Goal: Book appointment/travel/reservation

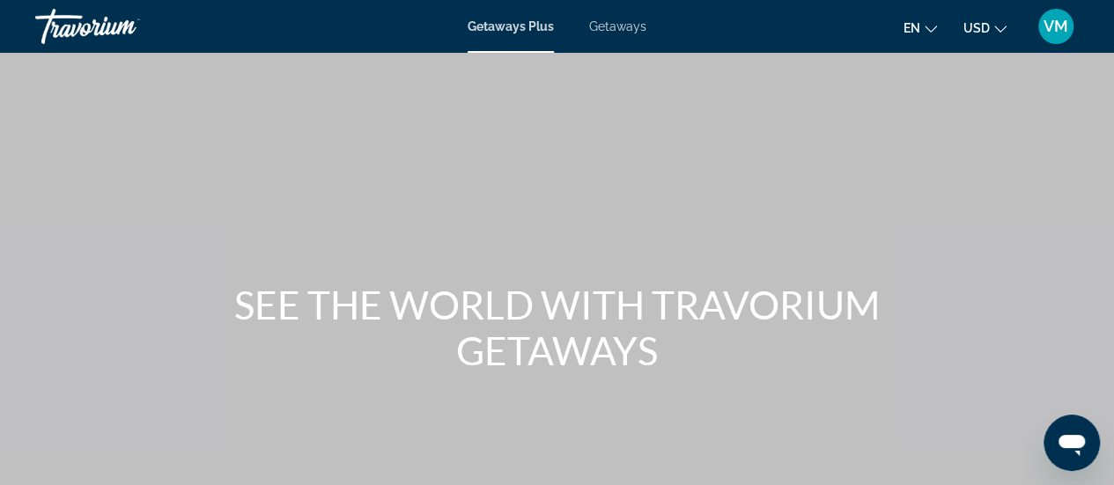
click at [996, 30] on icon "Change currency" at bounding box center [1000, 29] width 12 height 12
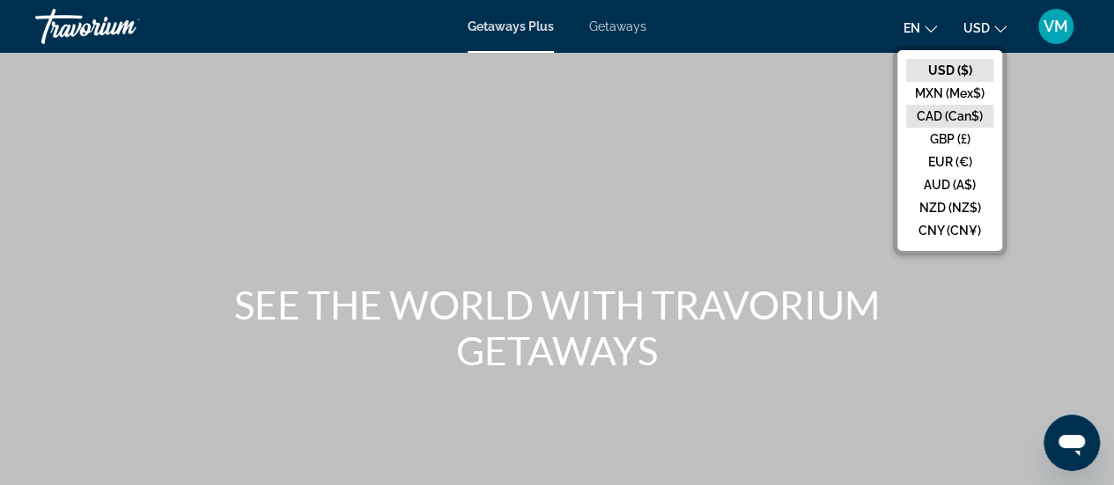
click at [972, 117] on button "CAD (Can$)" at bounding box center [949, 116] width 87 height 23
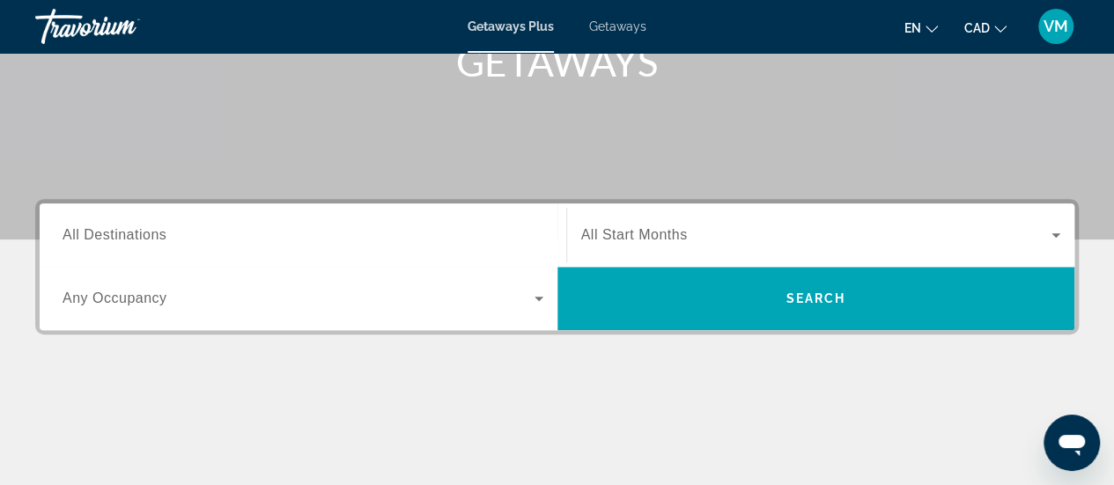
scroll to position [264, 0]
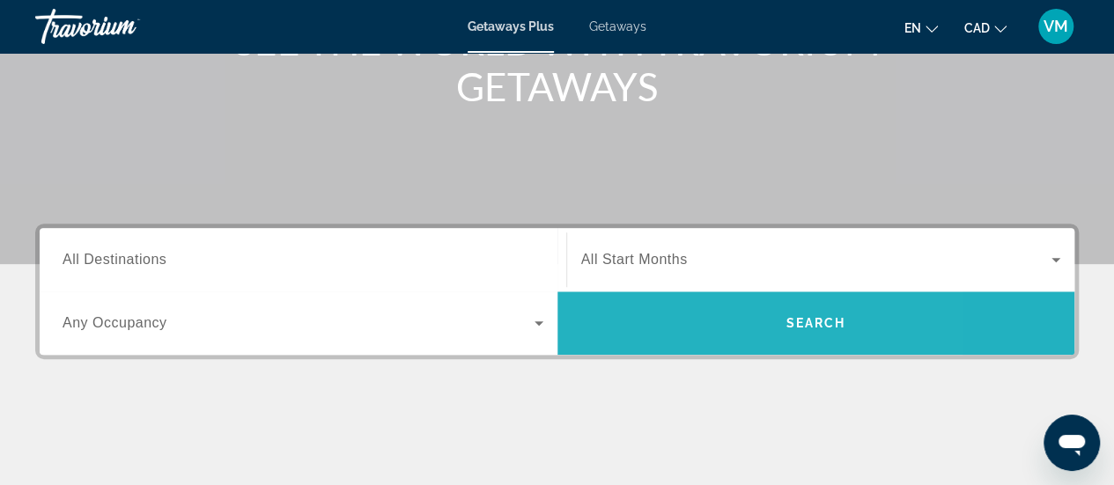
click at [683, 315] on span "Search" at bounding box center [817, 323] width 518 height 42
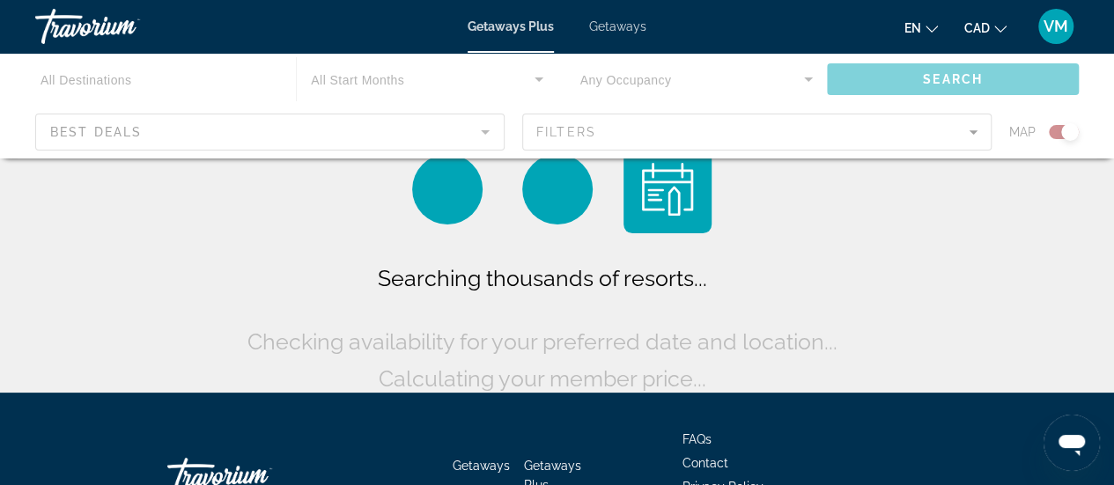
click at [83, 130] on div "Main content" at bounding box center [557, 106] width 1114 height 106
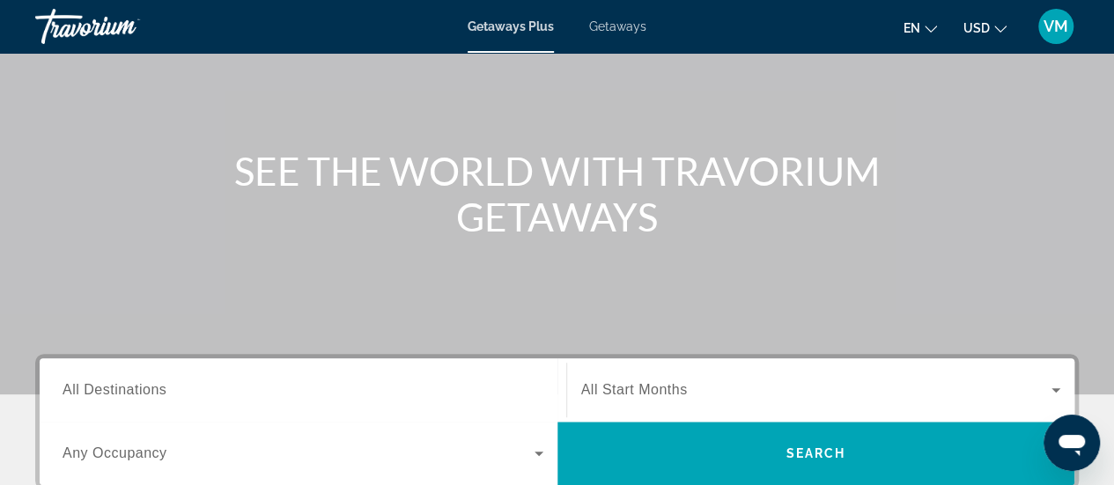
scroll to position [264, 0]
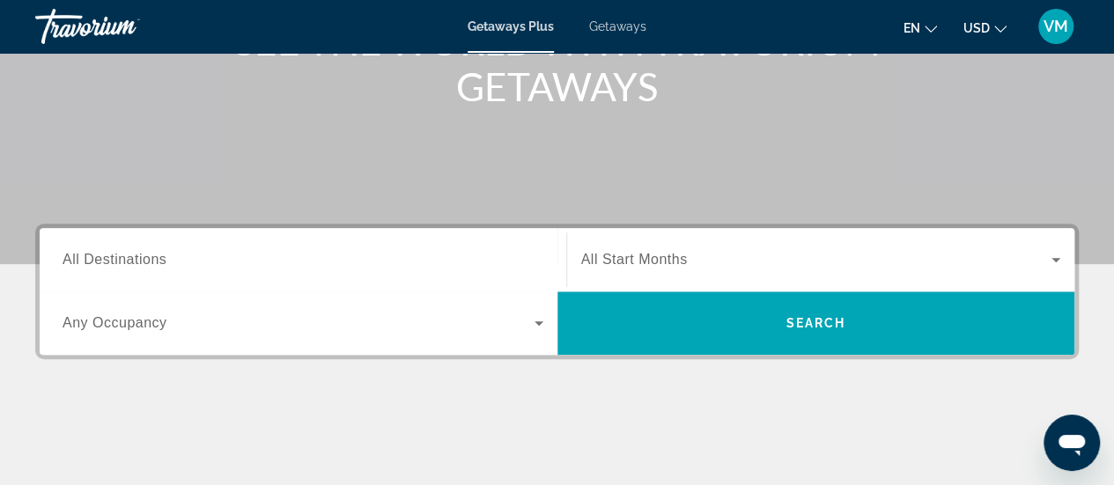
click at [134, 267] on span "All Destinations" at bounding box center [115, 259] width 104 height 15
click at [134, 267] on input "Destination All Destinations" at bounding box center [303, 260] width 481 height 21
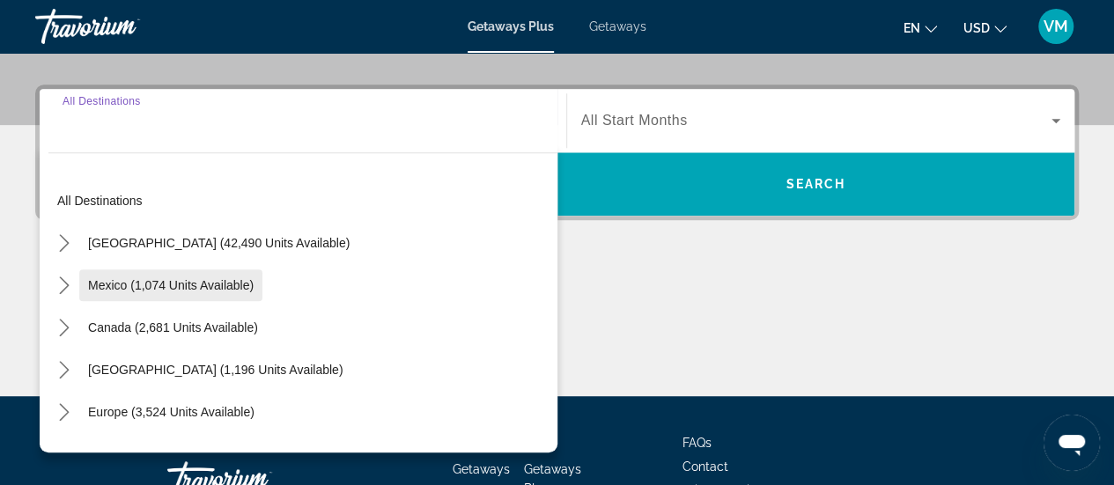
scroll to position [430, 0]
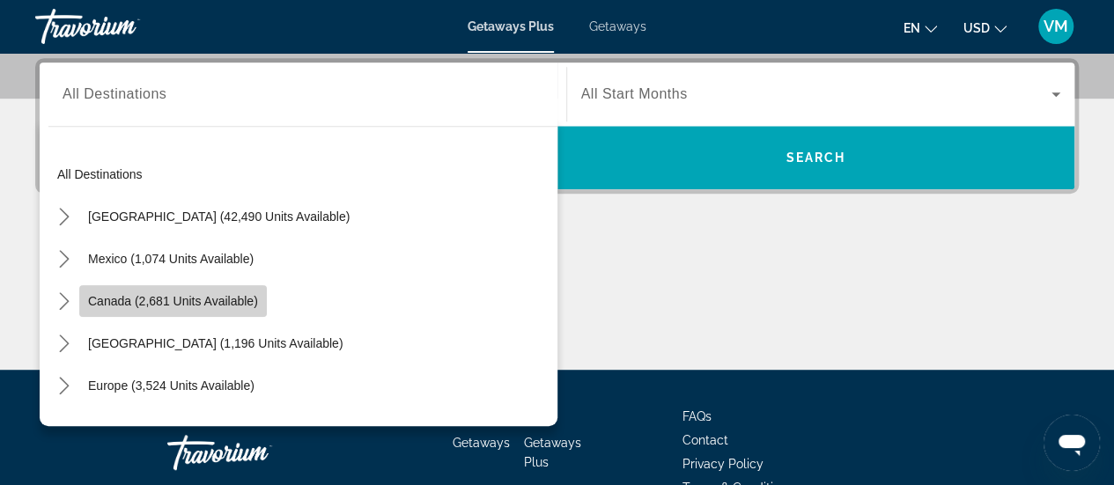
click at [175, 299] on span "Canada (2,681 units available)" at bounding box center [173, 301] width 170 height 14
type input "**********"
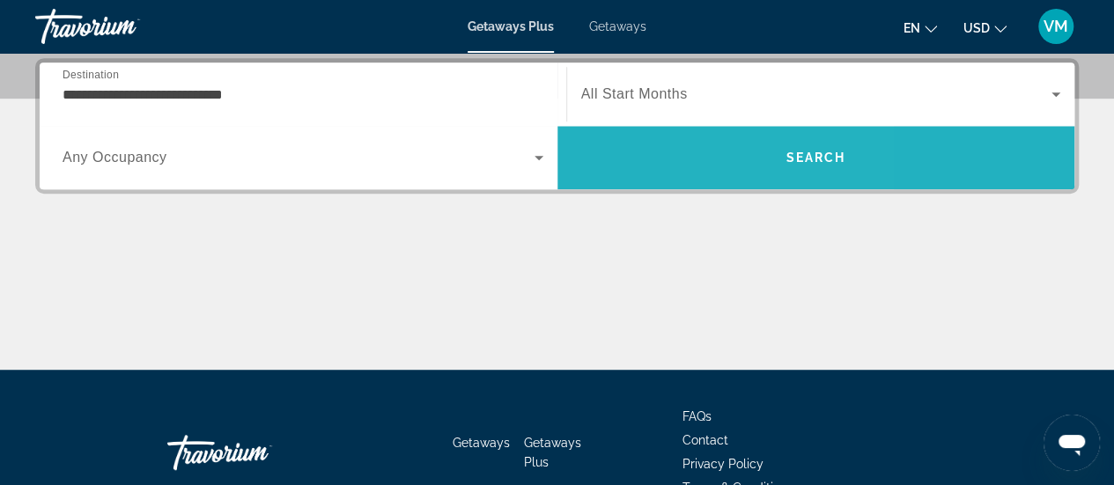
click at [761, 151] on span "Search" at bounding box center [817, 158] width 518 height 42
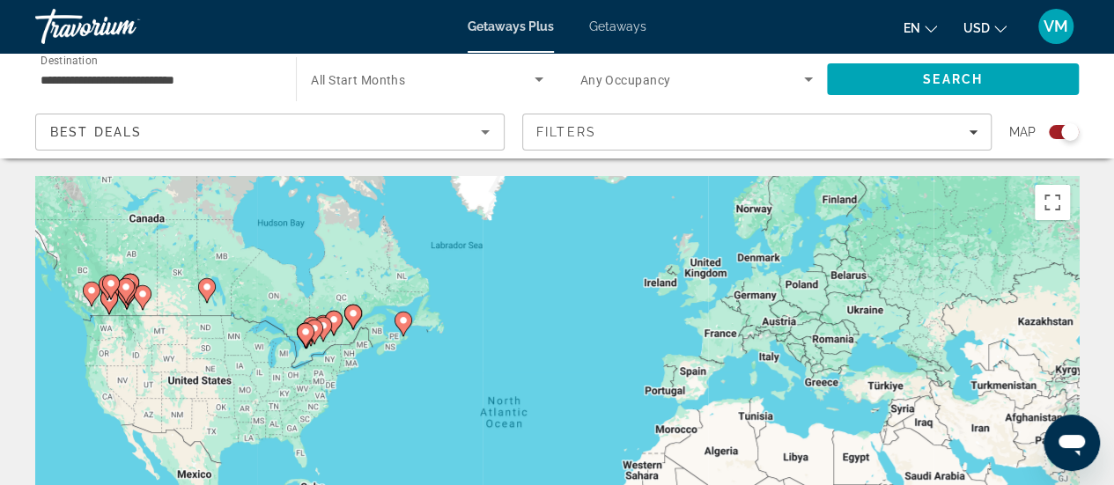
drag, startPoint x: 398, startPoint y: 358, endPoint x: 332, endPoint y: 348, distance: 66.9
click at [396, 358] on div "To activate drag with keyboard, press Alt + Enter. Once in keyboard drag state,…" at bounding box center [557, 440] width 1044 height 528
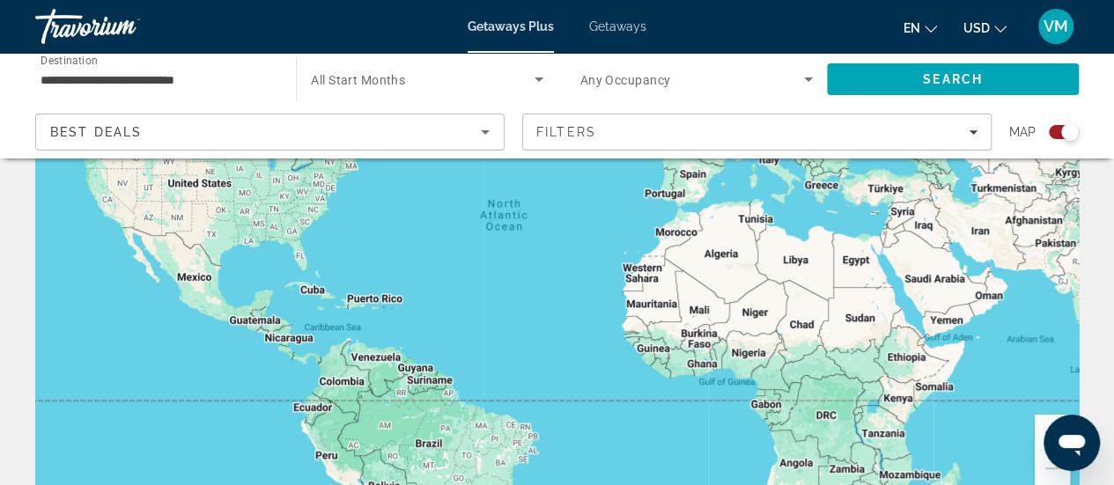
scroll to position [274, 0]
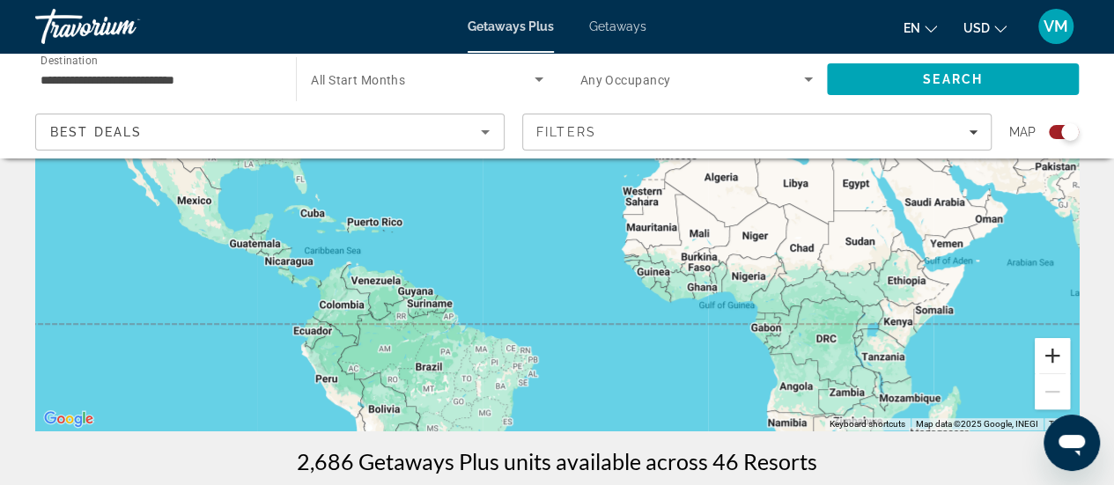
click at [1053, 352] on button "Zoom in" at bounding box center [1052, 355] width 35 height 35
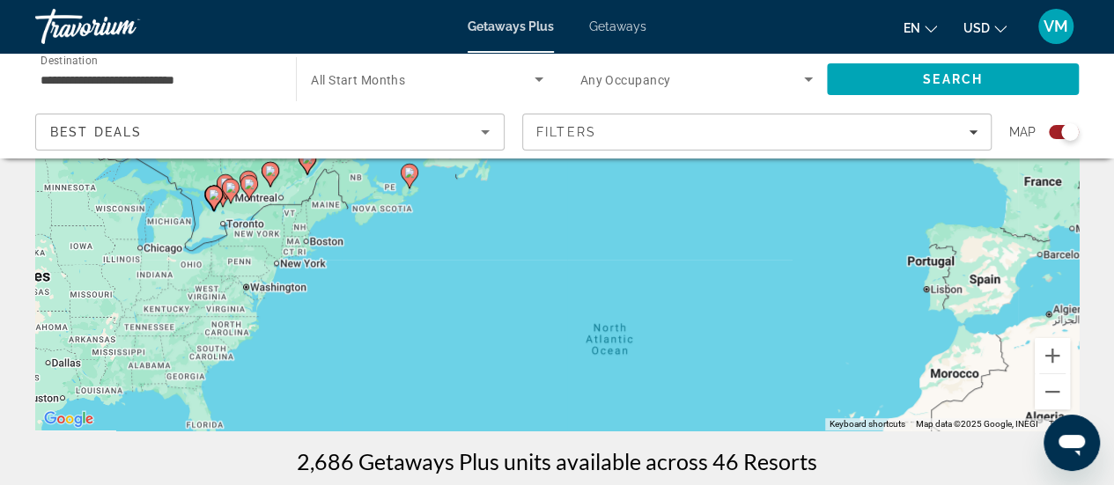
drag, startPoint x: 545, startPoint y: 244, endPoint x: 706, endPoint y: 477, distance: 282.9
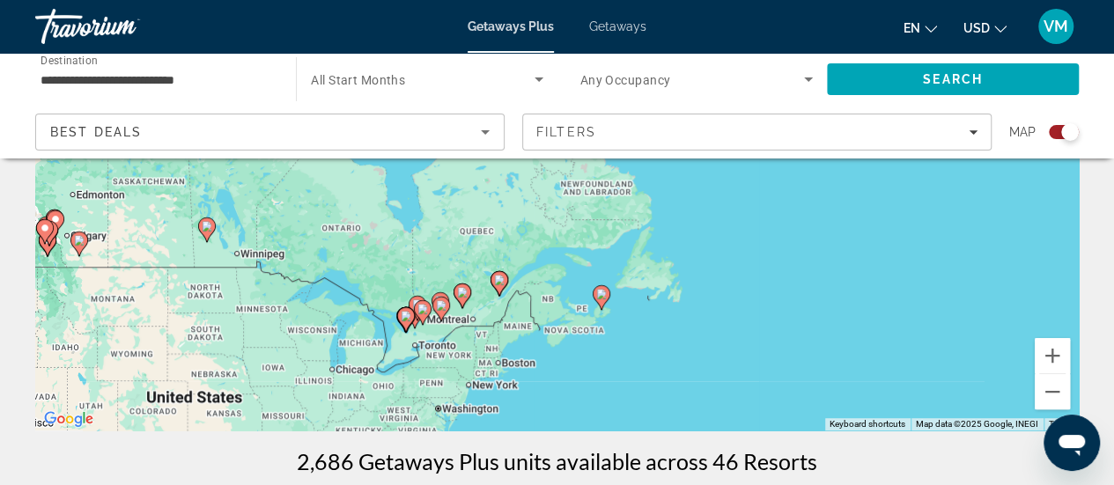
drag, startPoint x: 552, startPoint y: 272, endPoint x: 745, endPoint y: 402, distance: 232.3
click at [745, 402] on div "To activate drag with keyboard, press Alt + Enter. Once in keyboard drag state,…" at bounding box center [557, 166] width 1044 height 528
click at [1060, 355] on button "Zoom in" at bounding box center [1052, 355] width 35 height 35
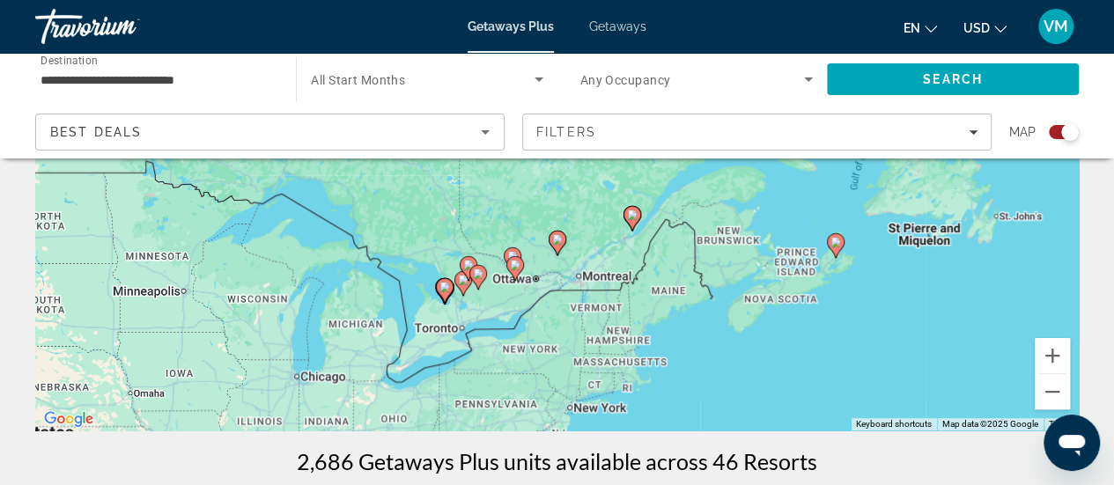
drag, startPoint x: 863, startPoint y: 216, endPoint x: 928, endPoint y: 153, distance: 90.3
click at [1056, 350] on button "Zoom in" at bounding box center [1052, 355] width 35 height 35
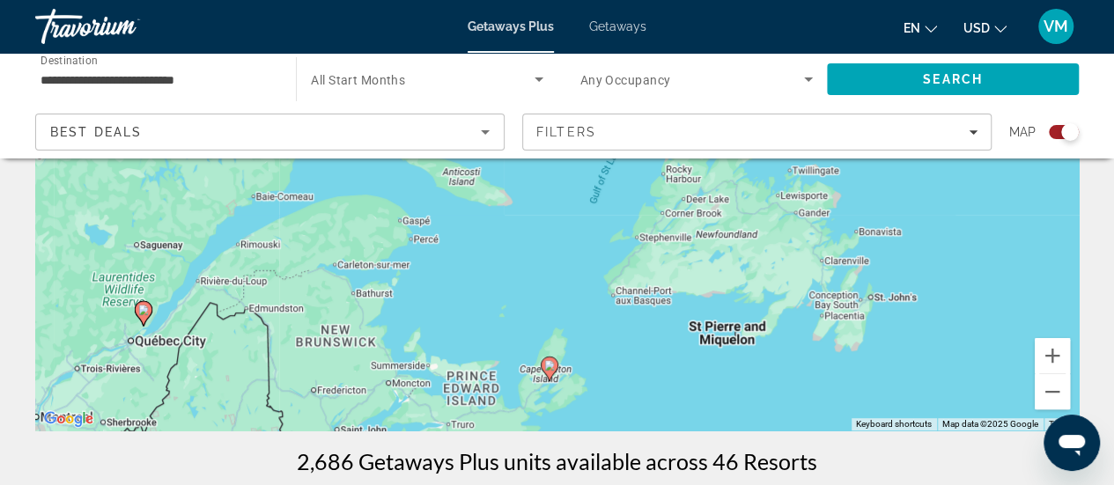
drag, startPoint x: 861, startPoint y: 341, endPoint x: 298, endPoint y: 372, distance: 564.5
click at [298, 372] on div "To activate drag with keyboard, press Alt + Enter. Once in keyboard drag state,…" at bounding box center [557, 166] width 1044 height 528
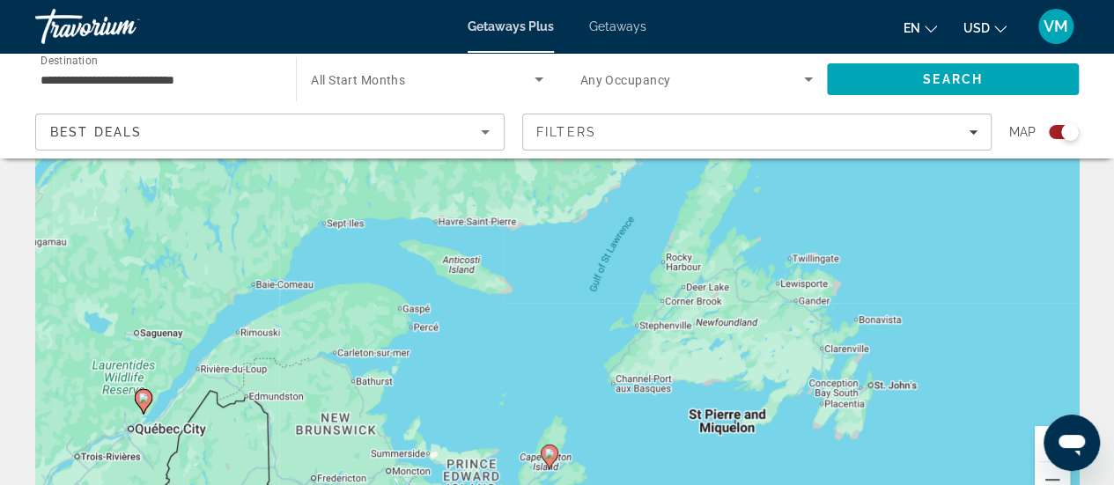
scroll to position [362, 0]
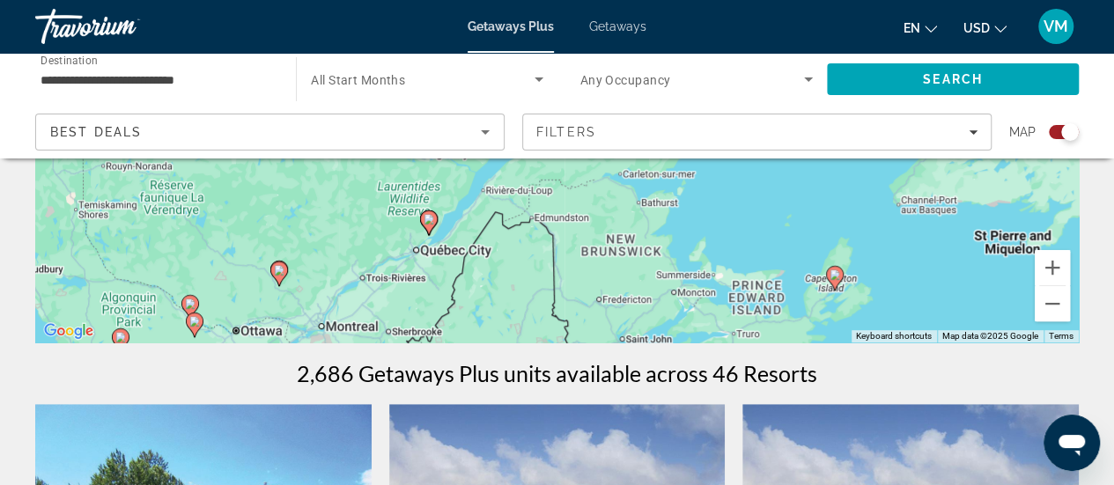
drag, startPoint x: 340, startPoint y: 277, endPoint x: 625, endPoint y: 275, distance: 285.4
click at [625, 275] on div "To activate drag with keyboard, press Alt + Enter. Once in keyboard drag state,…" at bounding box center [557, 78] width 1044 height 528
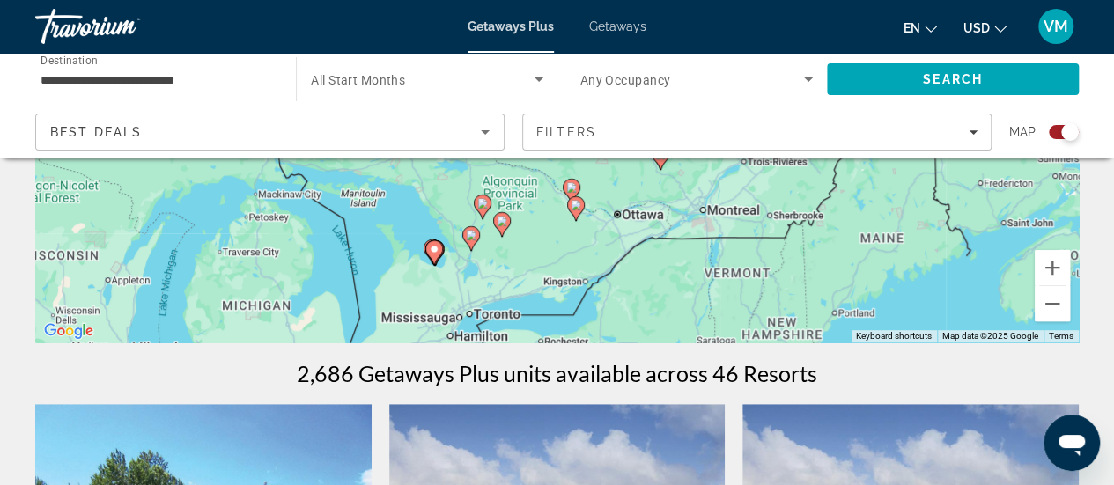
drag, startPoint x: 416, startPoint y: 325, endPoint x: 802, endPoint y: 207, distance: 404.3
click at [802, 207] on div "To activate drag with keyboard, press Alt + Enter. Once in keyboard drag state,…" at bounding box center [557, 78] width 1044 height 528
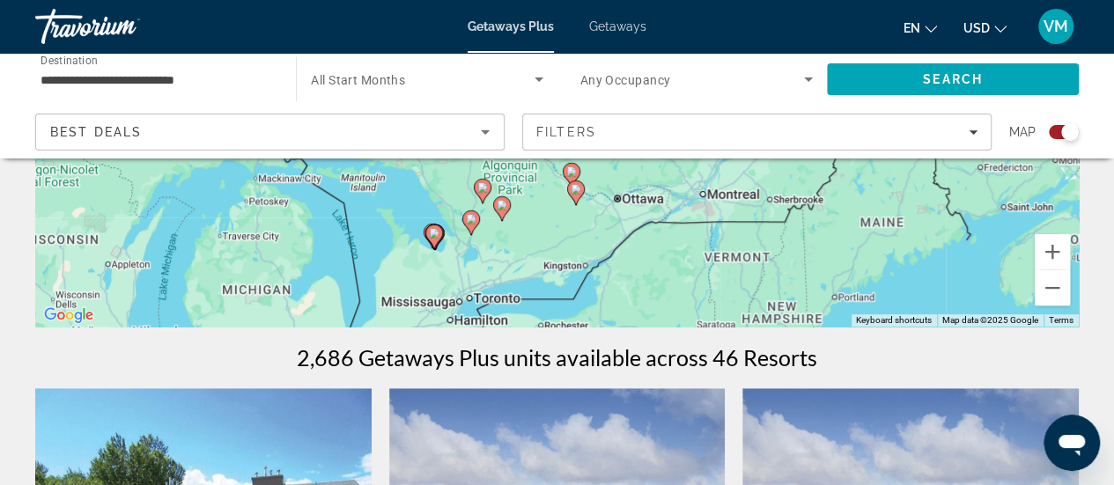
scroll to position [352, 0]
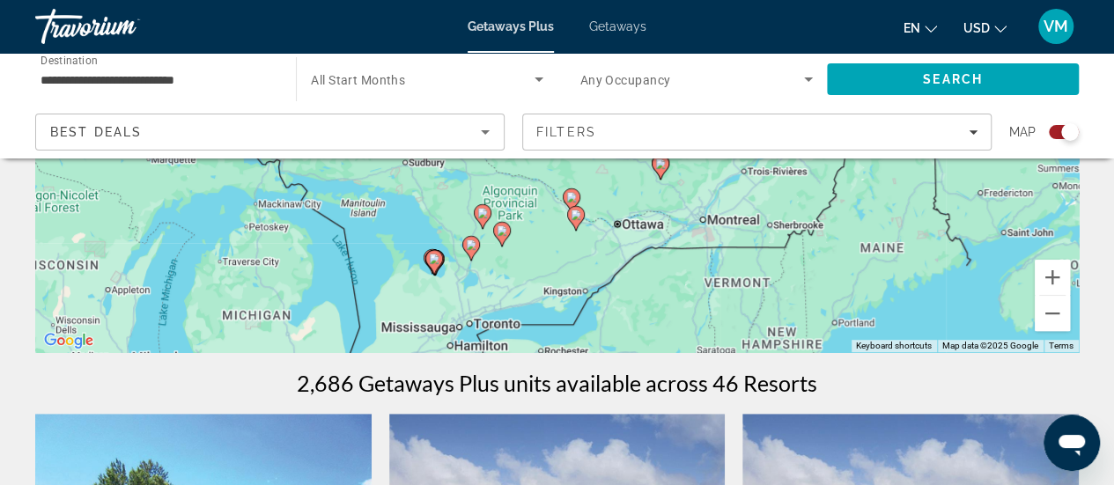
click at [576, 218] on image "Main content" at bounding box center [576, 215] width 11 height 11
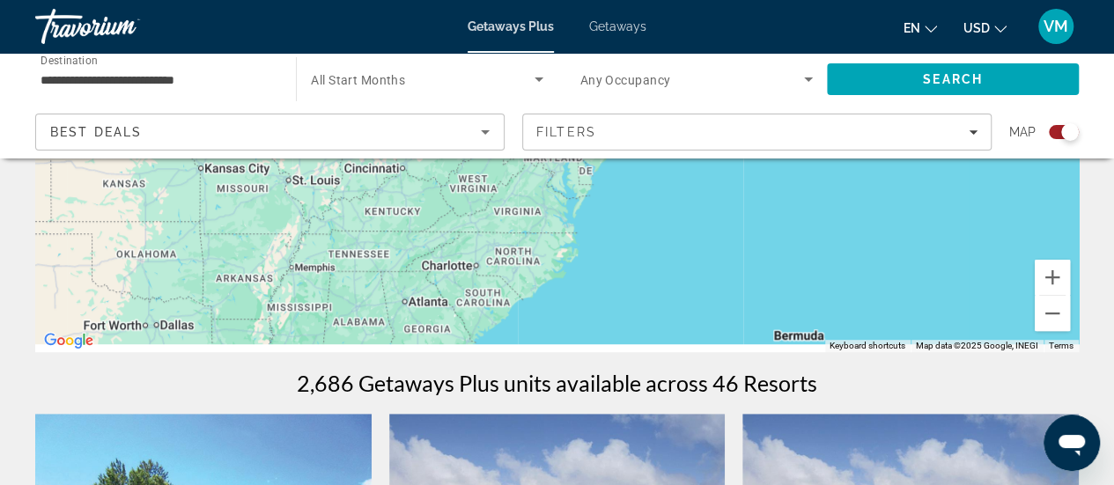
drag, startPoint x: 618, startPoint y: 276, endPoint x: 618, endPoint y: 205, distance: 70.5
click at [618, 205] on div "To activate drag with keyboard, press Alt + Enter. Once in keyboard drag state,…" at bounding box center [557, 88] width 1044 height 528
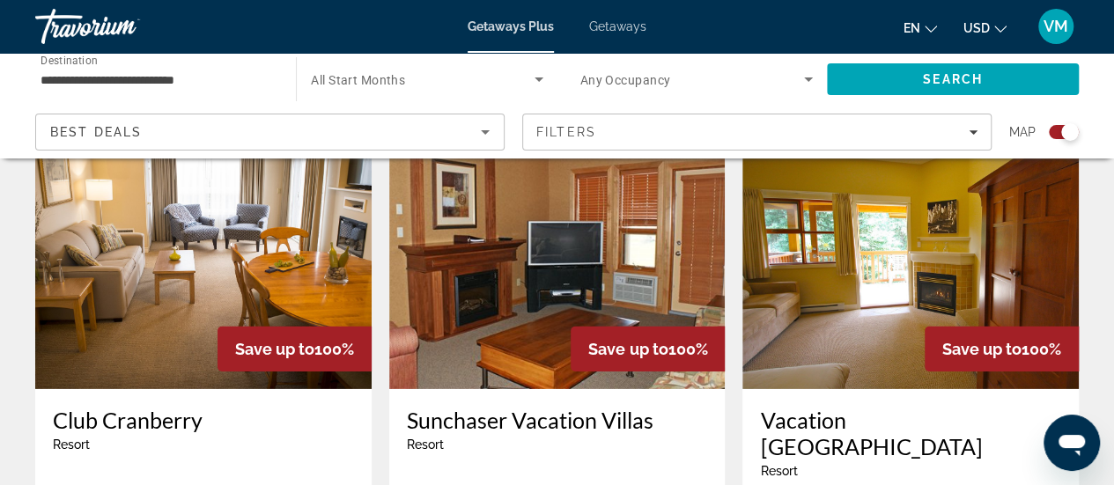
scroll to position [2818, 0]
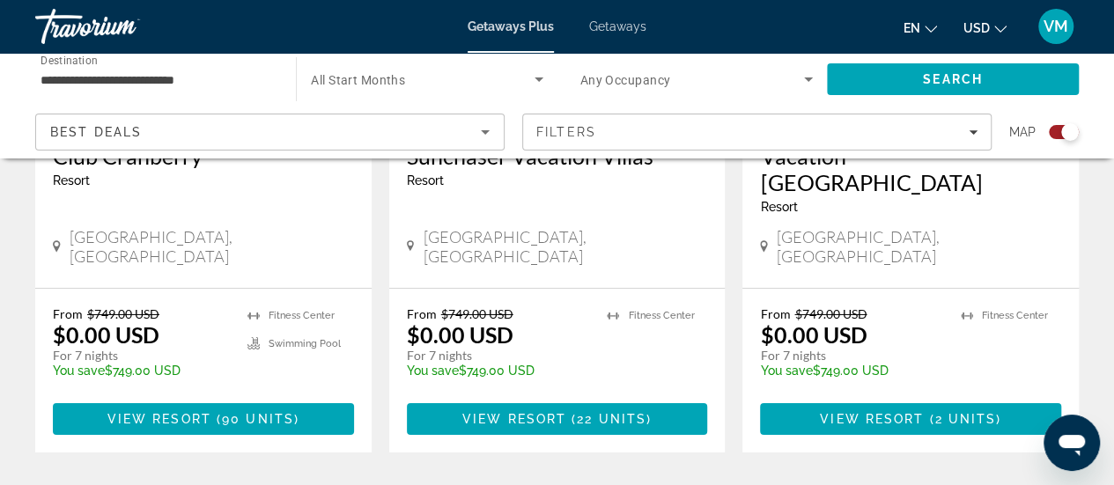
click at [410, 239] on icon "Main content" at bounding box center [411, 247] width 8 height 16
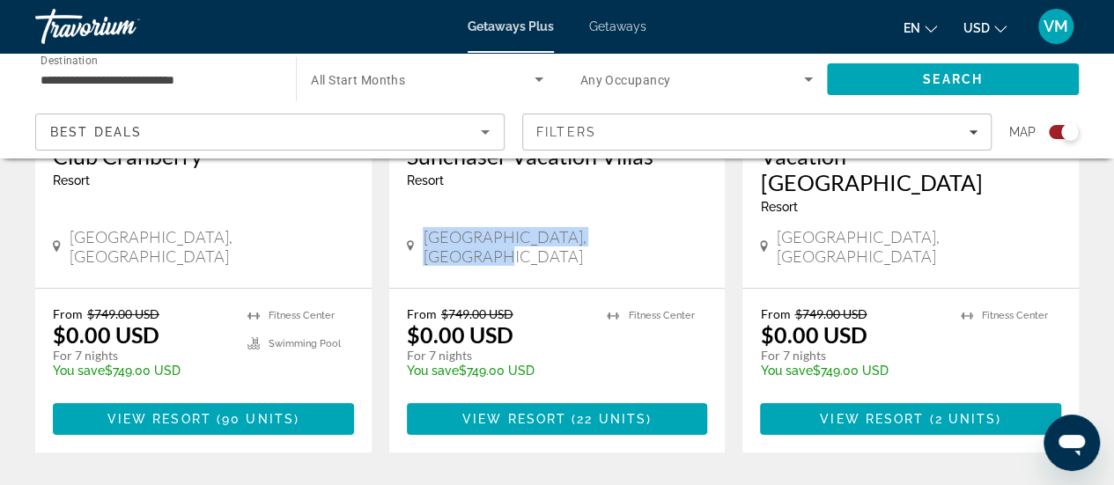
drag, startPoint x: 636, startPoint y: 215, endPoint x: 425, endPoint y: 218, distance: 211.4
click at [425, 227] on div "[GEOGRAPHIC_DATA], [GEOGRAPHIC_DATA]" at bounding box center [557, 246] width 301 height 39
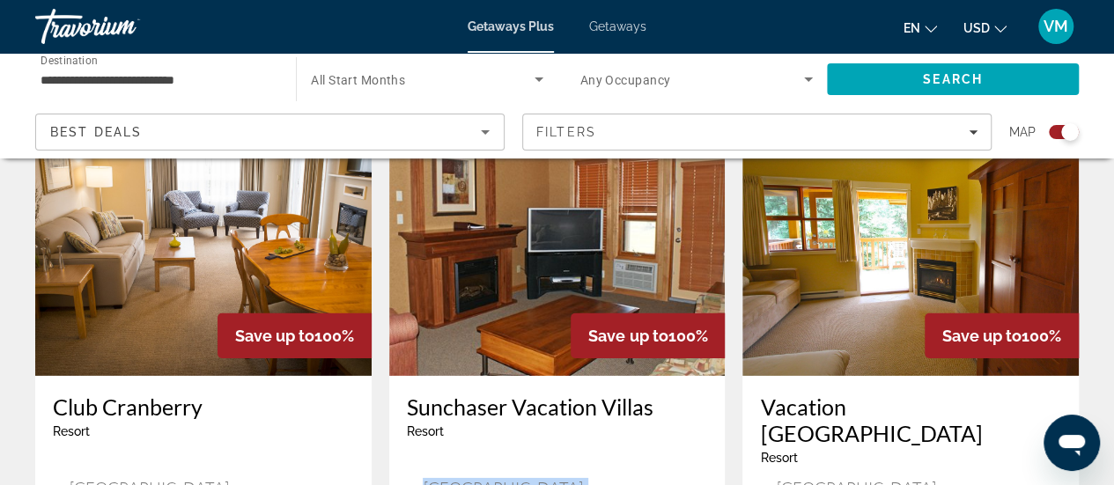
scroll to position [2538, 0]
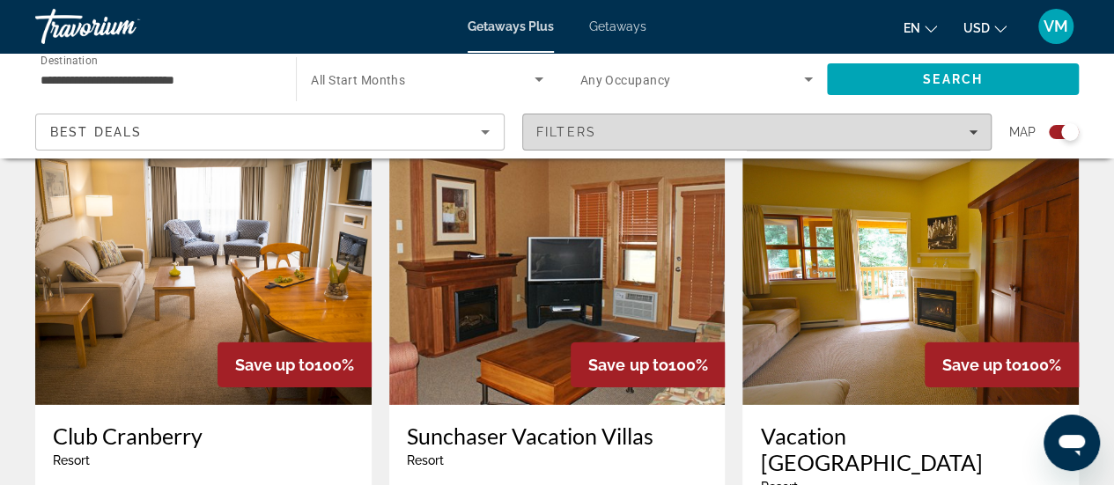
click at [979, 130] on span "Filters" at bounding box center [757, 132] width 468 height 42
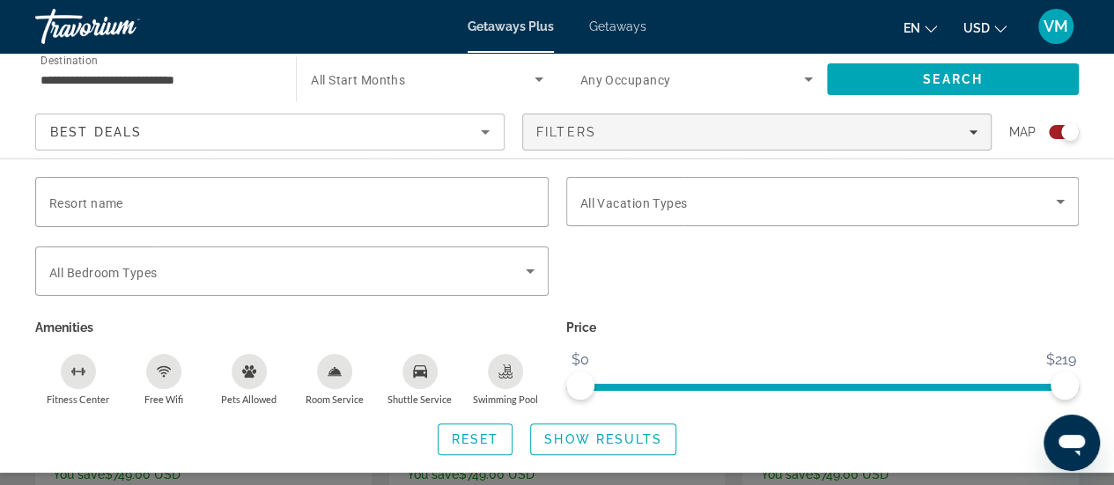
scroll to position [2891, 0]
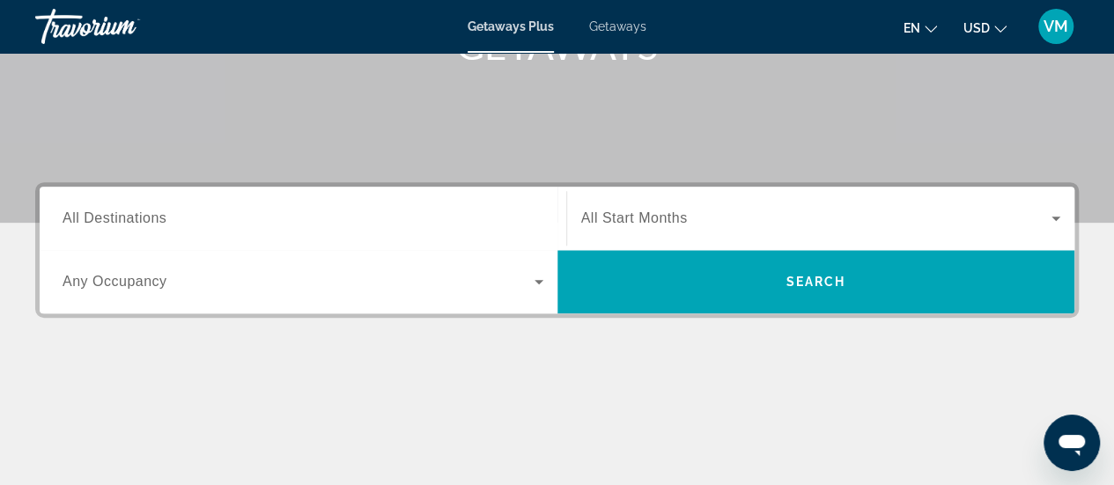
scroll to position [352, 0]
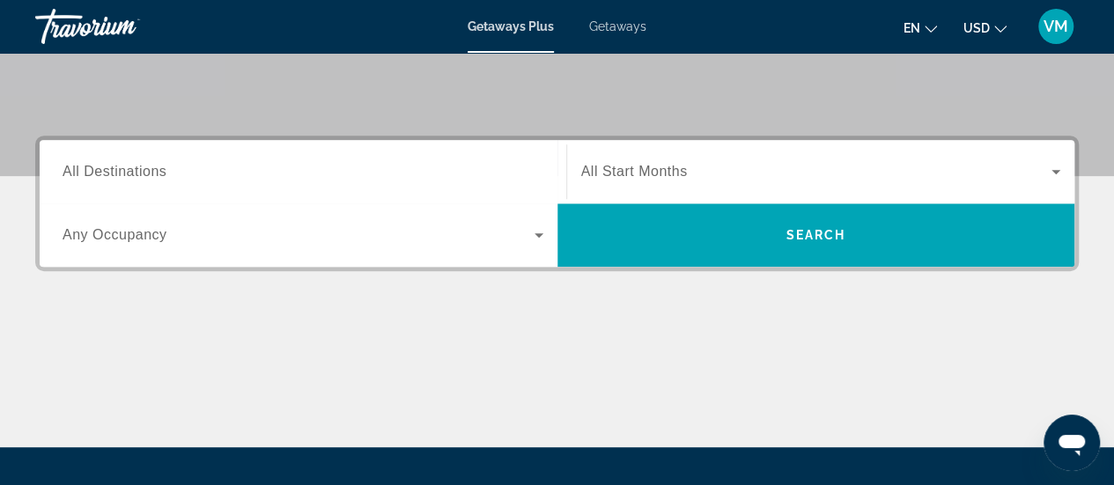
click at [133, 171] on span "All Destinations" at bounding box center [115, 171] width 104 height 15
click at [133, 171] on input "Destination All Destinations" at bounding box center [303, 172] width 481 height 21
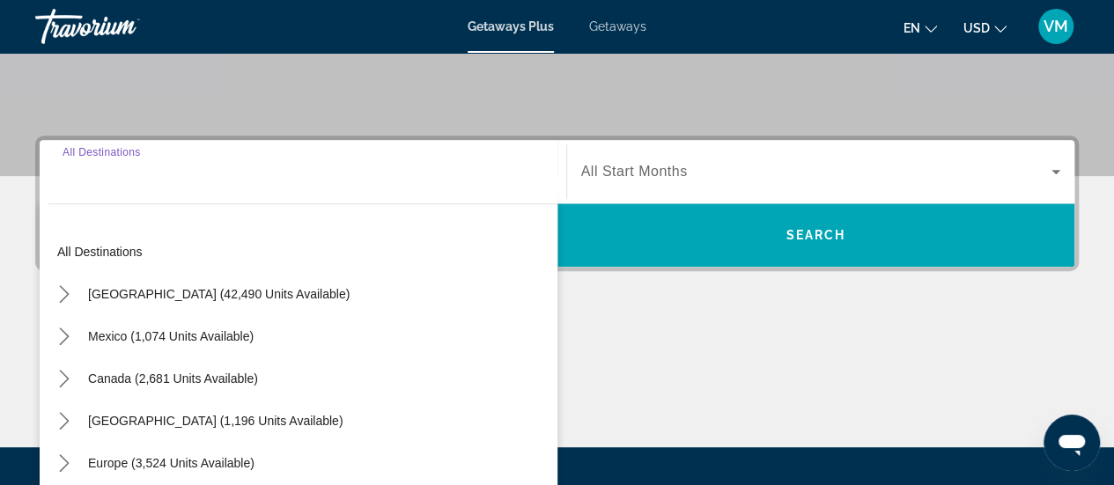
scroll to position [430, 0]
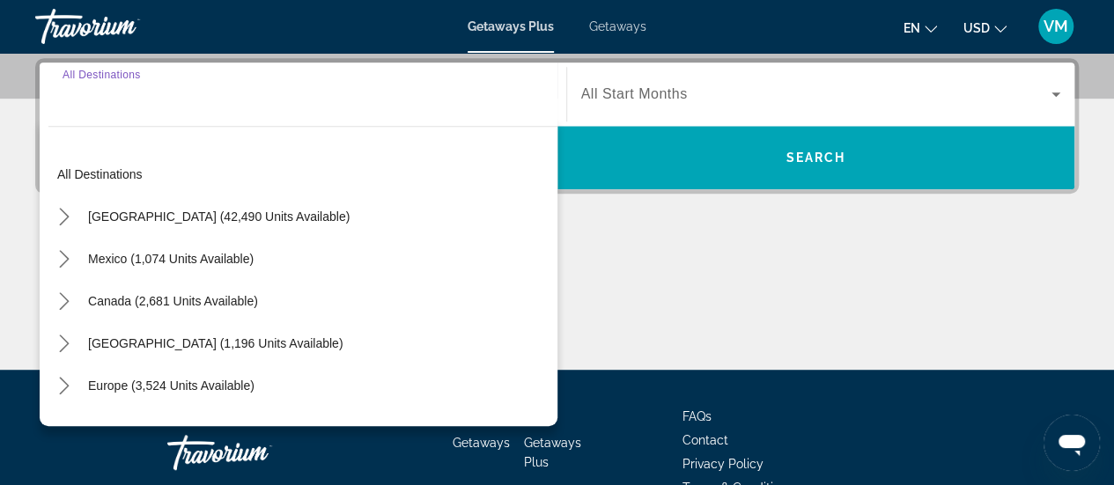
click at [125, 297] on span "Canada (2,681 units available)" at bounding box center [173, 301] width 170 height 14
type input "**********"
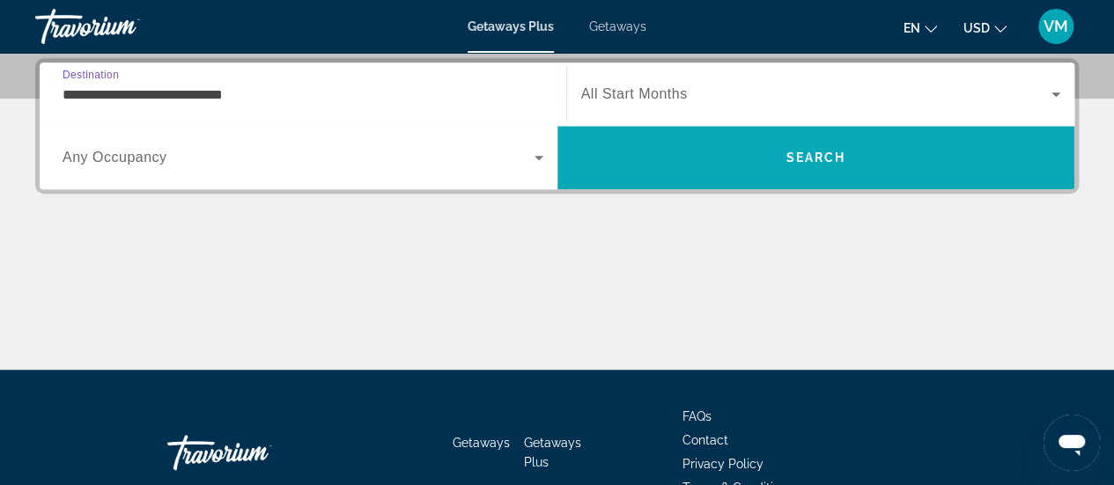
click at [718, 162] on span "Search" at bounding box center [817, 158] width 518 height 42
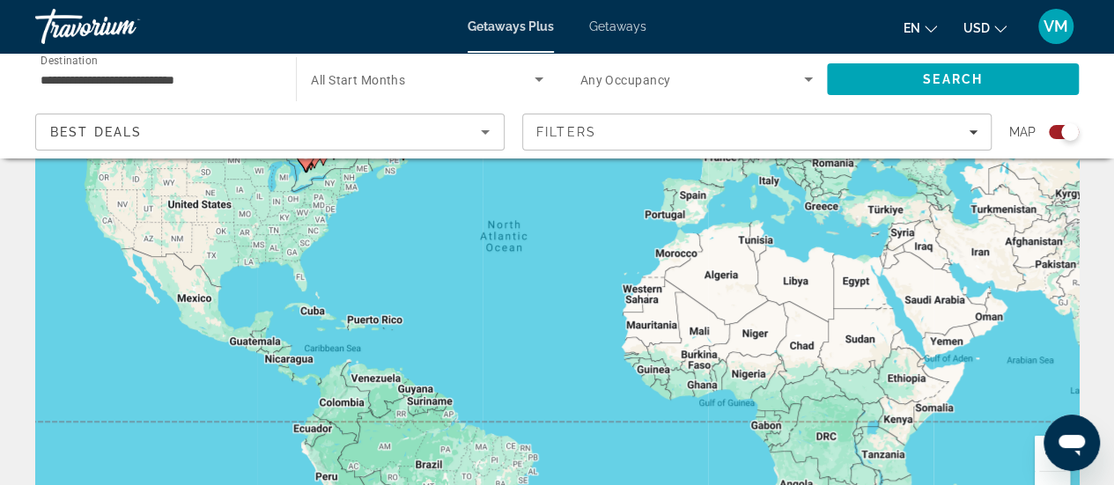
scroll to position [440, 0]
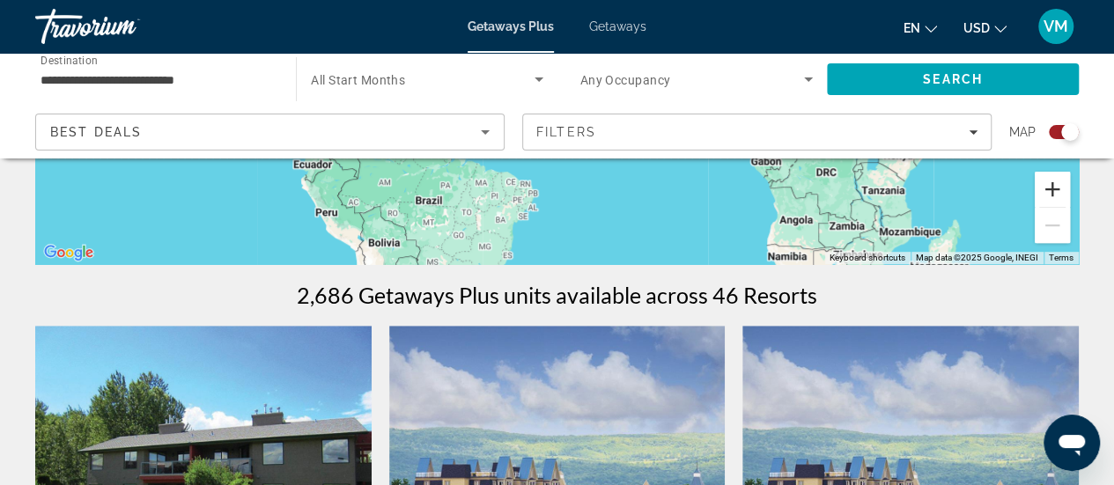
click at [1049, 189] on button "Zoom in" at bounding box center [1052, 189] width 35 height 35
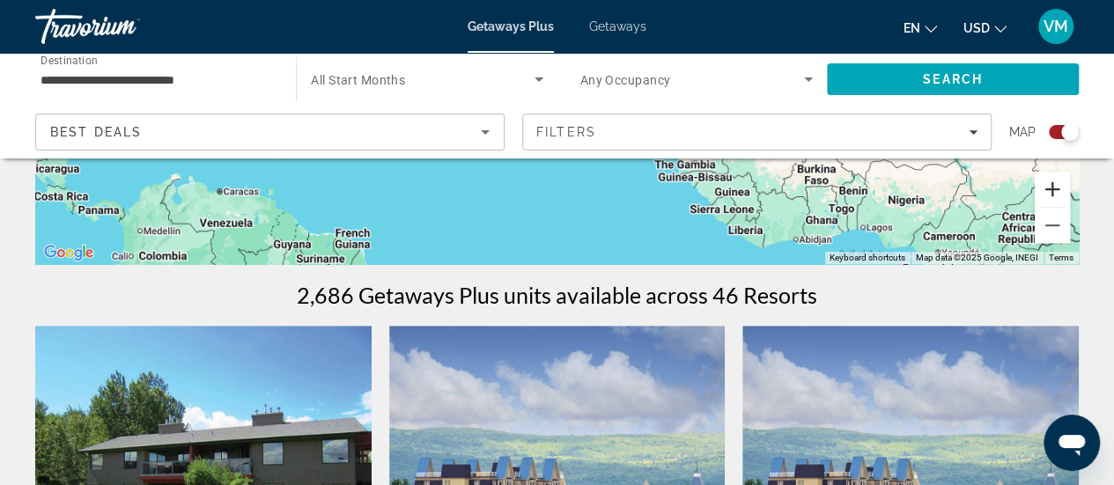
click at [1049, 189] on button "Zoom in" at bounding box center [1052, 189] width 35 height 35
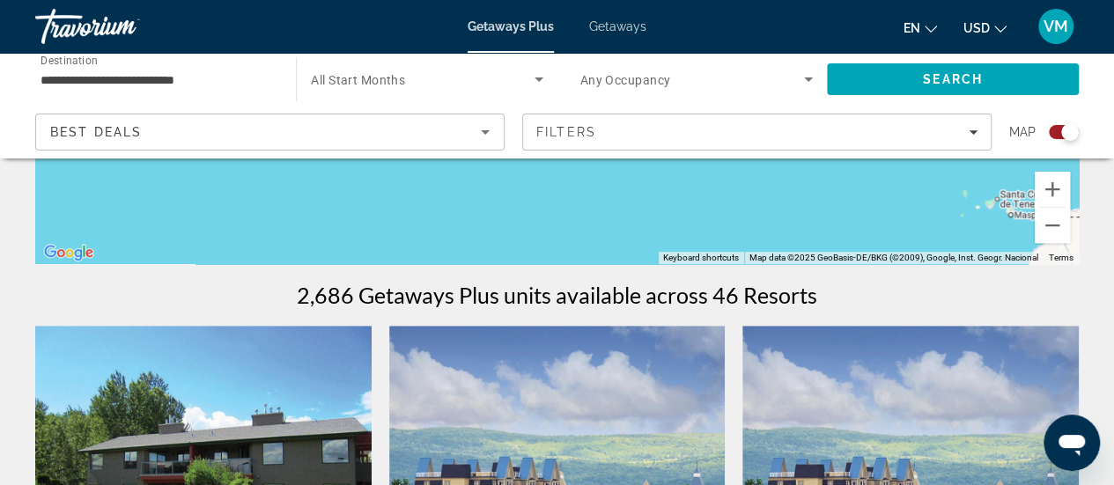
drag, startPoint x: 607, startPoint y: 218, endPoint x: 757, endPoint y: 373, distance: 216.1
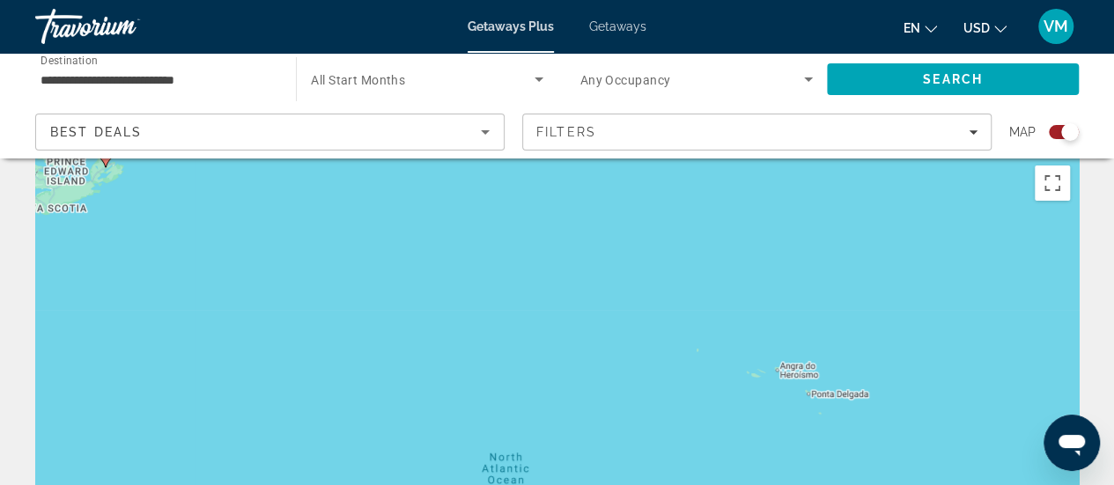
scroll to position [0, 0]
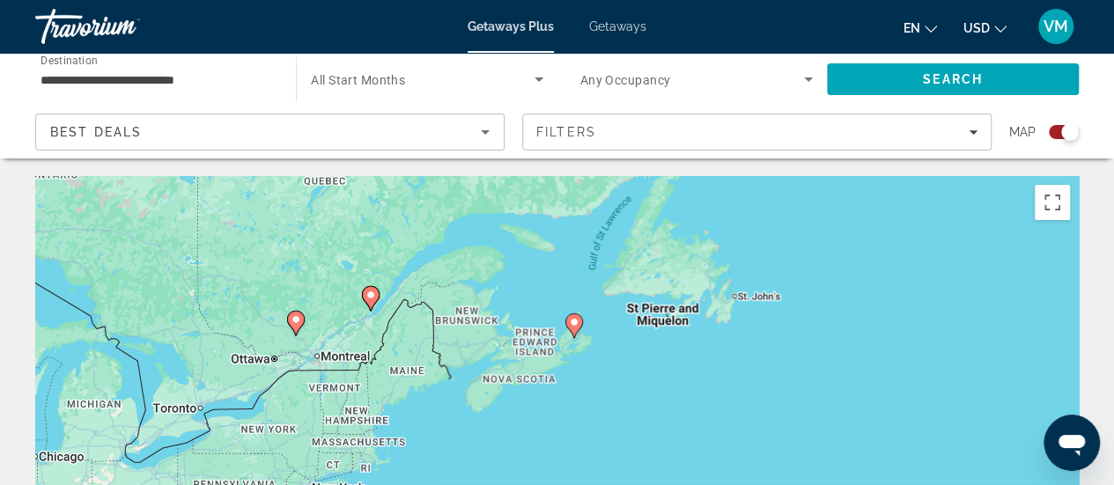
drag, startPoint x: 274, startPoint y: 320, endPoint x: 754, endPoint y: 481, distance: 506.4
click at [754, 481] on div "To activate drag with keyboard, press Alt + Enter. Once in keyboard drag state,…" at bounding box center [557, 440] width 1044 height 528
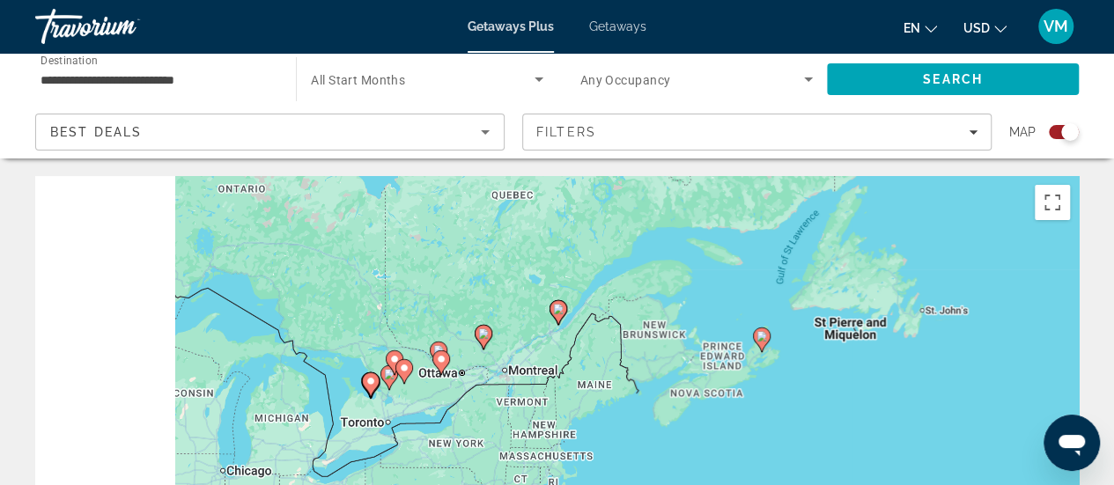
drag, startPoint x: 291, startPoint y: 373, endPoint x: 484, endPoint y: 387, distance: 193.4
click at [484, 387] on div "To activate drag with keyboard, press Alt + Enter. Once in keyboard drag state,…" at bounding box center [557, 440] width 1044 height 528
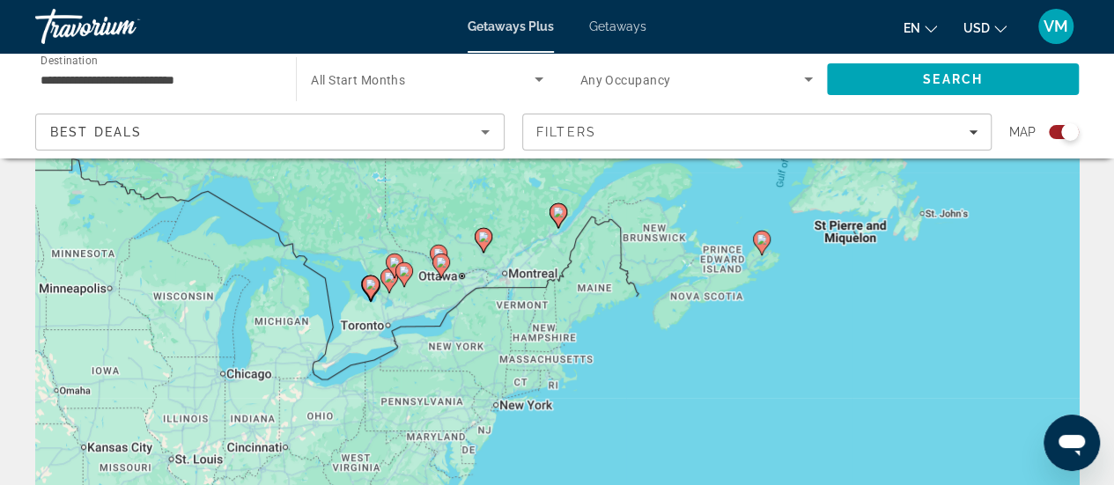
scroll to position [88, 0]
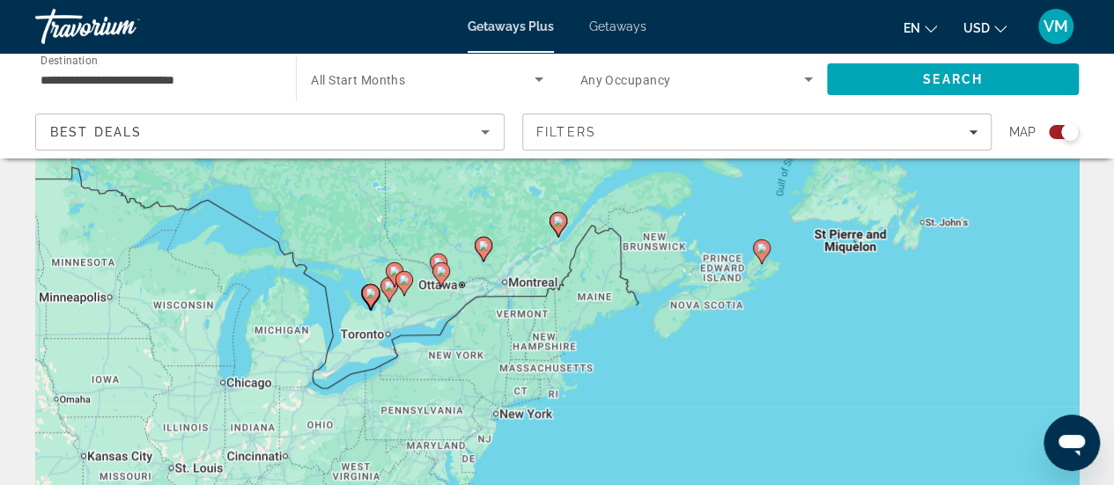
click at [433, 296] on div "To activate drag with keyboard, press Alt + Enter. Once in keyboard drag state,…" at bounding box center [557, 352] width 1044 height 528
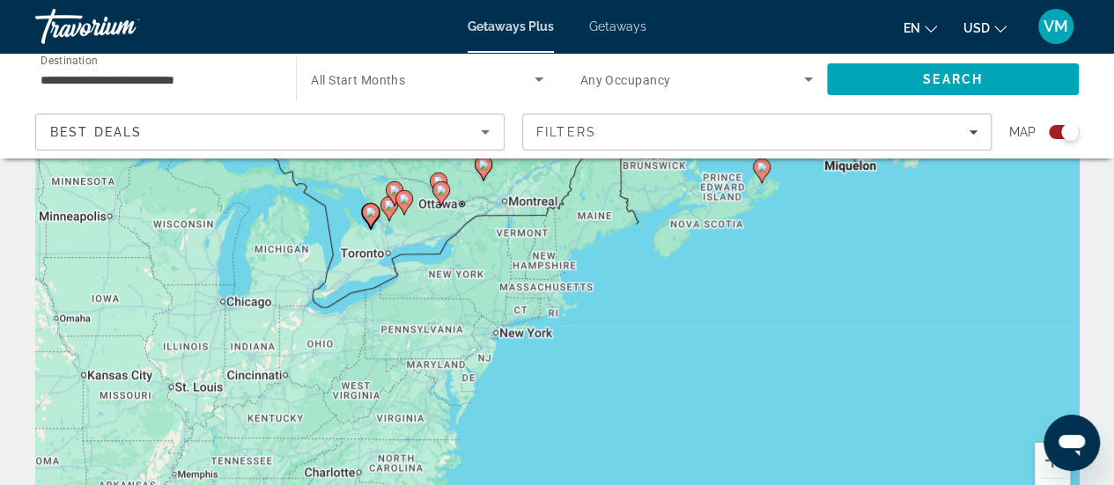
scroll to position [176, 0]
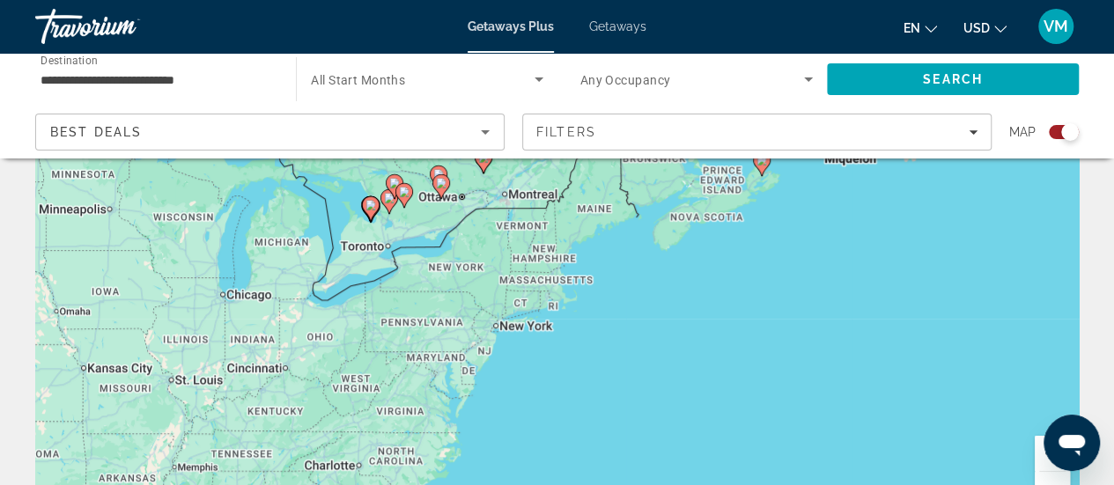
click at [446, 223] on div "To activate drag with keyboard, press Alt + Enter. Once in keyboard drag state,…" at bounding box center [557, 264] width 1044 height 528
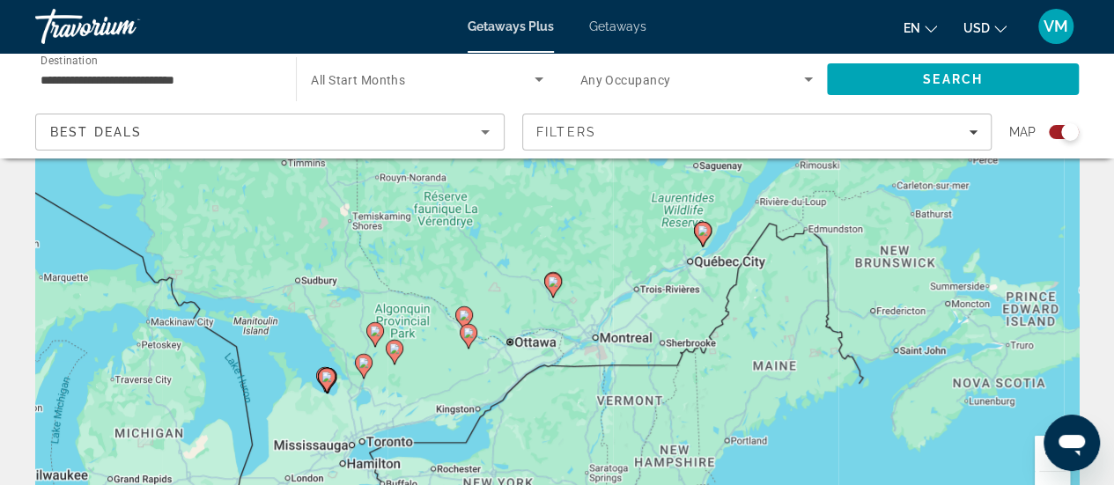
drag, startPoint x: 446, startPoint y: 215, endPoint x: 478, endPoint y: 388, distance: 176.5
click at [478, 388] on div "To activate drag with keyboard, press Alt + Enter. Once in keyboard drag state,…" at bounding box center [557, 264] width 1044 height 528
click at [485, 353] on div "To activate drag with keyboard, press Alt + Enter. Once in keyboard drag state,…" at bounding box center [557, 264] width 1044 height 528
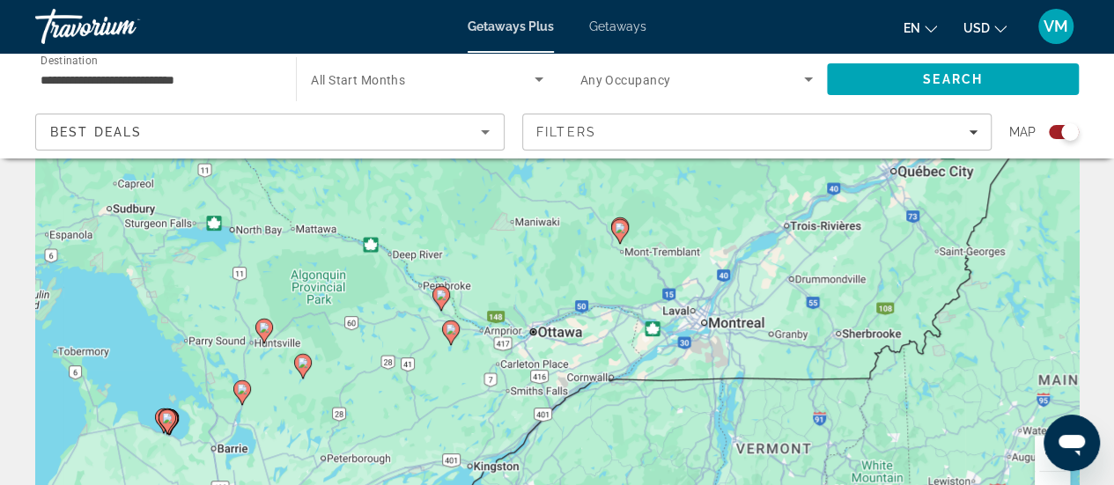
click at [485, 353] on div "To activate drag with keyboard, press Alt + Enter. Once in keyboard drag state,…" at bounding box center [557, 264] width 1044 height 528
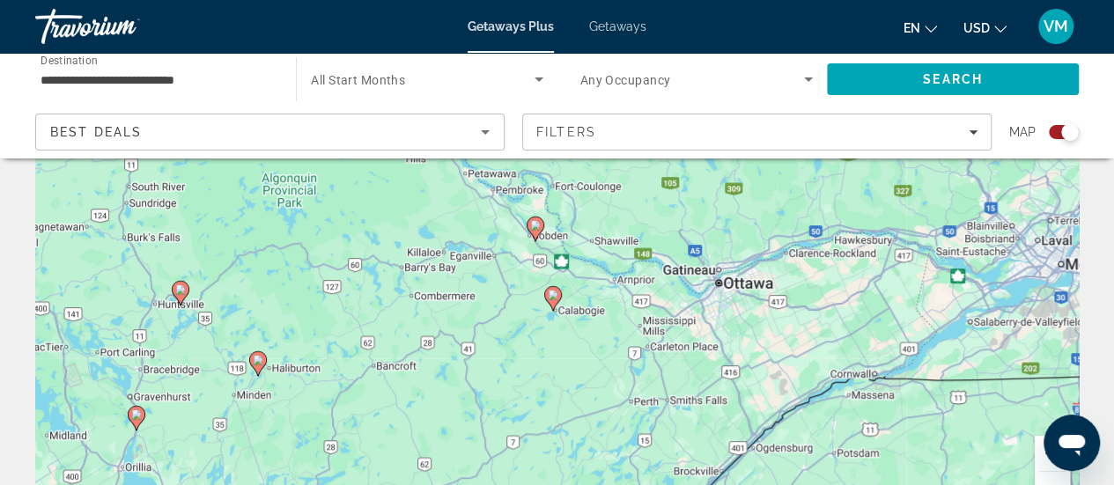
drag, startPoint x: 368, startPoint y: 382, endPoint x: 514, endPoint y: 358, distance: 148.1
click at [514, 358] on div "To activate drag with keyboard, press Alt + Enter. Once in keyboard drag state,…" at bounding box center [557, 264] width 1044 height 528
click at [553, 294] on image "Main content" at bounding box center [553, 295] width 11 height 11
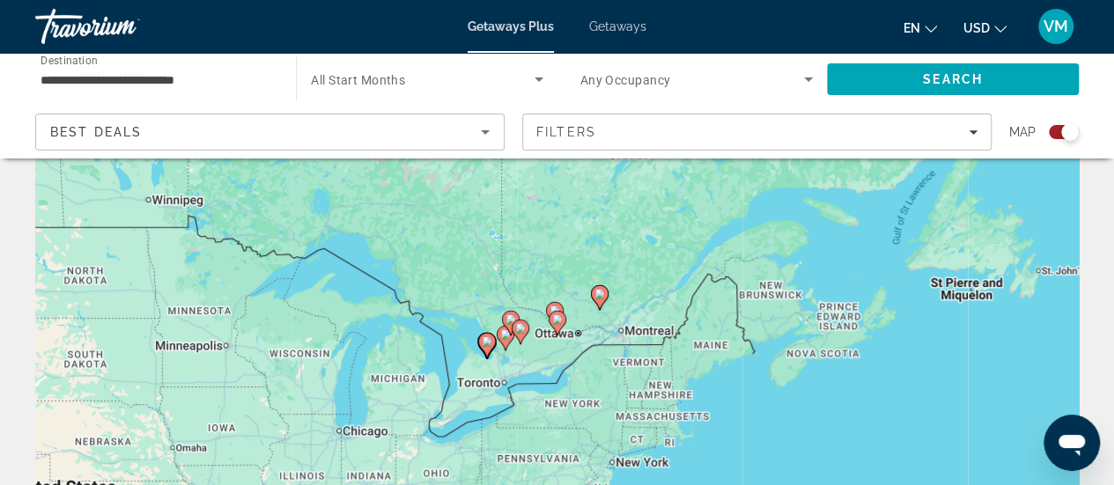
scroll to position [88, 0]
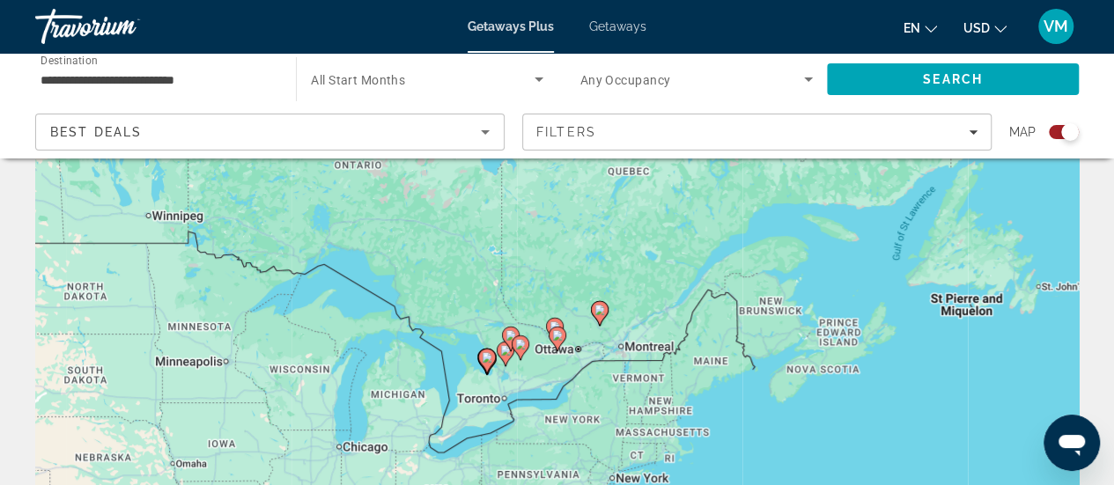
click at [585, 359] on div "To navigate, press the arrow keys. To activate drag with keyboard, press Alt + …" at bounding box center [557, 352] width 1044 height 528
click at [585, 358] on div "To navigate, press the arrow keys. To activate drag with keyboard, press Alt + …" at bounding box center [557, 352] width 1044 height 528
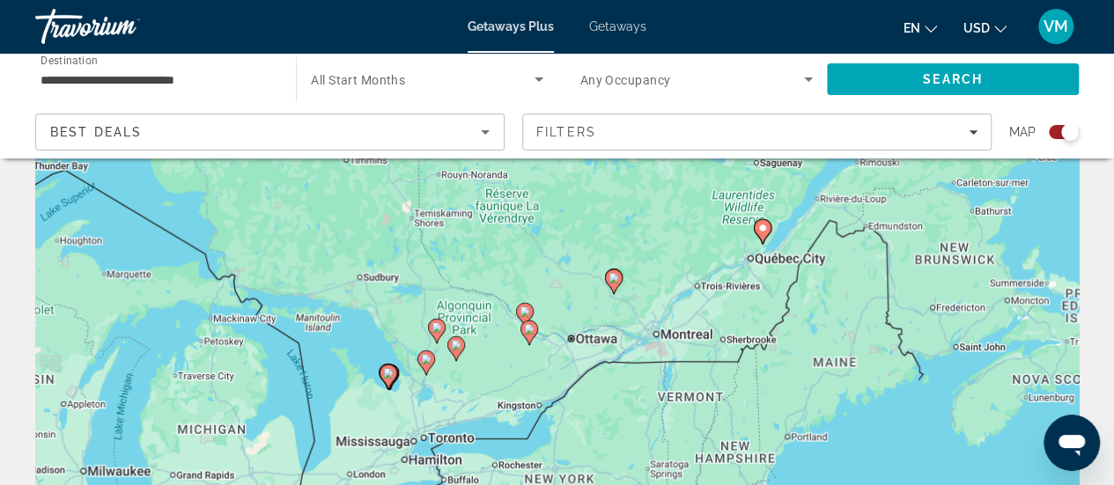
click at [551, 369] on div "To activate drag with keyboard, press Alt + Enter. Once in keyboard drag state,…" at bounding box center [557, 352] width 1044 height 528
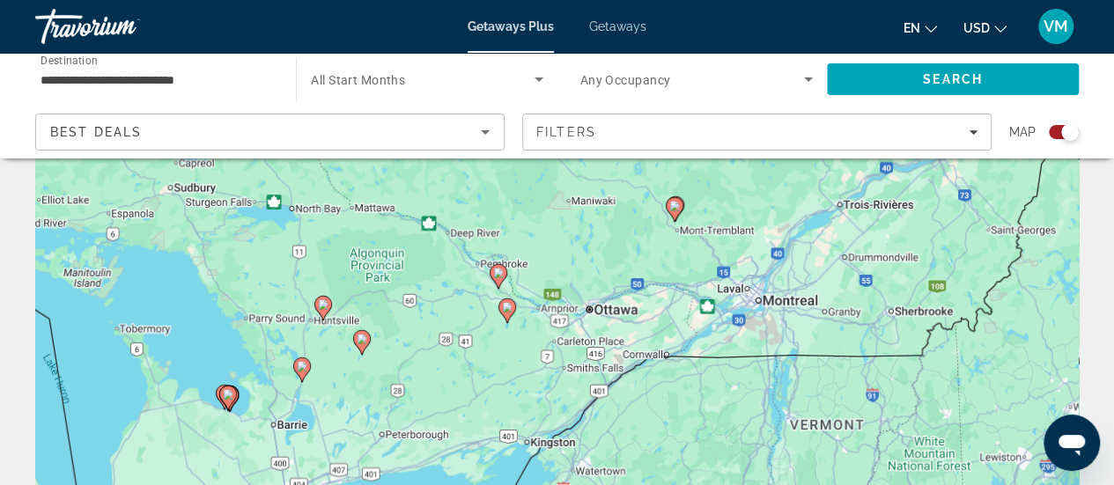
click at [507, 358] on div "To activate drag with keyboard, press Alt + Enter. Once in keyboard drag state,…" at bounding box center [557, 352] width 1044 height 528
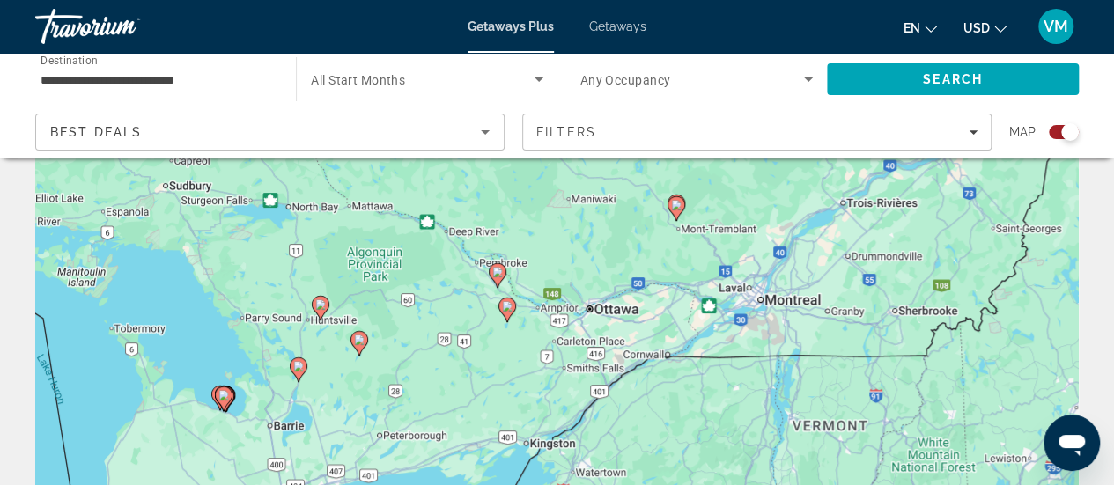
click at [507, 358] on div "To activate drag with keyboard, press Alt + Enter. Once in keyboard drag state,…" at bounding box center [557, 352] width 1044 height 528
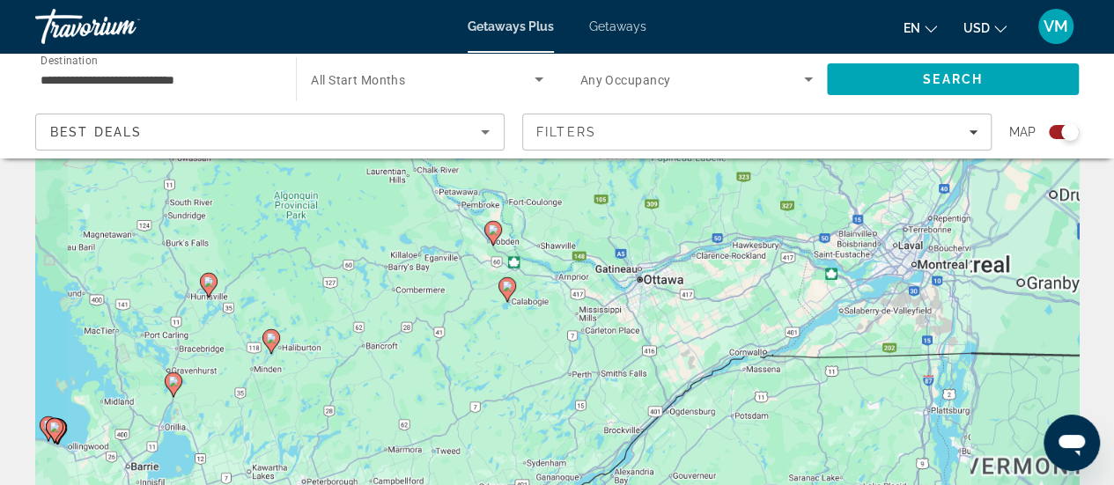
click at [507, 358] on div "To activate drag with keyboard, press Alt + Enter. Once in keyboard drag state,…" at bounding box center [557, 352] width 1044 height 528
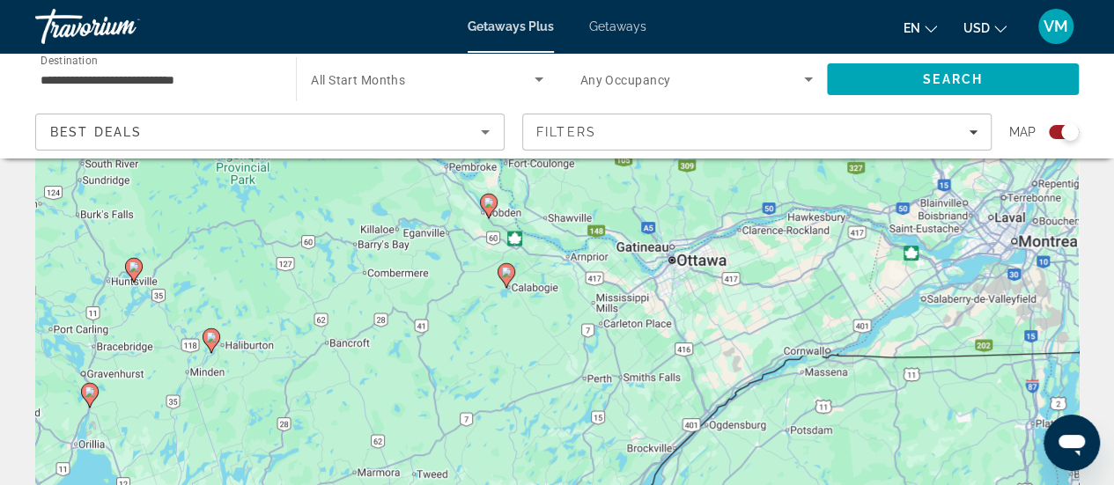
click at [507, 358] on div "To activate drag with keyboard, press Alt + Enter. Once in keyboard drag state,…" at bounding box center [557, 352] width 1044 height 528
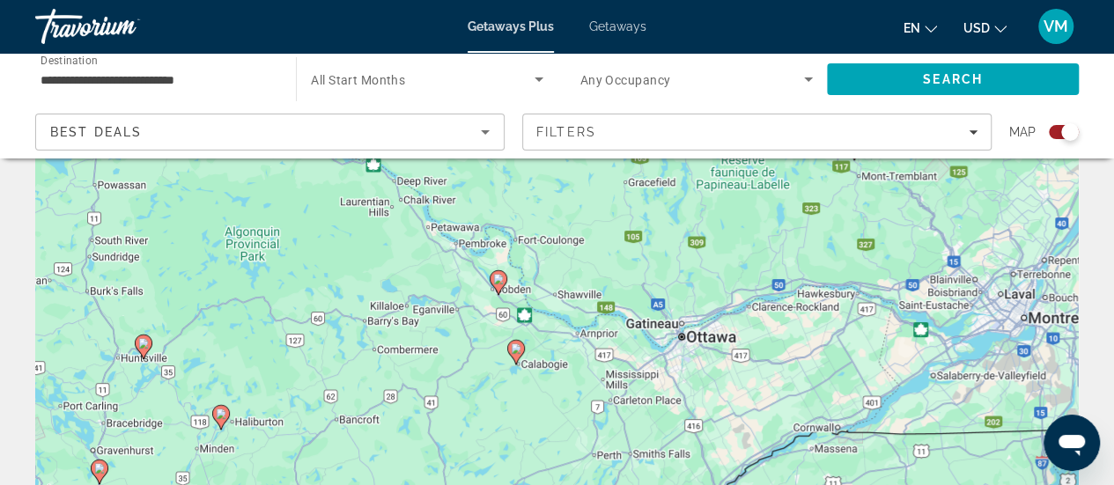
click at [536, 422] on div "To activate drag with keyboard, press Alt + Enter. Once in keyboard drag state,…" at bounding box center [557, 352] width 1044 height 528
click at [516, 346] on image "Main content" at bounding box center [516, 347] width 11 height 11
type input "**********"
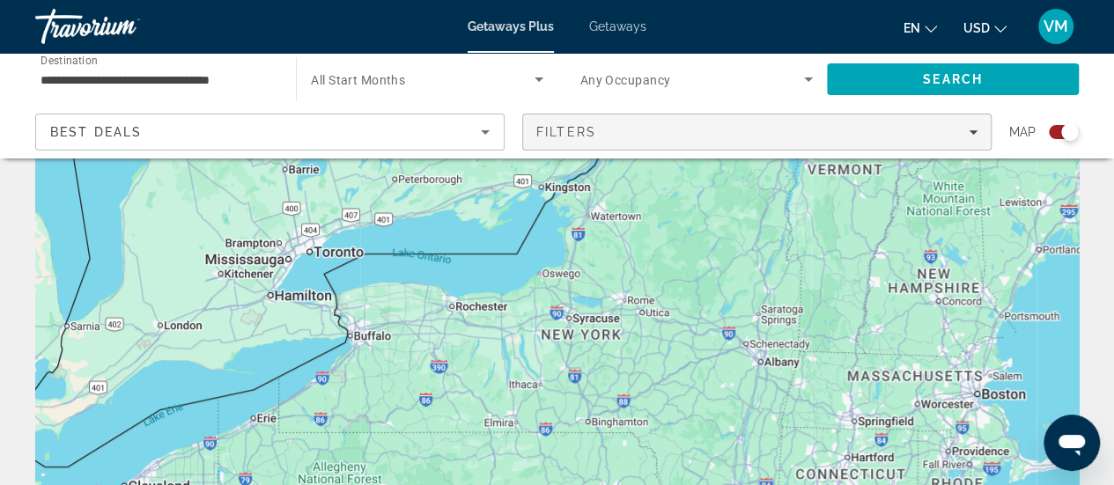
drag, startPoint x: 690, startPoint y: 429, endPoint x: 671, endPoint y: 128, distance: 301.8
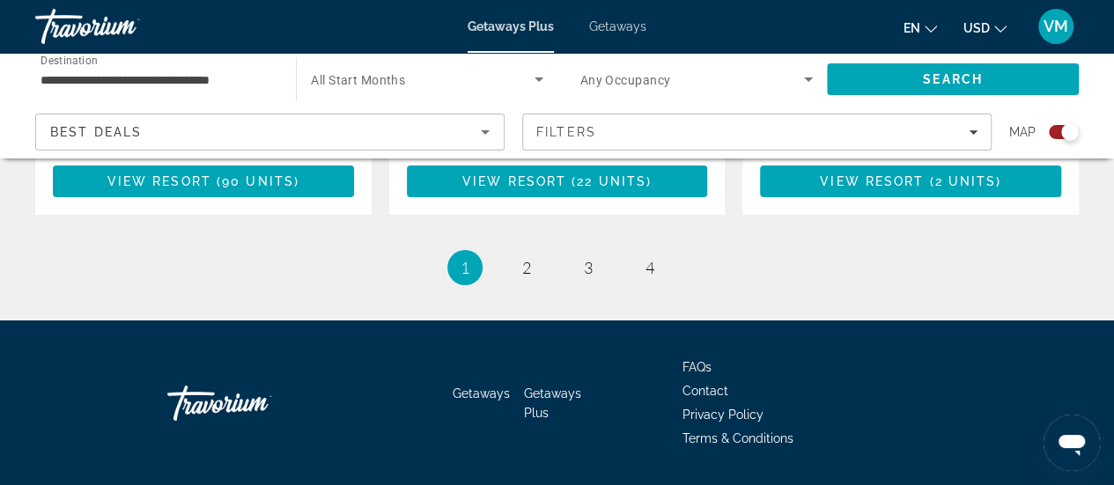
scroll to position [3067, 0]
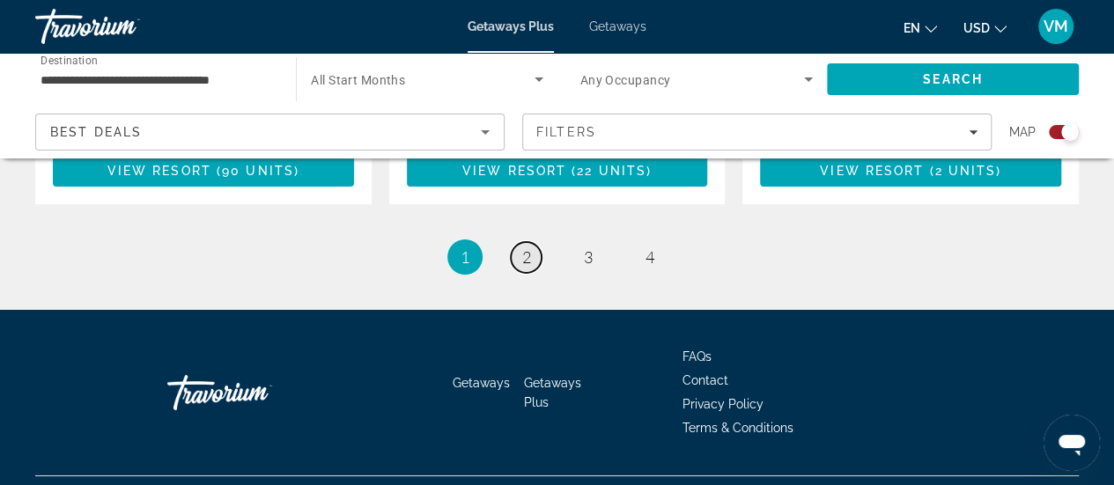
click at [518, 242] on link "page 2" at bounding box center [526, 257] width 31 height 31
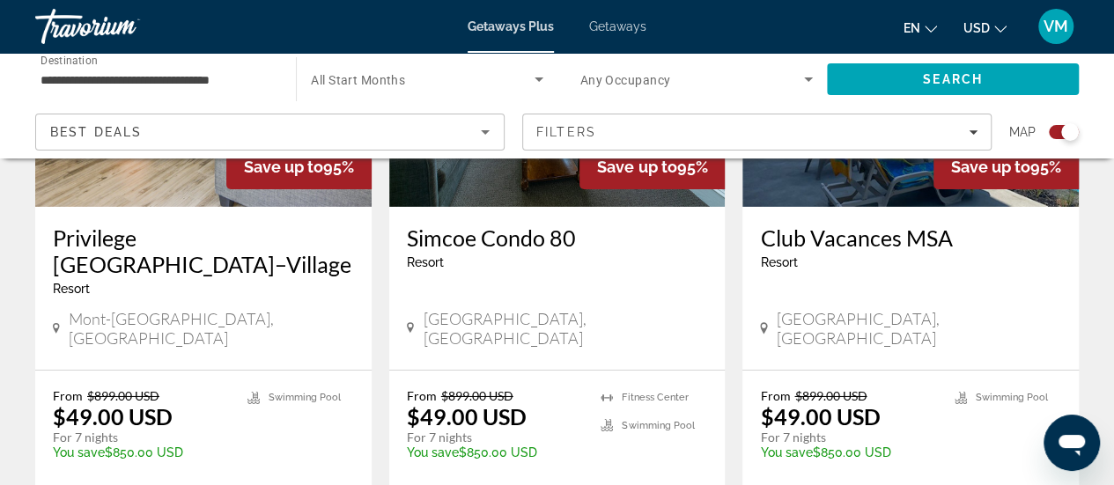
scroll to position [2907, 0]
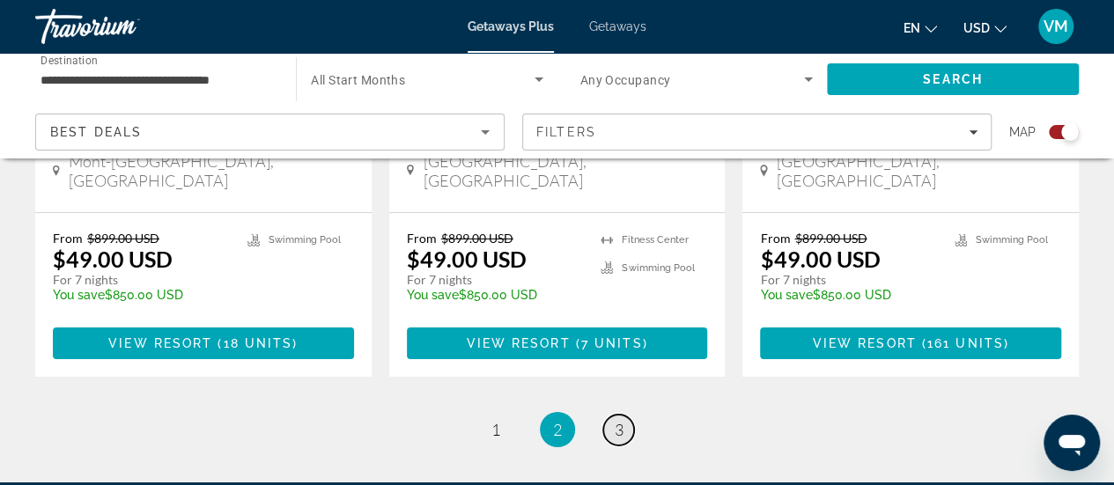
click at [629, 415] on link "page 3" at bounding box center [618, 430] width 31 height 31
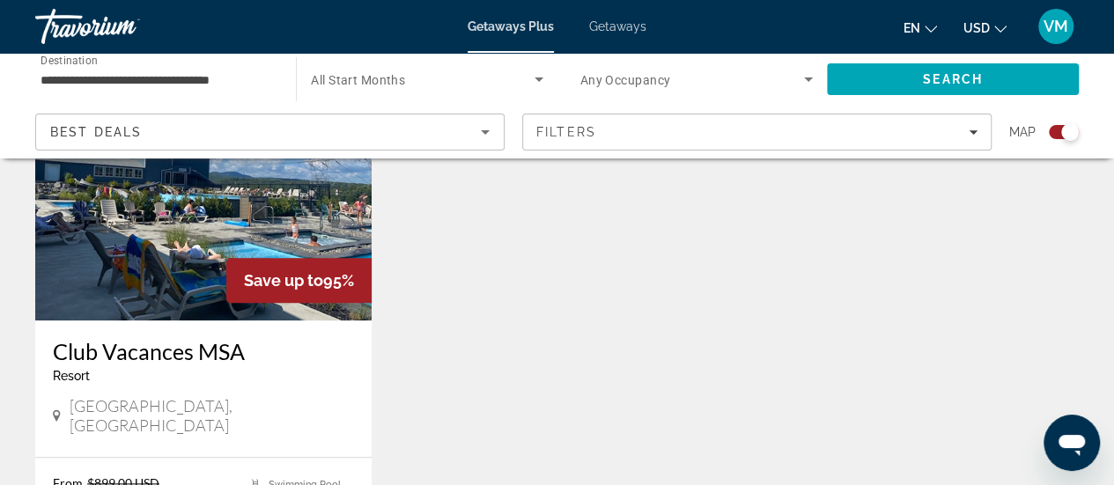
scroll to position [705, 0]
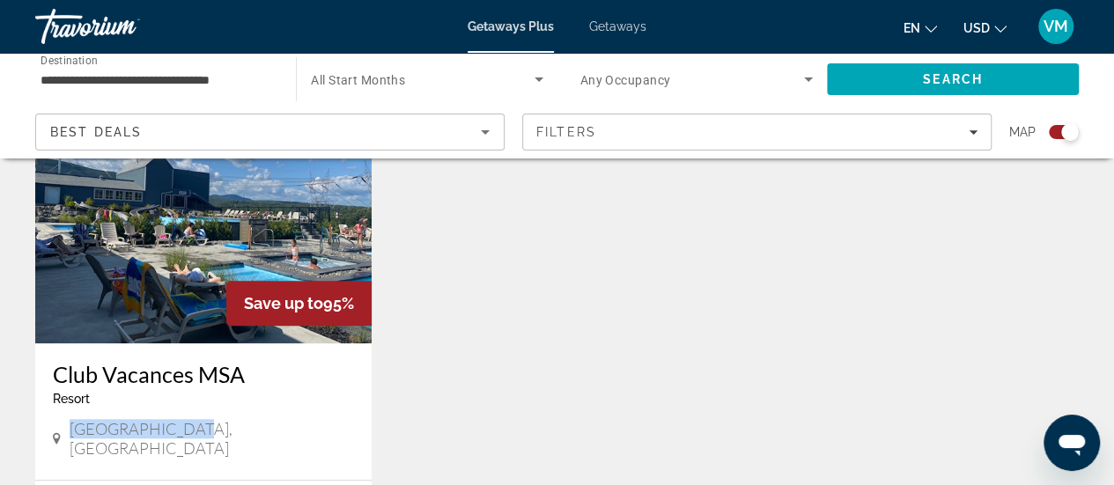
drag, startPoint x: 72, startPoint y: 425, endPoint x: 203, endPoint y: 430, distance: 130.4
click at [203, 430] on div "[GEOGRAPHIC_DATA], [GEOGRAPHIC_DATA]" at bounding box center [203, 438] width 301 height 39
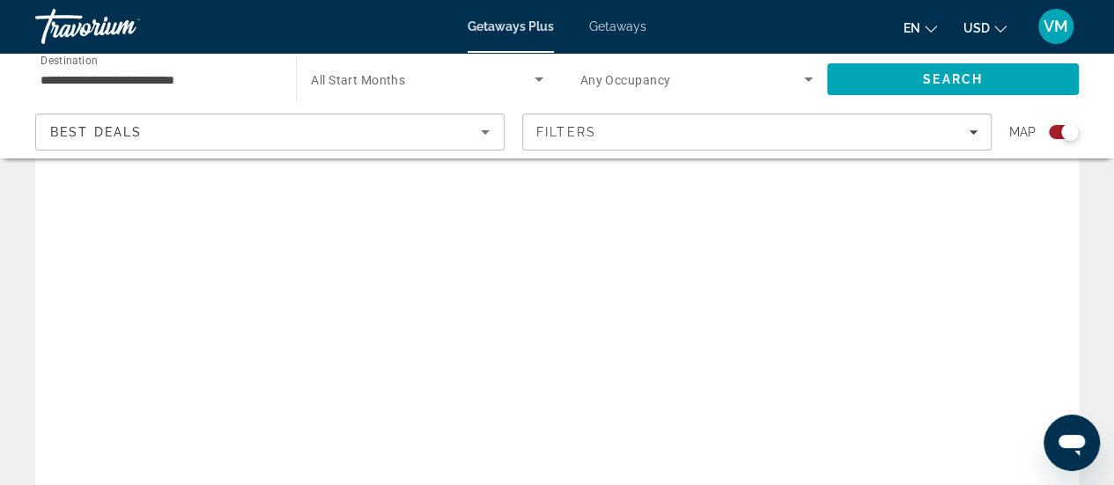
scroll to position [176, 0]
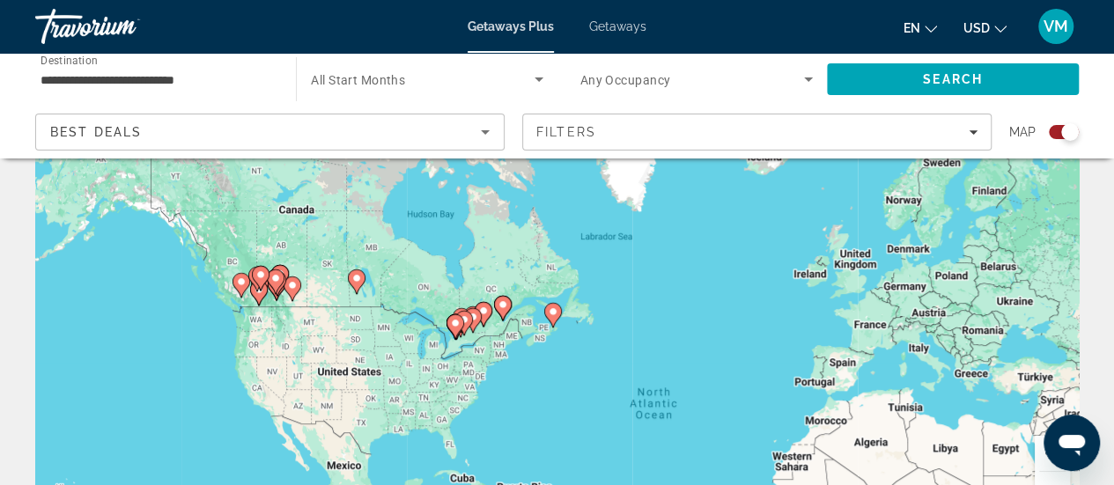
drag, startPoint x: 342, startPoint y: 244, endPoint x: 493, endPoint y: 415, distance: 228.4
click at [493, 415] on div "To activate drag with keyboard, press Alt + Enter. Once in keyboard drag state,…" at bounding box center [557, 264] width 1044 height 528
drag, startPoint x: 481, startPoint y: 322, endPoint x: 481, endPoint y: 335, distance: 12.3
click at [481, 327] on gmp-advanced-marker "Main content" at bounding box center [484, 314] width 18 height 26
click at [481, 335] on div "To activate drag with keyboard, press Alt + Enter. Once in keyboard drag state,…" at bounding box center [557, 264] width 1044 height 528
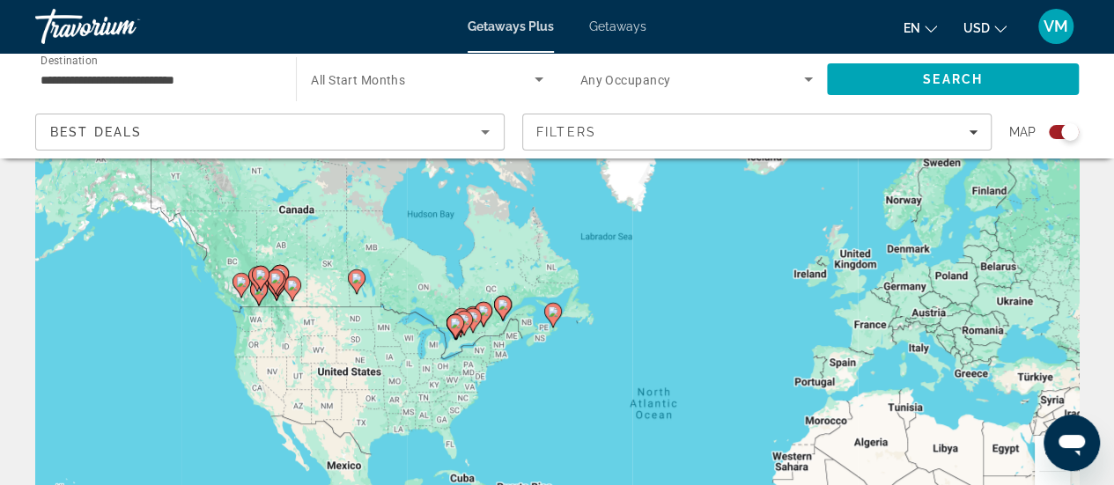
click at [481, 335] on div "To activate drag with keyboard, press Alt + Enter. Once in keyboard drag state,…" at bounding box center [557, 264] width 1044 height 528
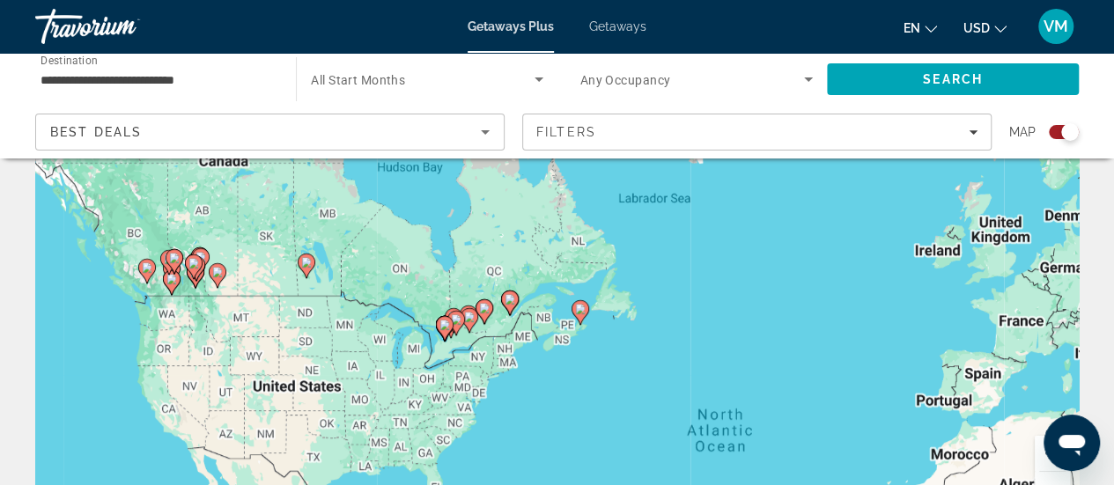
click at [481, 335] on div "To activate drag with keyboard, press Alt + Enter. Once in keyboard drag state,…" at bounding box center [557, 264] width 1044 height 528
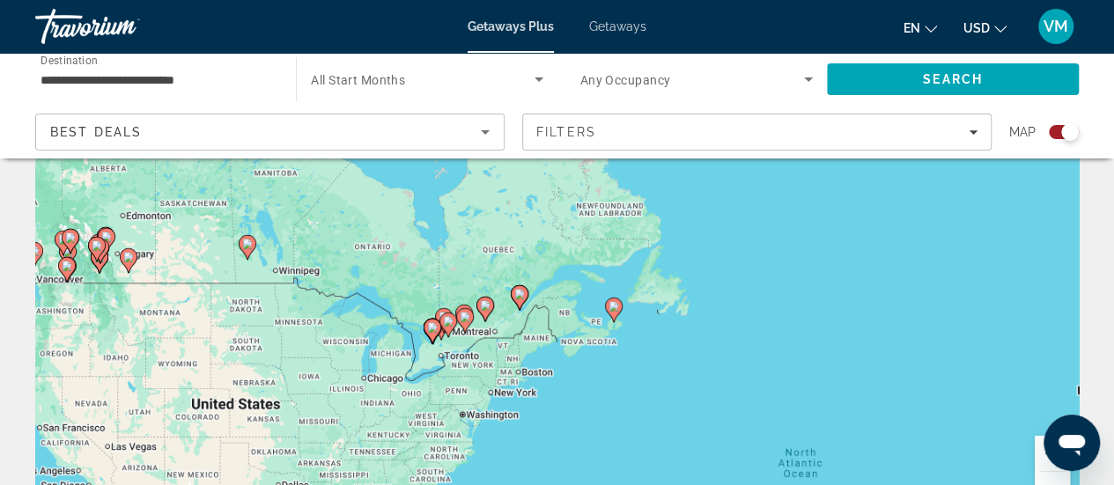
click at [481, 335] on div "To activate drag with keyboard, press Alt + Enter. Once in keyboard drag state,…" at bounding box center [557, 264] width 1044 height 528
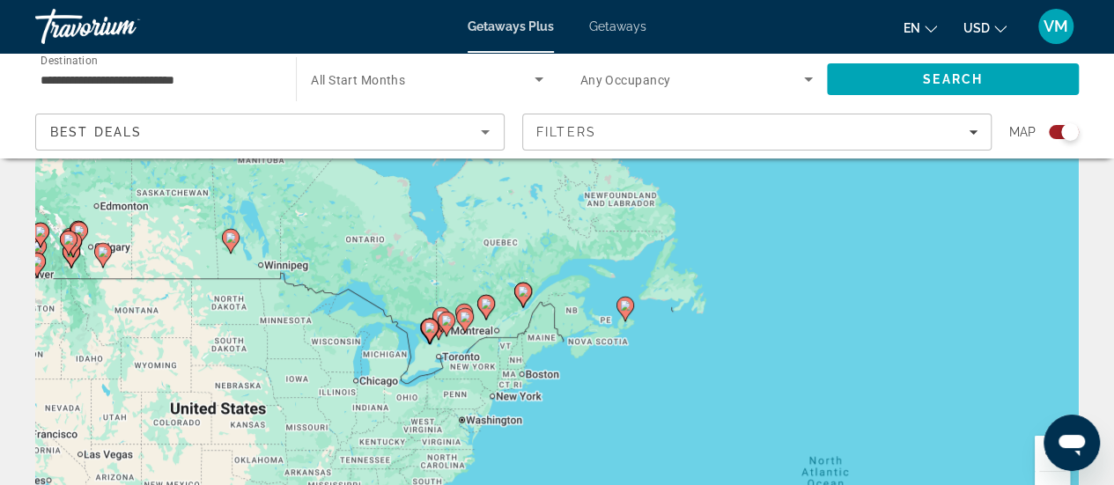
click at [481, 335] on div "To activate drag with keyboard, press Alt + Enter. Once in keyboard drag state,…" at bounding box center [557, 264] width 1044 height 528
click at [490, 337] on div "To activate drag with keyboard, press Alt + Enter. Once in keyboard drag state,…" at bounding box center [557, 264] width 1044 height 528
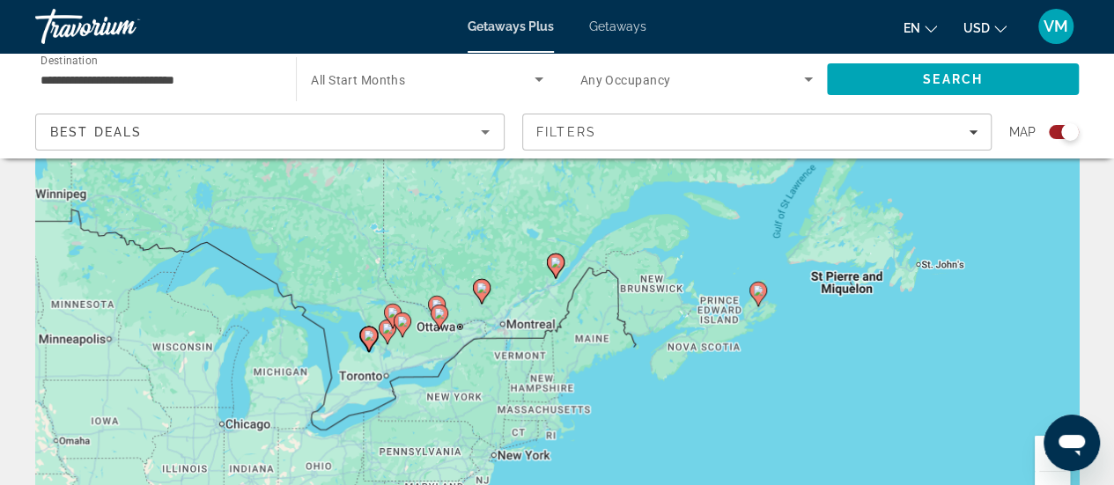
click at [490, 337] on div "To activate drag with keyboard, press Alt + Enter. Once in keyboard drag state,…" at bounding box center [557, 264] width 1044 height 528
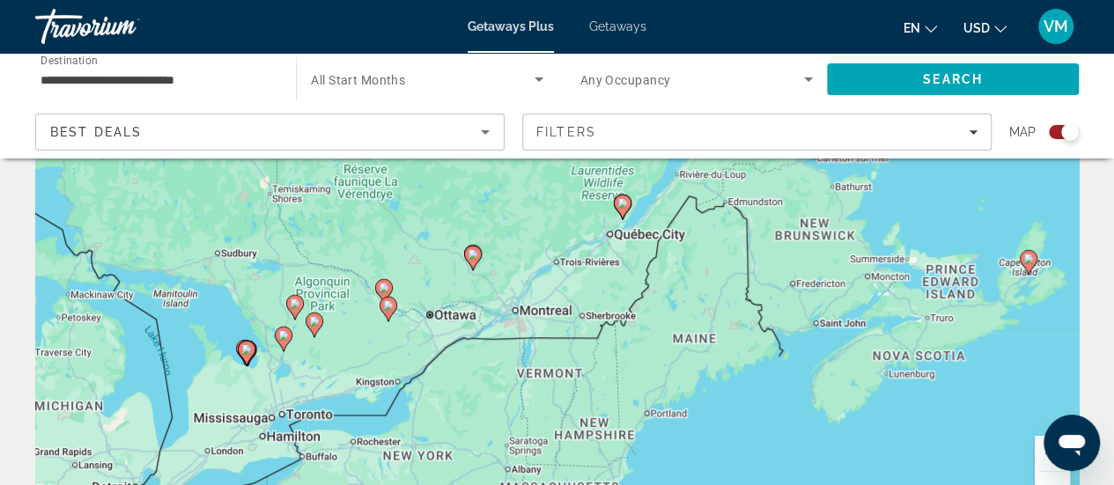
click at [490, 337] on div "To activate drag with keyboard, press Alt + Enter. Once in keyboard drag state,…" at bounding box center [557, 264] width 1044 height 528
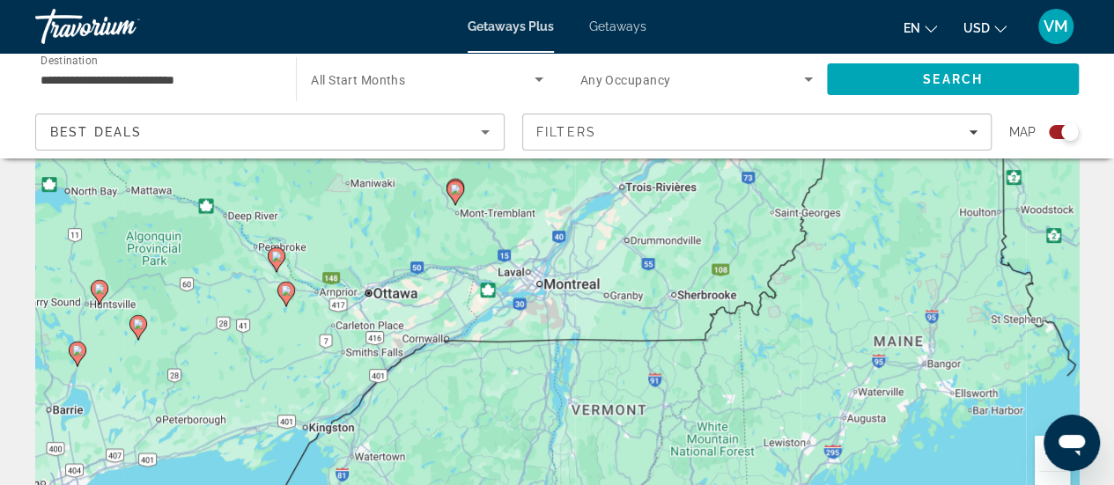
click at [490, 337] on div "To activate drag with keyboard, press Alt + Enter. Once in keyboard drag state,…" at bounding box center [557, 264] width 1044 height 528
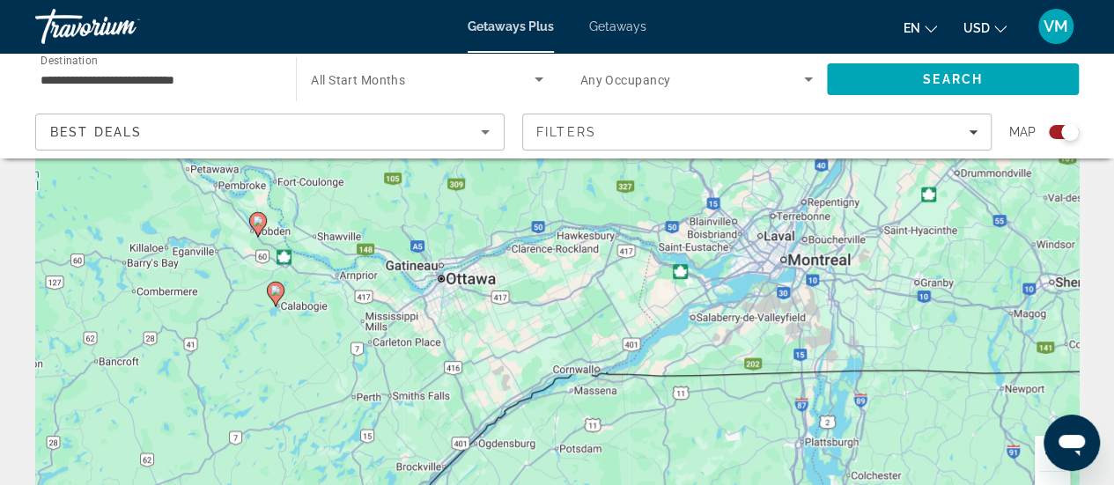
drag, startPoint x: 233, startPoint y: 305, endPoint x: 429, endPoint y: 335, distance: 198.7
click at [429, 335] on div "To activate drag with keyboard, press Alt + Enter. Once in keyboard drag state,…" at bounding box center [557, 264] width 1044 height 528
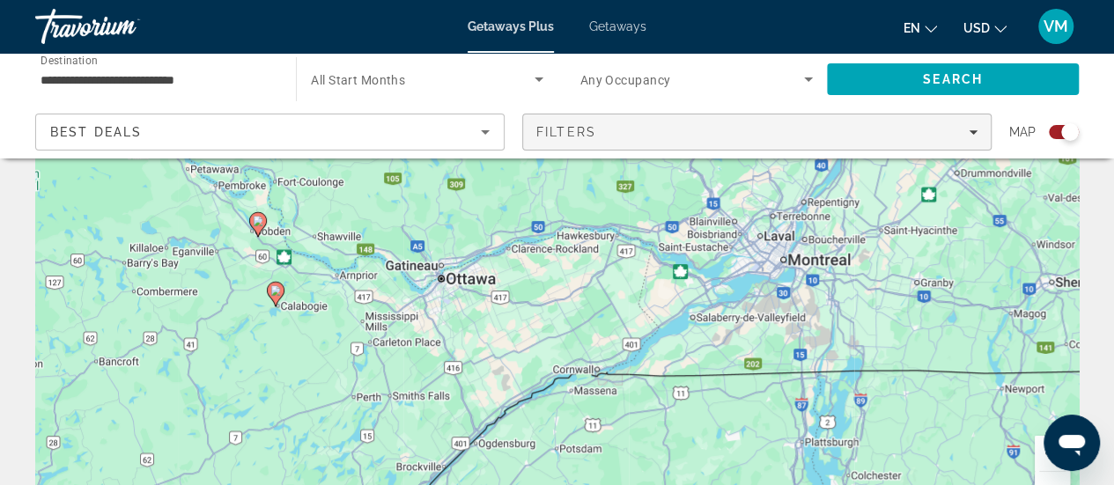
click at [942, 128] on div "Filters" at bounding box center [756, 132] width 441 height 14
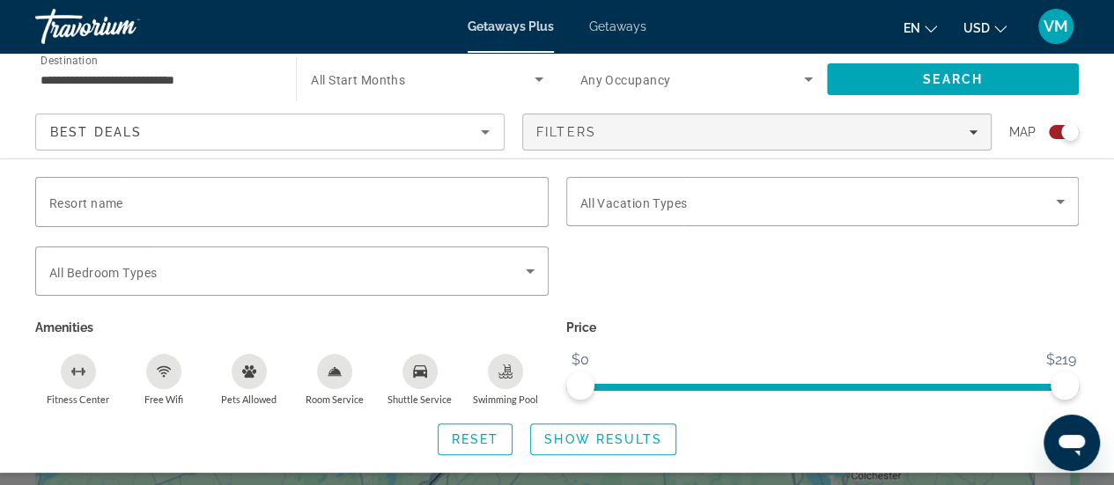
click at [248, 371] on icon "Pets Allowed" at bounding box center [249, 372] width 14 height 12
click at [594, 444] on span "Show Results" at bounding box center [603, 439] width 118 height 14
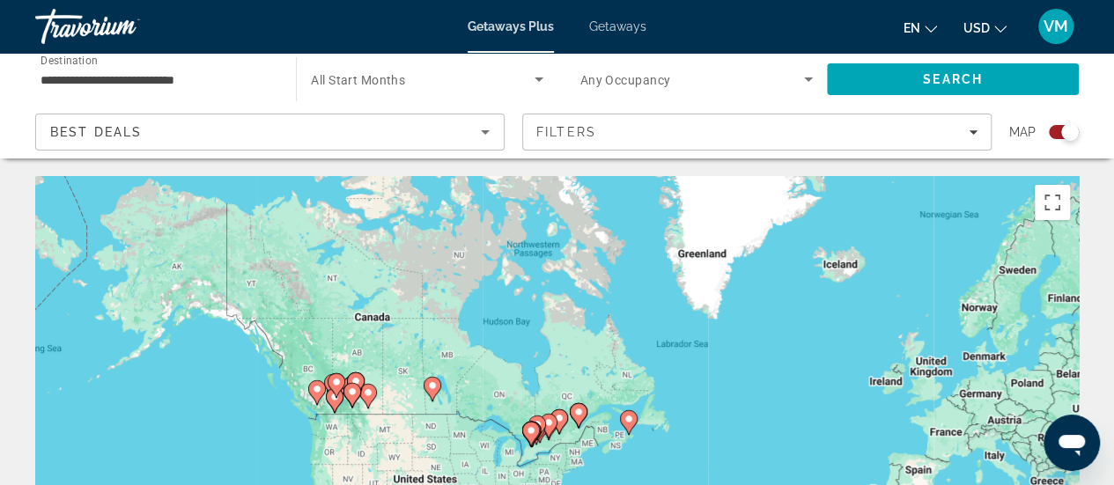
click at [536, 438] on g "Main content" at bounding box center [531, 434] width 18 height 25
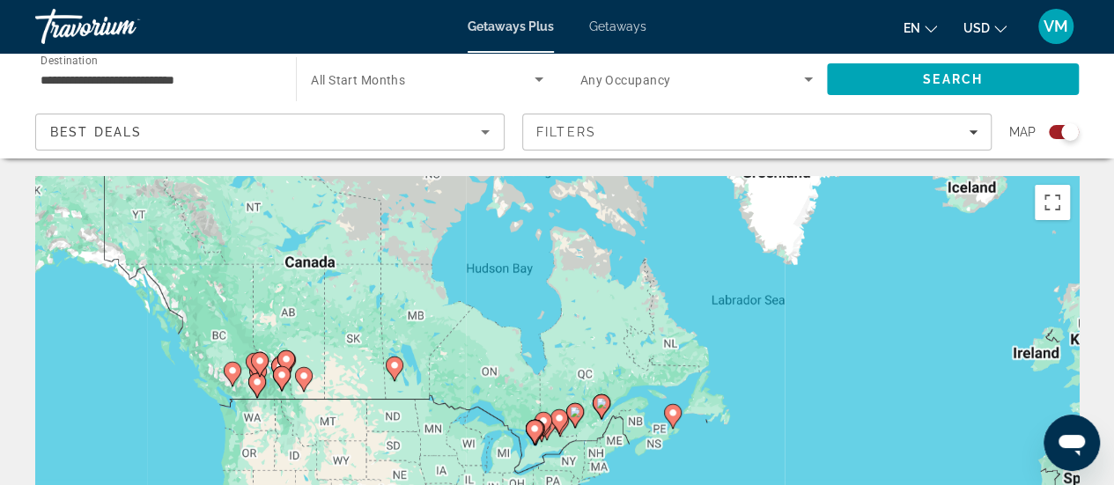
click at [558, 440] on div "Main content" at bounding box center [1080, 440] width 1044 height 0
click at [545, 436] on gmp-advanced-marker "Main content" at bounding box center [544, 424] width 18 height 26
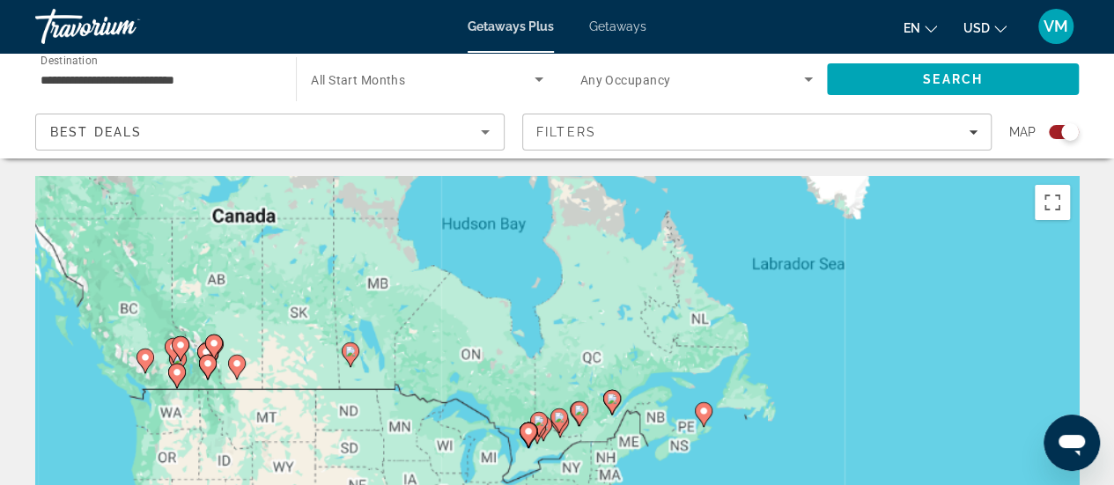
click at [550, 434] on gmp-advanced-marker "Main content" at bounding box center [544, 429] width 18 height 26
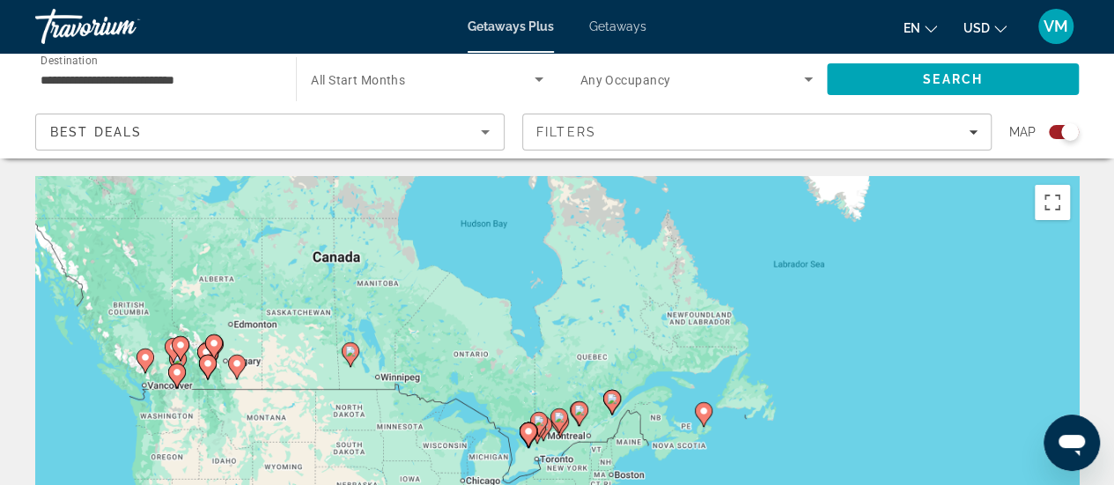
click at [558, 440] on div "Main content" at bounding box center [1080, 440] width 1044 height 0
click at [552, 434] on gmp-advanced-marker "Main content" at bounding box center [560, 425] width 18 height 26
type input "**********"
click at [553, 434] on gmp-advanced-marker "Main content" at bounding box center [560, 425] width 18 height 26
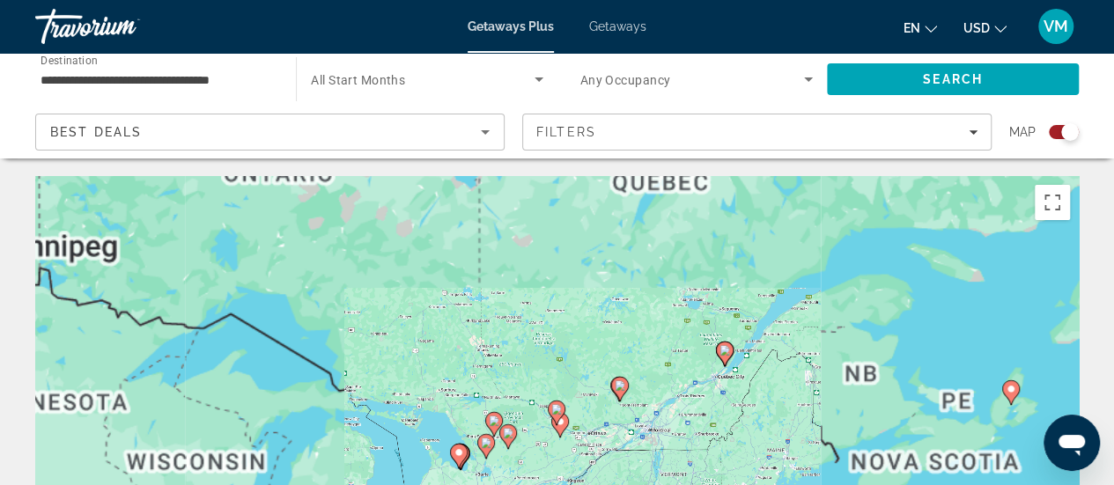
click at [555, 434] on gmp-advanced-marker "Main content" at bounding box center [560, 425] width 18 height 26
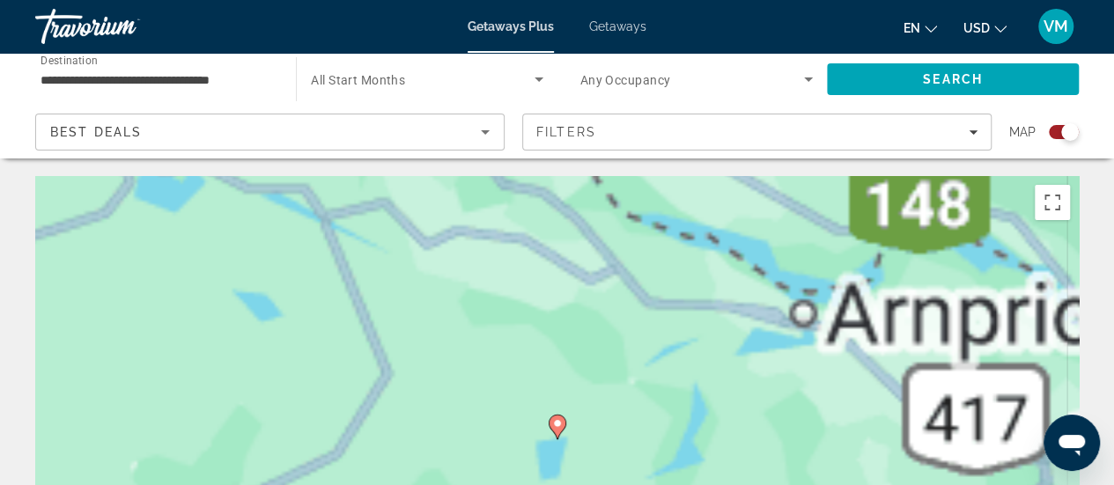
click at [556, 434] on g "Main content" at bounding box center [558, 427] width 18 height 25
click at [556, 434] on icon "Main content" at bounding box center [557, 427] width 16 height 23
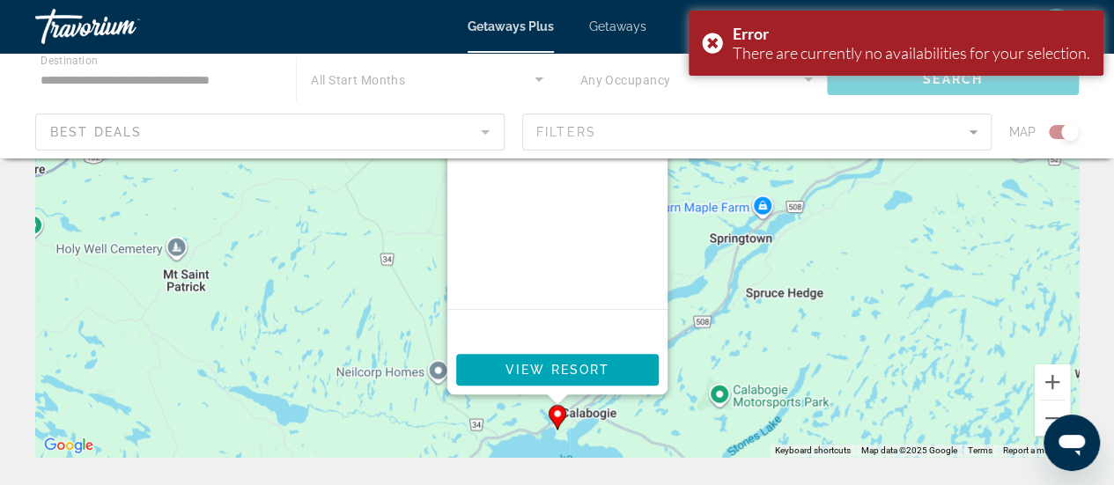
scroll to position [264, 0]
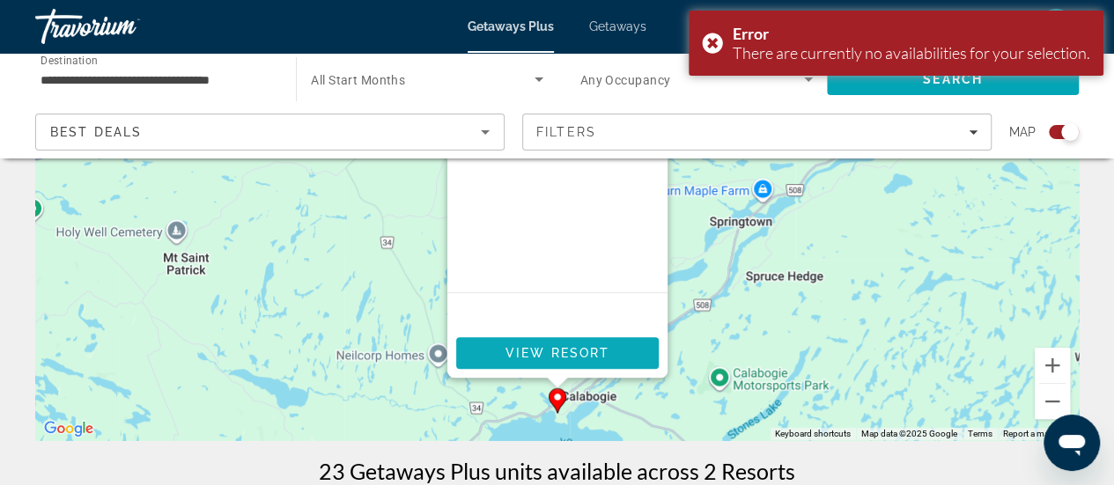
click at [607, 351] on span "View Resort" at bounding box center [557, 353] width 104 height 14
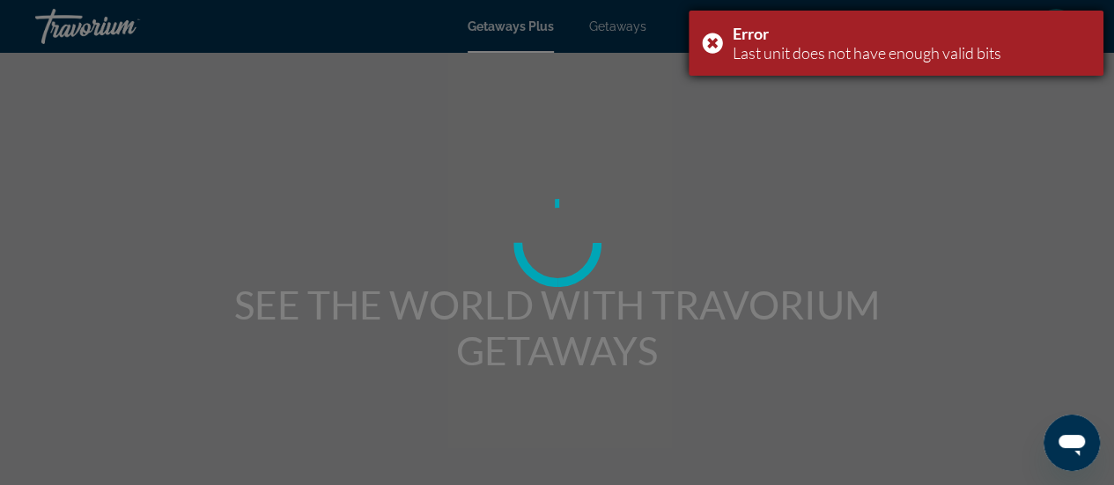
click at [706, 38] on div "Error Last unit does not have enough valid bits" at bounding box center [896, 43] width 415 height 65
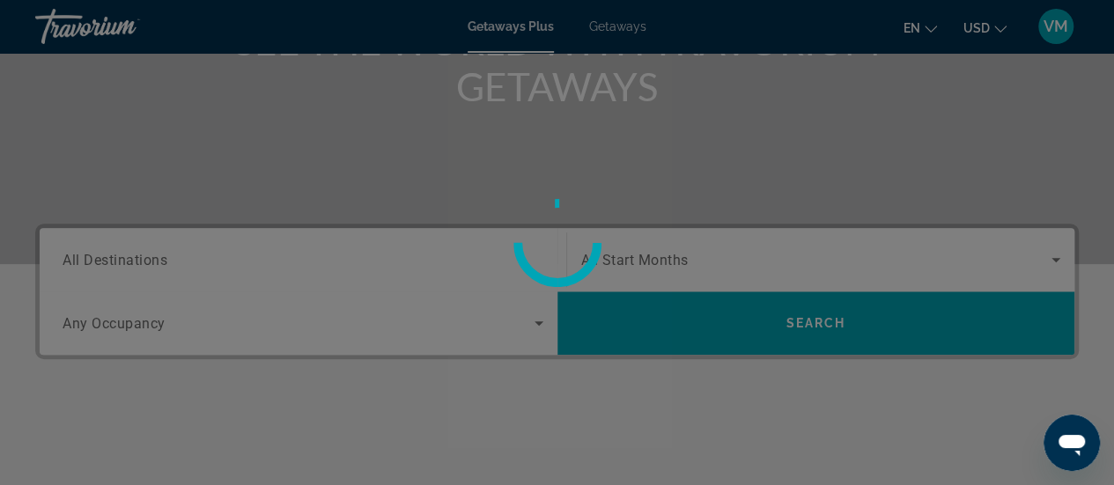
scroll to position [176, 0]
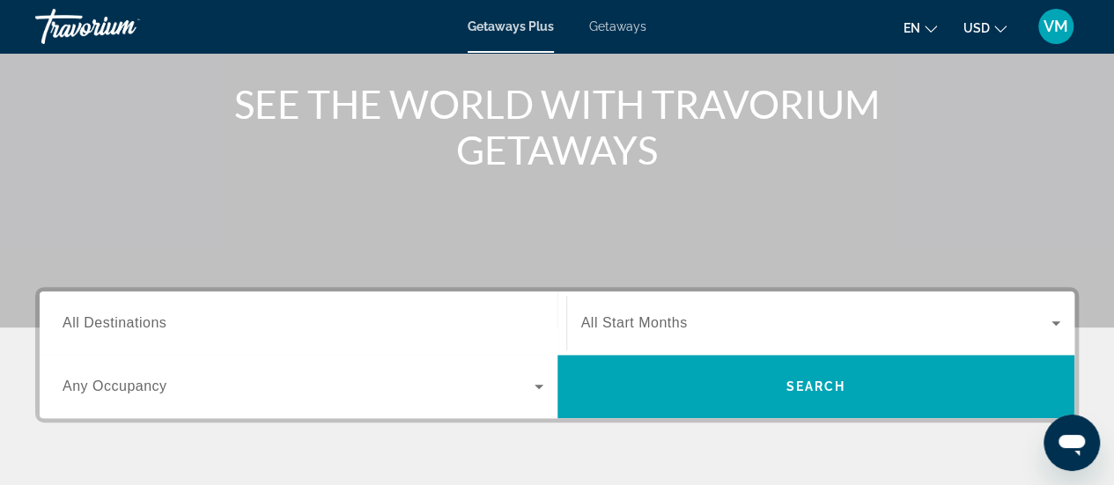
scroll to position [440, 0]
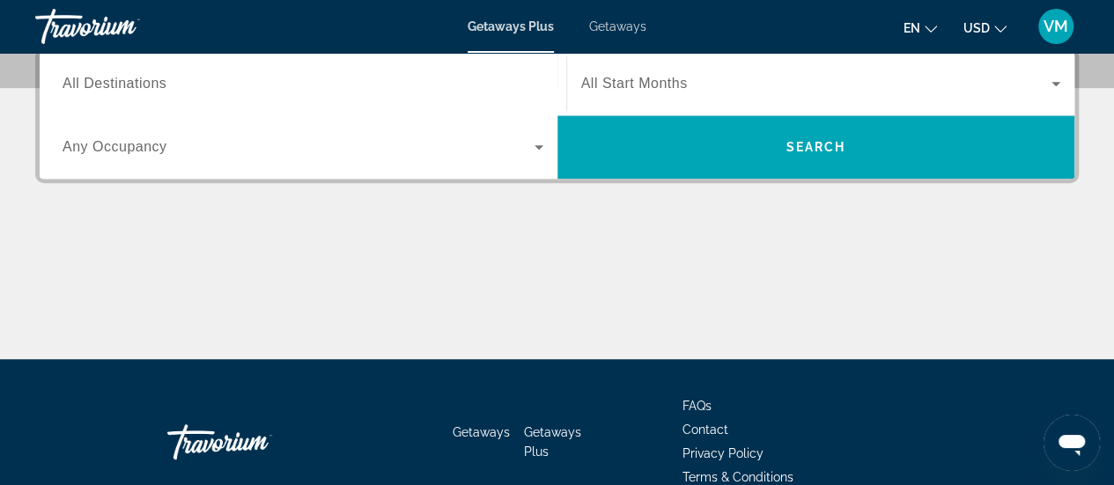
click at [204, 84] on input "Destination All Destinations" at bounding box center [303, 84] width 481 height 21
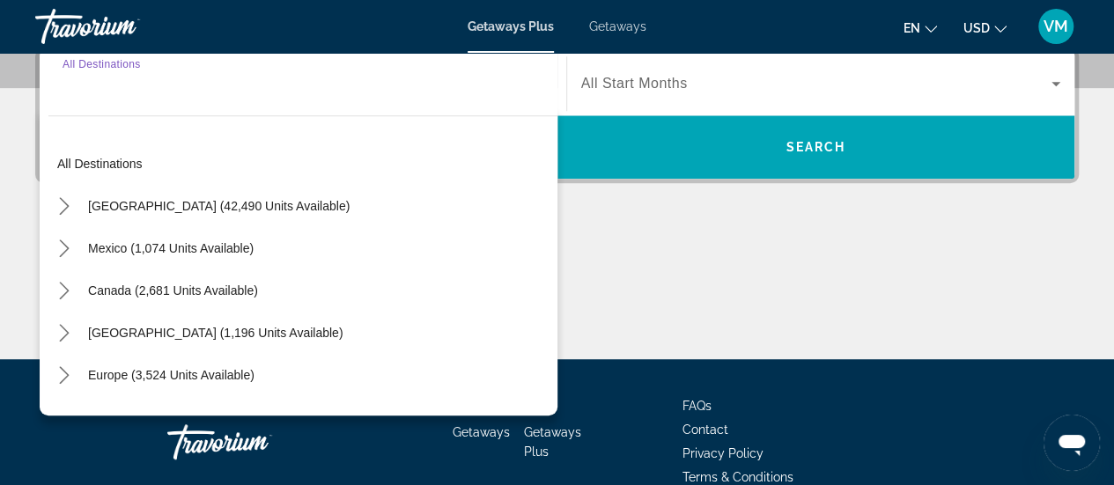
scroll to position [430, 0]
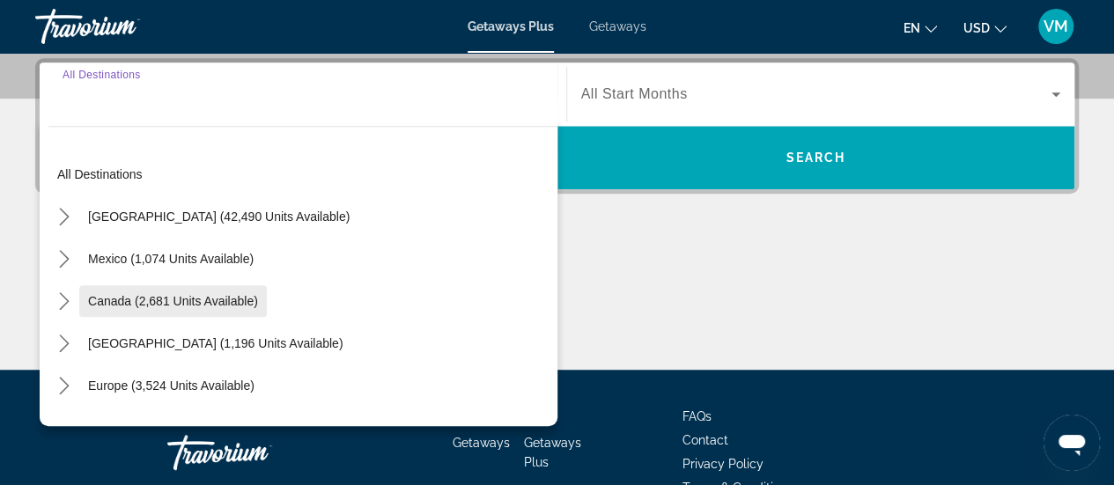
click at [164, 294] on span "Canada (2,681 units available)" at bounding box center [173, 301] width 170 height 14
type input "**********"
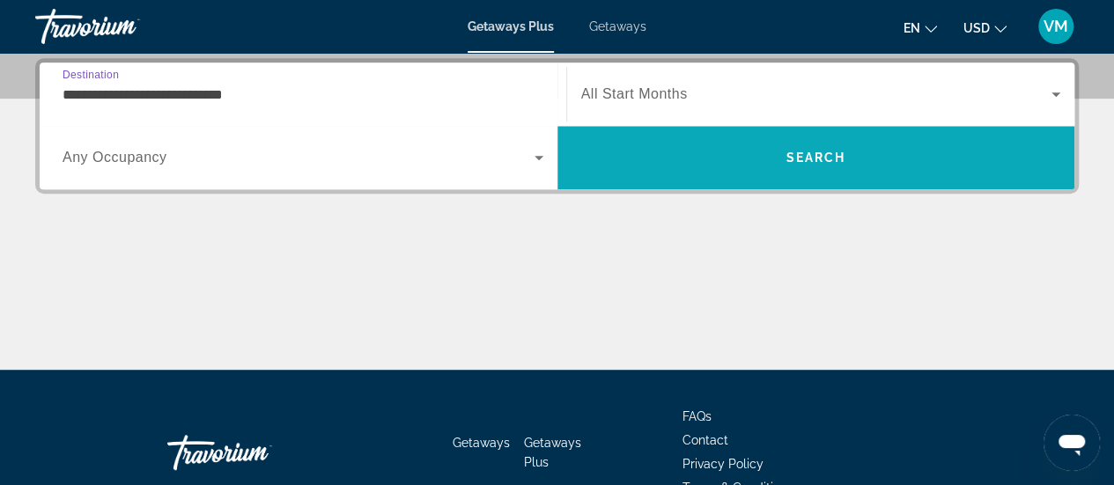
click at [792, 162] on span "Search" at bounding box center [816, 158] width 60 height 14
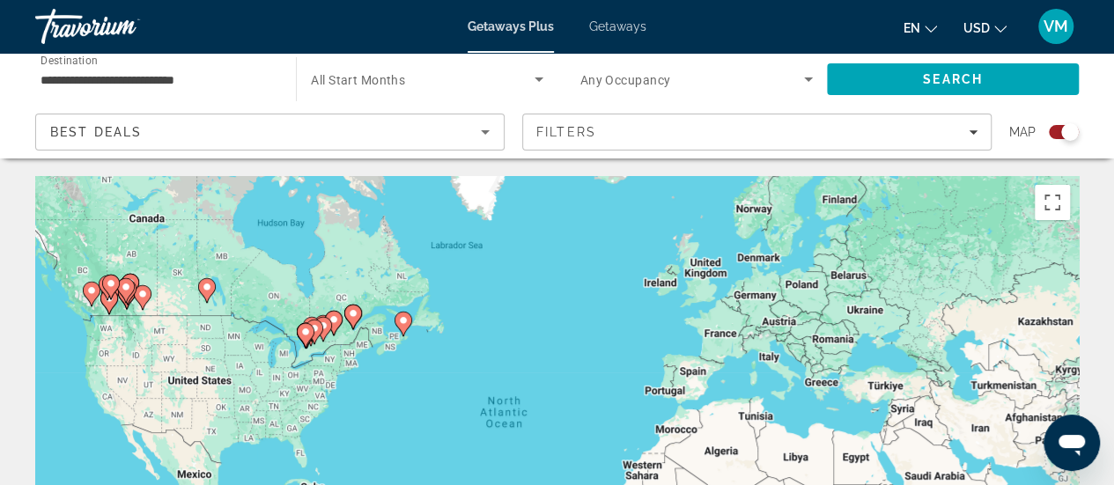
click at [326, 351] on div "To activate drag with keyboard, press Alt + Enter. Once in keyboard drag state,…" at bounding box center [557, 440] width 1044 height 528
click at [329, 351] on div "To activate drag with keyboard, press Alt + Enter. Once in keyboard drag state,…" at bounding box center [557, 440] width 1044 height 528
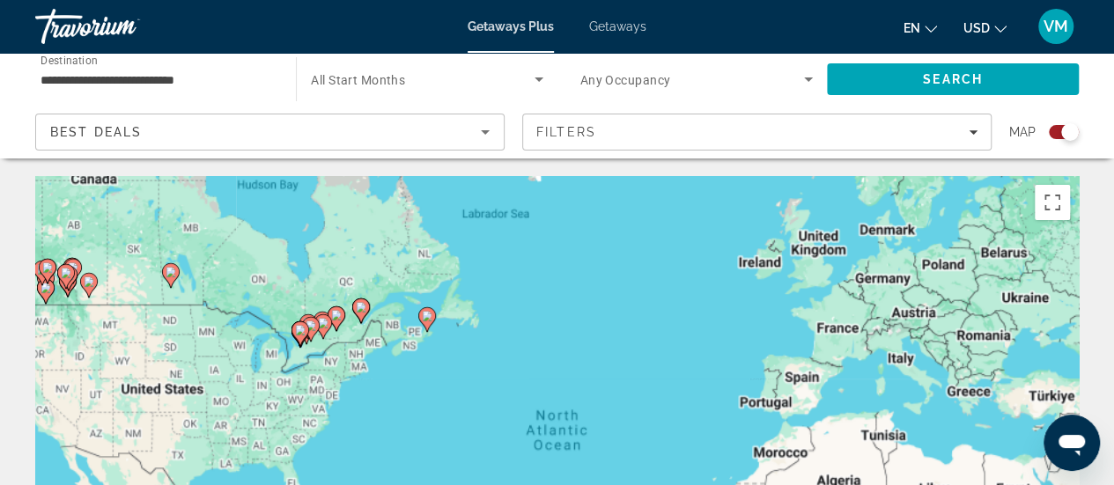
click at [329, 351] on div "To activate drag with keyboard, press Alt + Enter. Once in keyboard drag state,…" at bounding box center [557, 440] width 1044 height 528
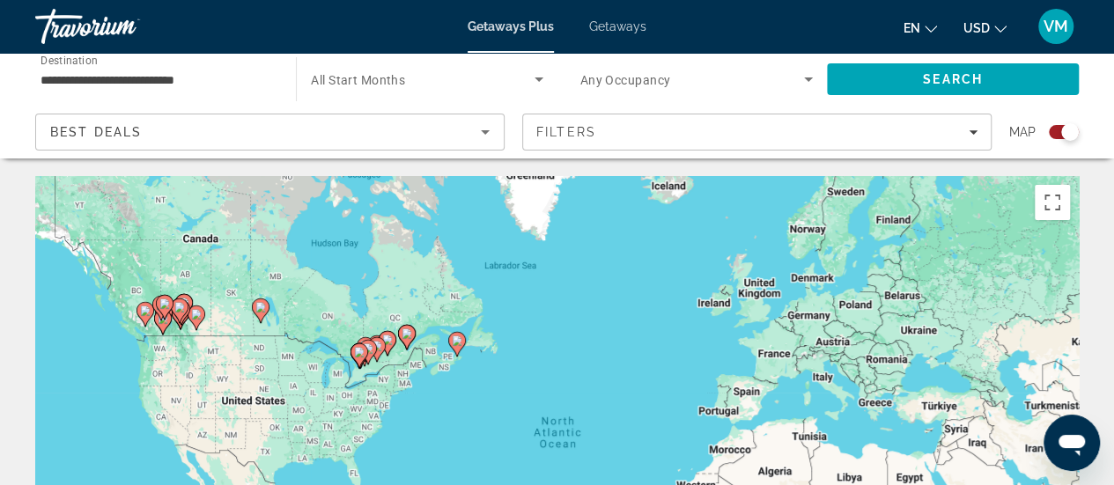
click at [332, 351] on div "To activate drag with keyboard, press Alt + Enter. Once in keyboard drag state,…" at bounding box center [557, 440] width 1044 height 528
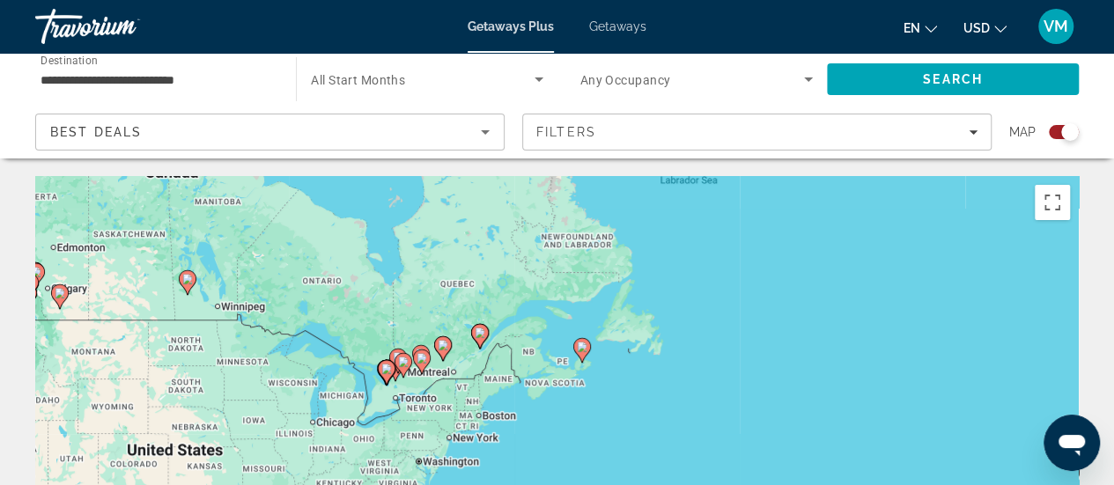
click at [456, 389] on div "To activate drag with keyboard, press Alt + Enter. Once in keyboard drag state,…" at bounding box center [557, 440] width 1044 height 528
click at [439, 380] on div "To activate drag with keyboard, press Alt + Enter. Once in keyboard drag state,…" at bounding box center [557, 440] width 1044 height 528
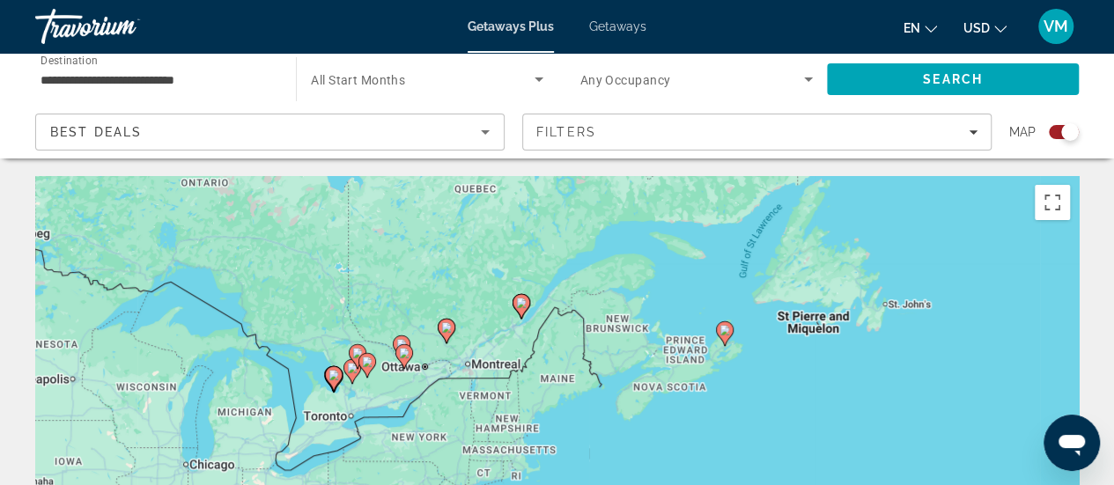
click at [439, 380] on div "To activate drag with keyboard, press Alt + Enter. Once in keyboard drag state,…" at bounding box center [557, 440] width 1044 height 528
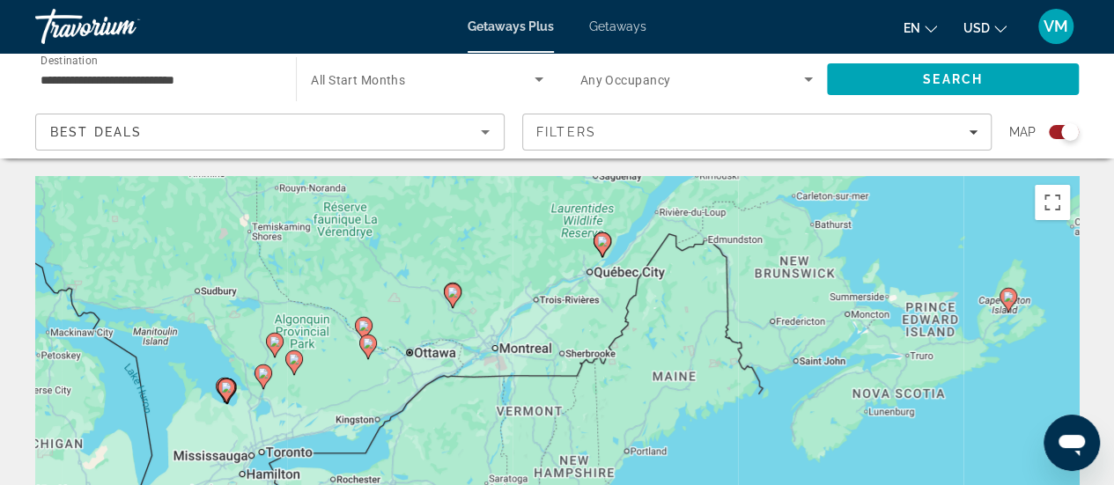
click at [439, 380] on div "To activate drag with keyboard, press Alt + Enter. Once in keyboard drag state,…" at bounding box center [557, 440] width 1044 height 528
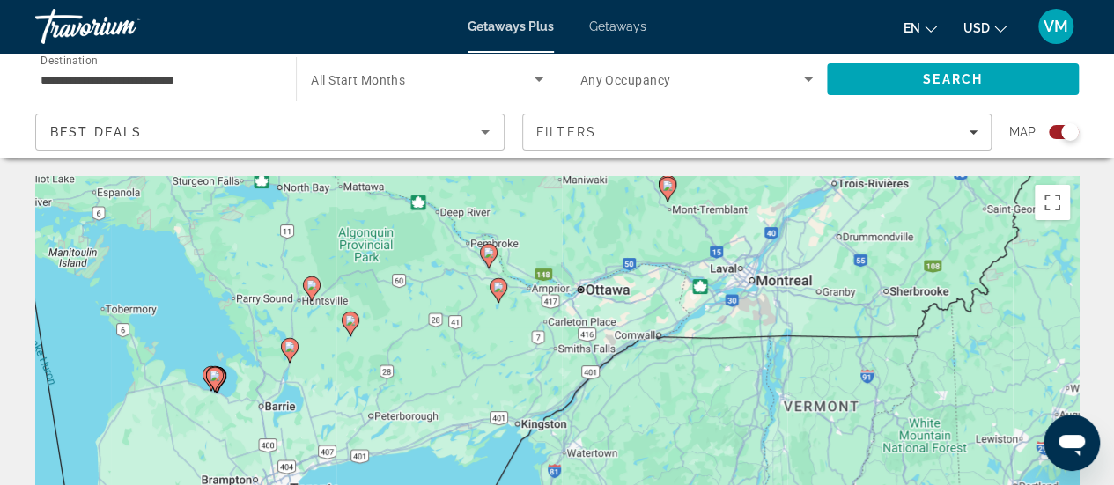
drag, startPoint x: 483, startPoint y: 297, endPoint x: 689, endPoint y: 261, distance: 209.2
click at [689, 261] on div "To activate drag with keyboard, press Alt + Enter. Once in keyboard drag state,…" at bounding box center [557, 440] width 1044 height 528
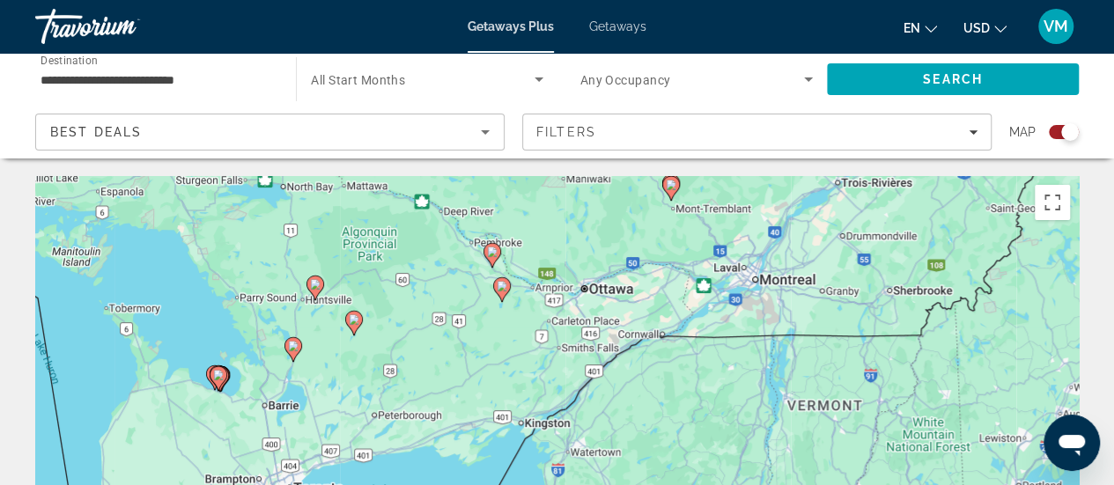
click at [425, 295] on div "To activate drag with keyboard, press Alt + Enter. Once in keyboard drag state,…" at bounding box center [557, 440] width 1044 height 528
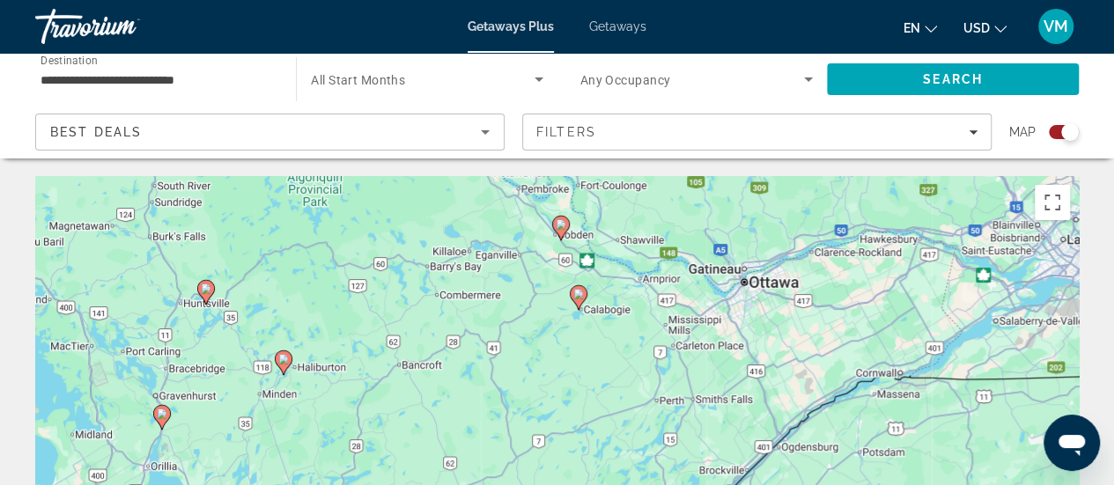
click at [507, 264] on div "To activate drag with keyboard, press Alt + Enter. Once in keyboard drag state,…" at bounding box center [557, 440] width 1044 height 528
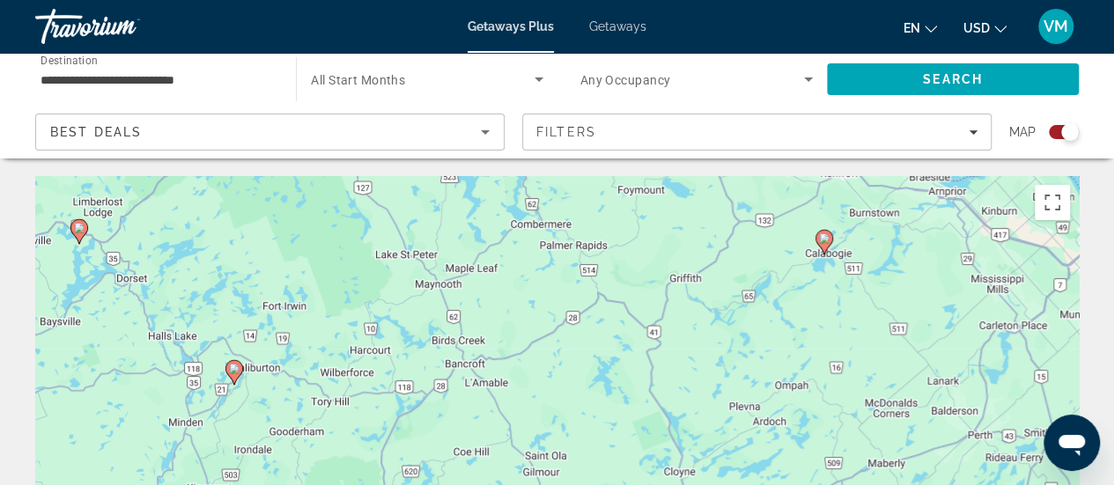
drag, startPoint x: 426, startPoint y: 317, endPoint x: 604, endPoint y: 214, distance: 205.6
click at [604, 214] on div "To activate drag with keyboard, press Alt + Enter. Once in keyboard drag state,…" at bounding box center [557, 440] width 1044 height 528
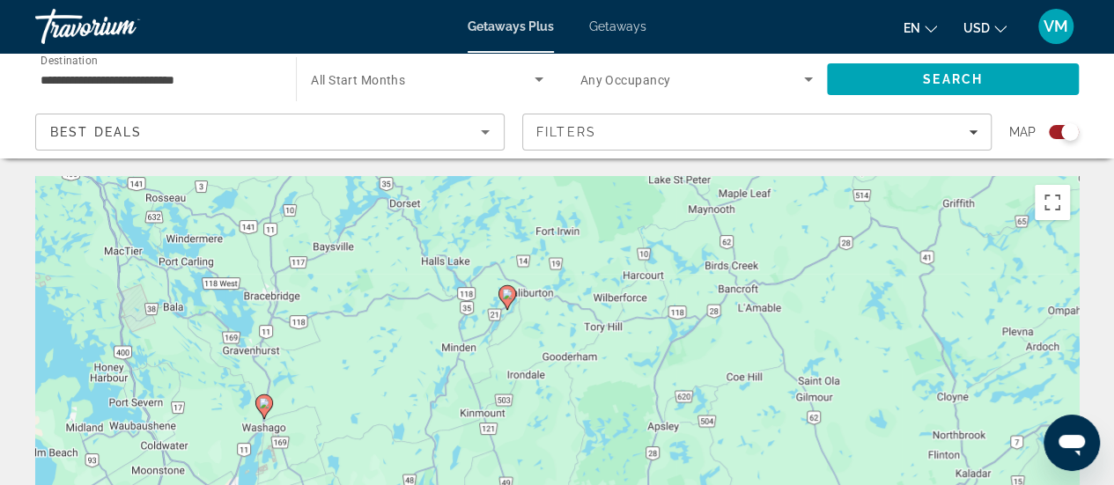
drag, startPoint x: 322, startPoint y: 381, endPoint x: 595, endPoint y: 332, distance: 276.6
click at [595, 332] on div "To activate drag with keyboard, press Alt + Enter. Once in keyboard drag state,…" at bounding box center [557, 440] width 1044 height 528
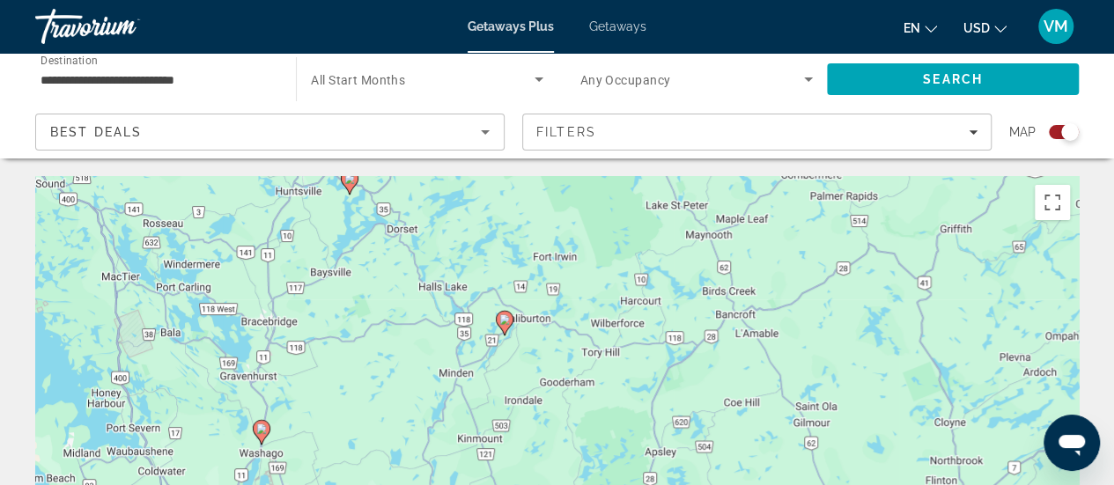
click at [520, 337] on div "To activate drag with keyboard, press Alt + Enter. Once in keyboard drag state,…" at bounding box center [557, 440] width 1044 height 528
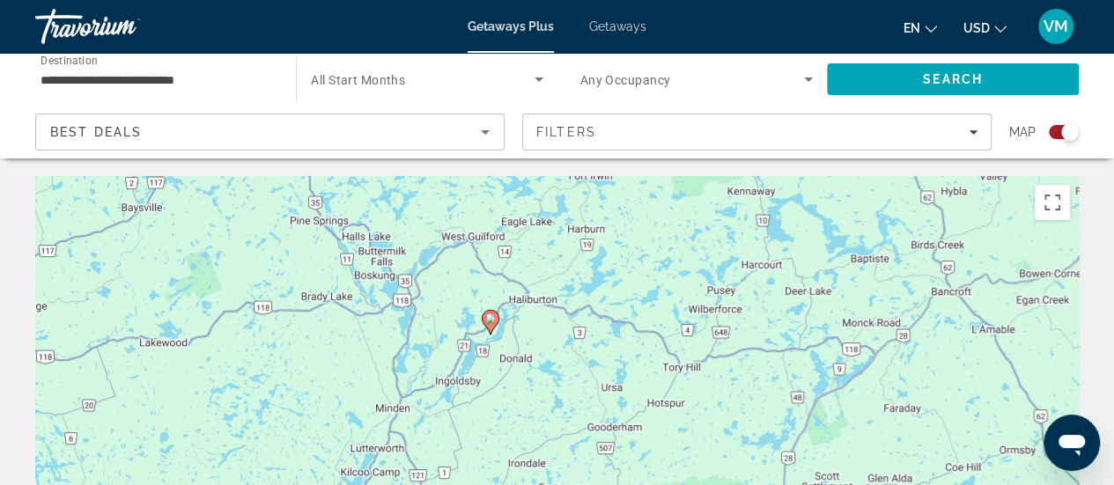
click at [506, 337] on div "To activate drag with keyboard, press Alt + Enter. Once in keyboard drag state,…" at bounding box center [557, 440] width 1044 height 528
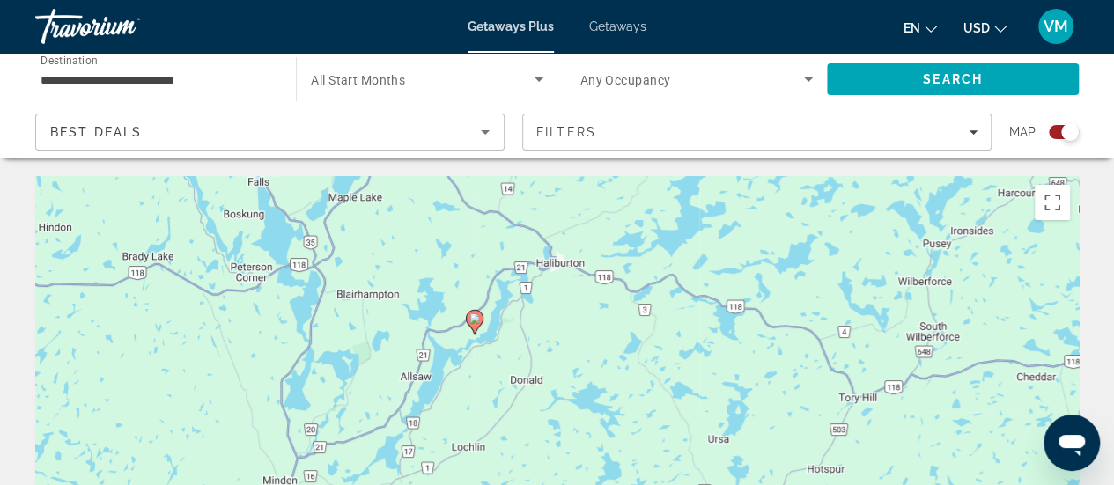
click at [508, 344] on div "To activate drag with keyboard, press Alt + Enter. Once in keyboard drag state,…" at bounding box center [557, 440] width 1044 height 528
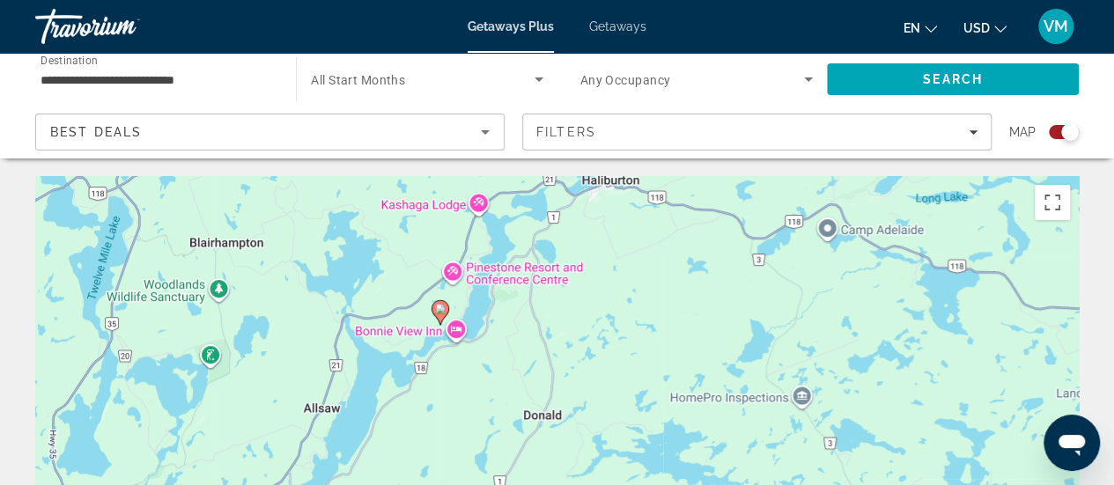
click at [443, 363] on div "To activate drag with keyboard, press Alt + Enter. Once in keyboard drag state,…" at bounding box center [557, 440] width 1044 height 528
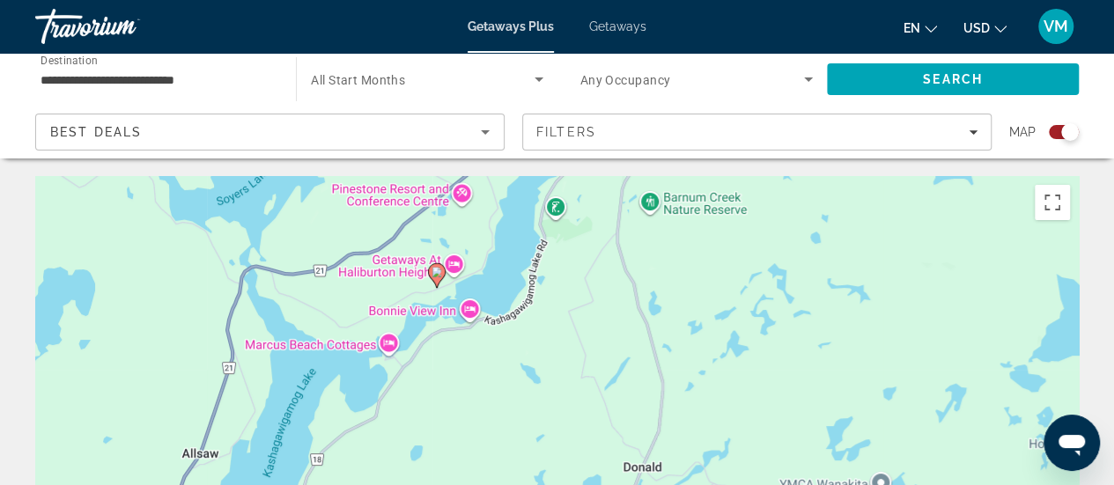
click at [443, 357] on div "To activate drag with keyboard, press Alt + Enter. Once in keyboard drag state,…" at bounding box center [557, 440] width 1044 height 528
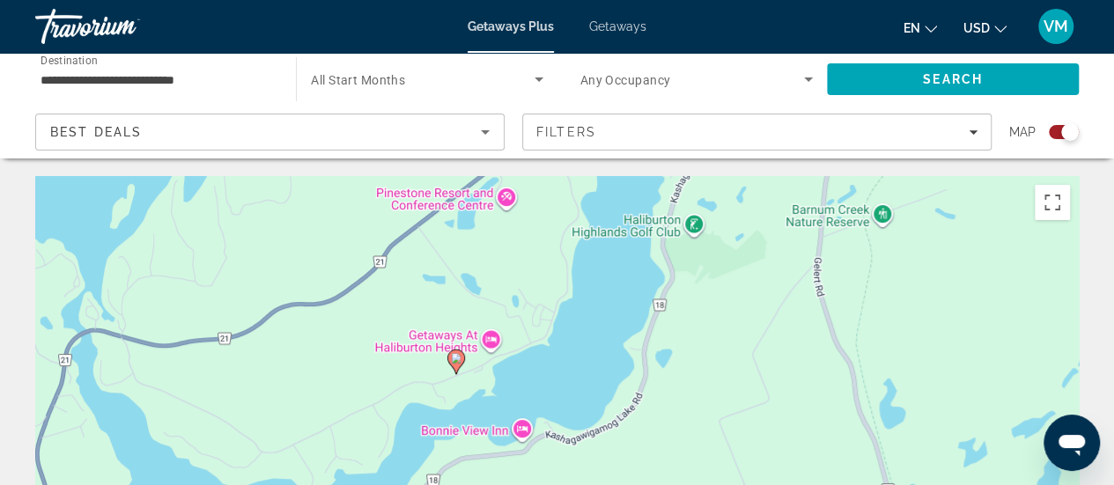
drag, startPoint x: 443, startPoint y: 232, endPoint x: 469, endPoint y: 389, distance: 159.7
click at [469, 389] on div "To activate drag with keyboard, press Alt + Enter. Once in keyboard drag state,…" at bounding box center [557, 440] width 1044 height 528
click at [455, 358] on image "Main content" at bounding box center [456, 358] width 11 height 11
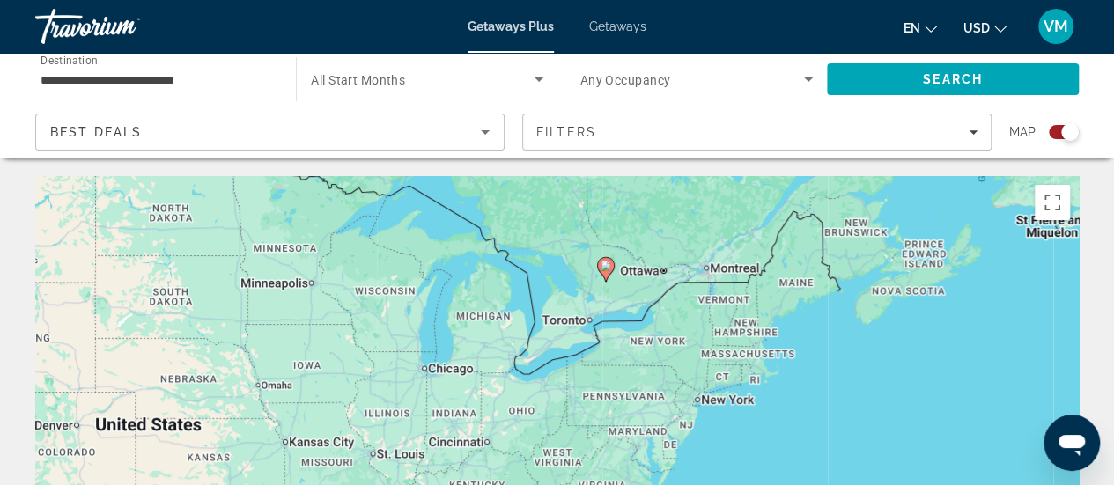
drag, startPoint x: 630, startPoint y: 395, endPoint x: 678, endPoint y: 233, distance: 168.3
click at [678, 233] on div "To activate drag with keyboard, press Alt + Enter. Once in keyboard drag state,…" at bounding box center [557, 440] width 1044 height 528
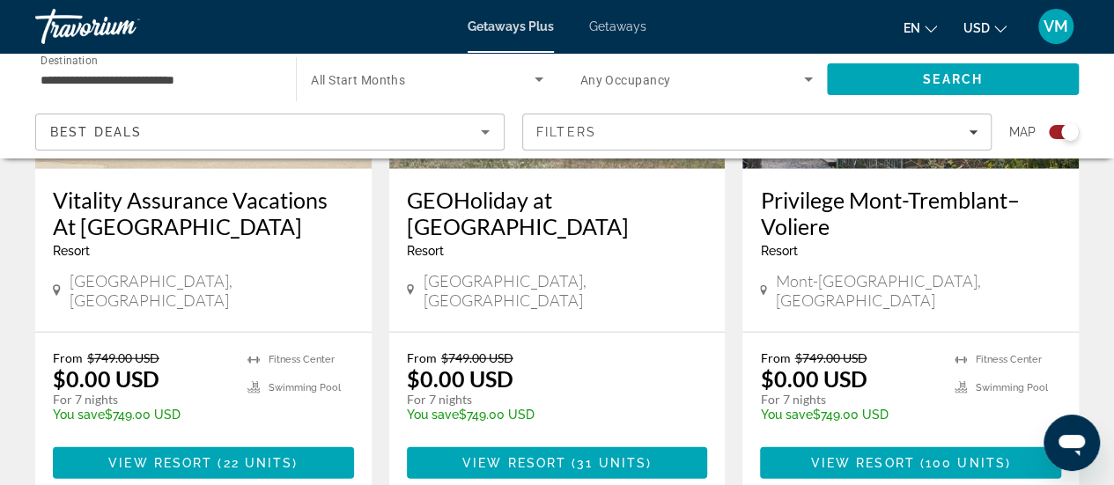
scroll to position [2114, 0]
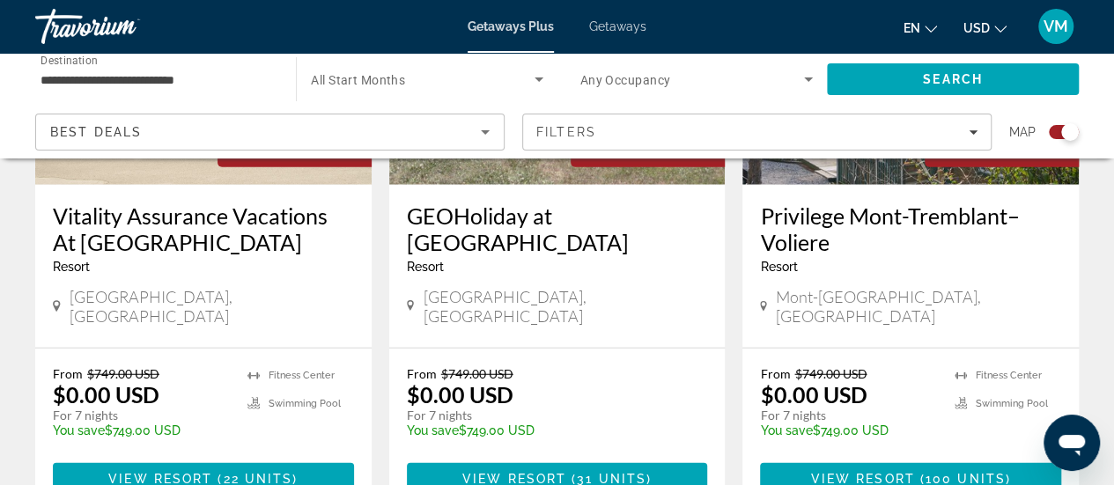
click at [574, 211] on h3 "GEOHoliday at [GEOGRAPHIC_DATA]" at bounding box center [557, 229] width 301 height 53
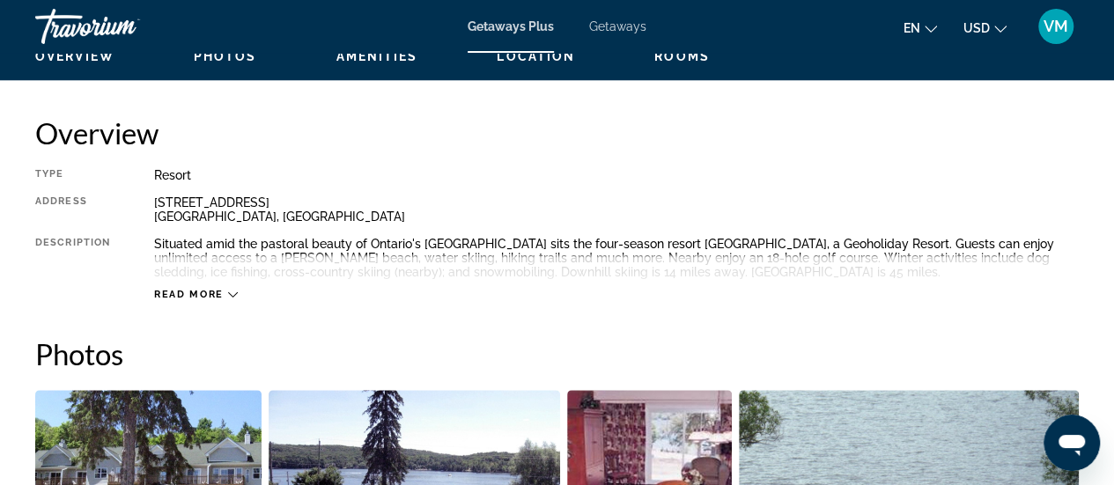
scroll to position [969, 0]
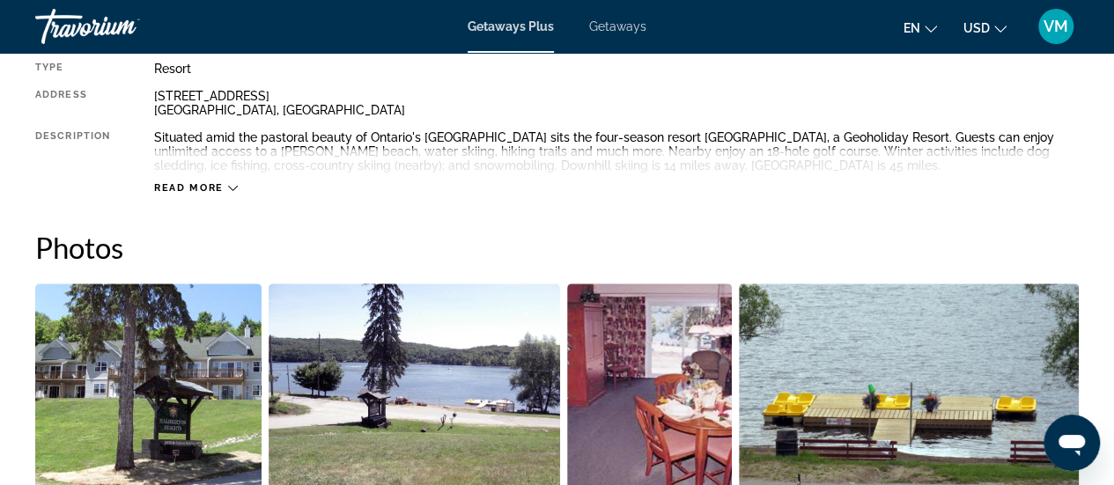
click at [185, 184] on span "Read more" at bounding box center [189, 187] width 70 height 11
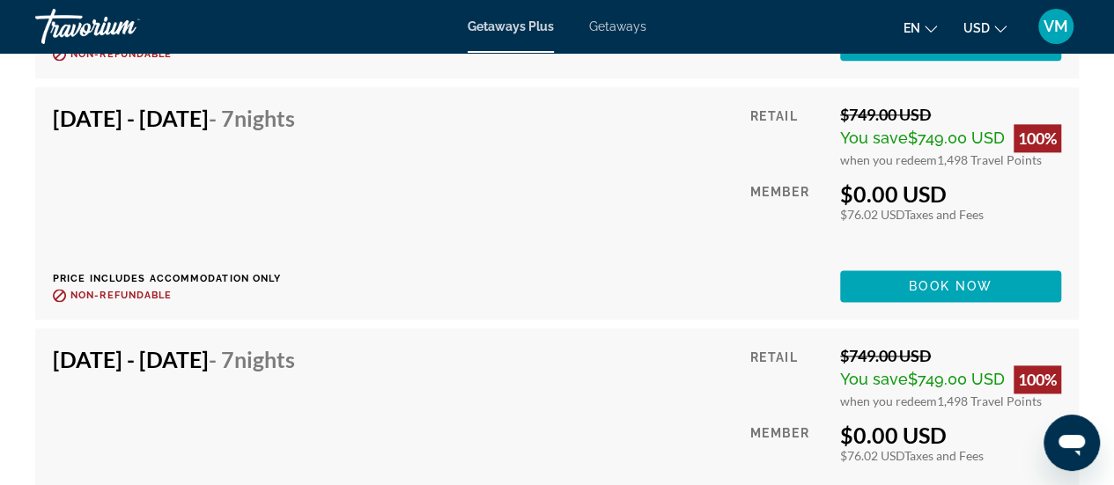
scroll to position [4492, 0]
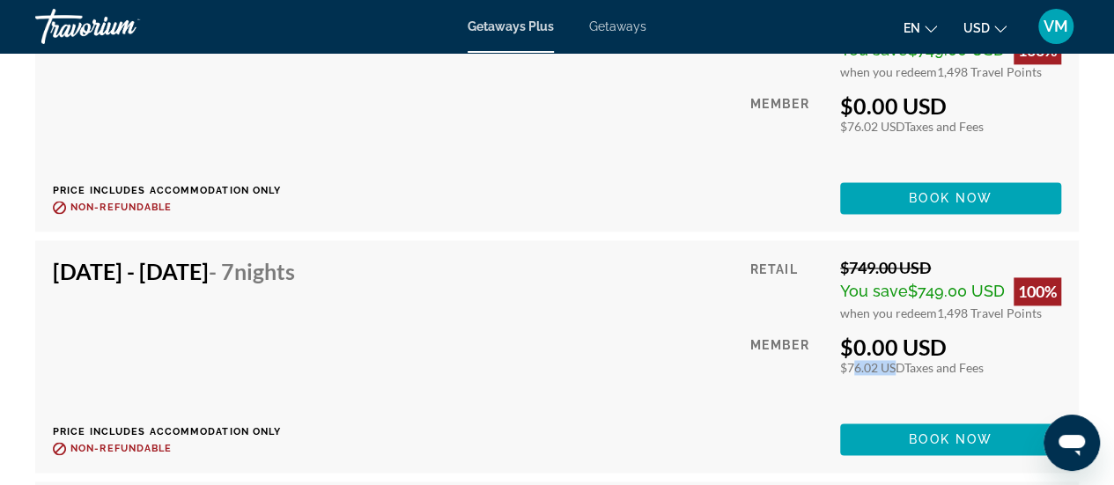
drag, startPoint x: 844, startPoint y: 364, endPoint x: 883, endPoint y: 364, distance: 38.8
click at [883, 364] on div "$76.02 USD Taxes and Fees" at bounding box center [950, 367] width 221 height 15
click at [900, 389] on div "Retail $749.00 USD You save $749.00 USD 100% when you redeem 1,498 Travel Point…" at bounding box center [905, 356] width 311 height 197
click at [994, 31] on icon "Change currency" at bounding box center [1000, 29] width 12 height 12
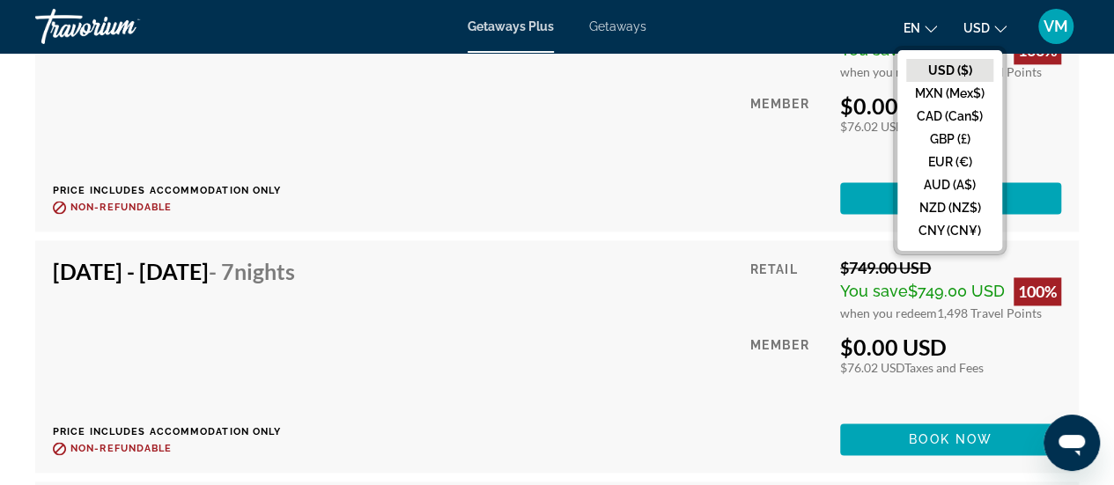
click at [994, 31] on icon "Change currency" at bounding box center [1000, 29] width 12 height 12
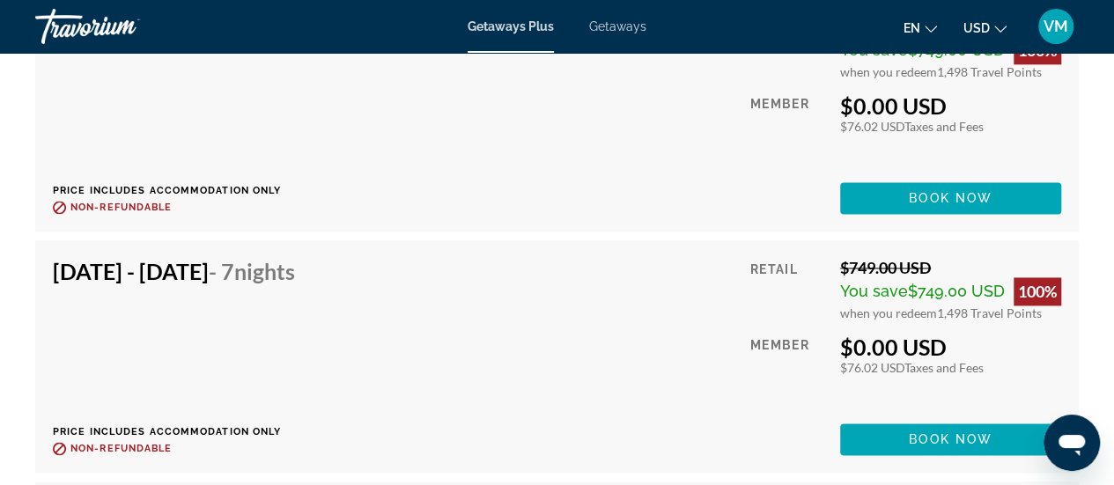
click at [994, 31] on icon "Change currency" at bounding box center [1000, 29] width 12 height 12
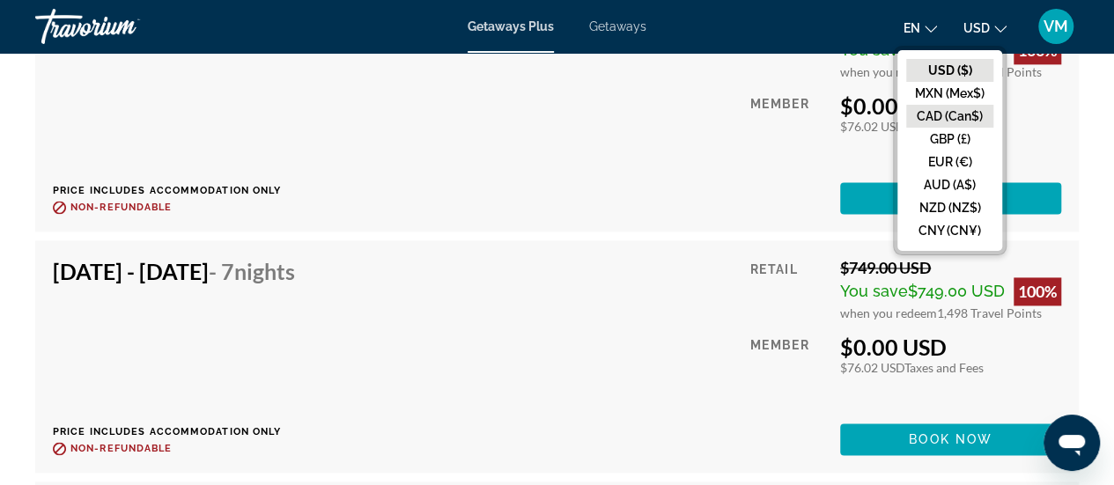
click at [957, 114] on button "CAD (Can$)" at bounding box center [949, 116] width 87 height 23
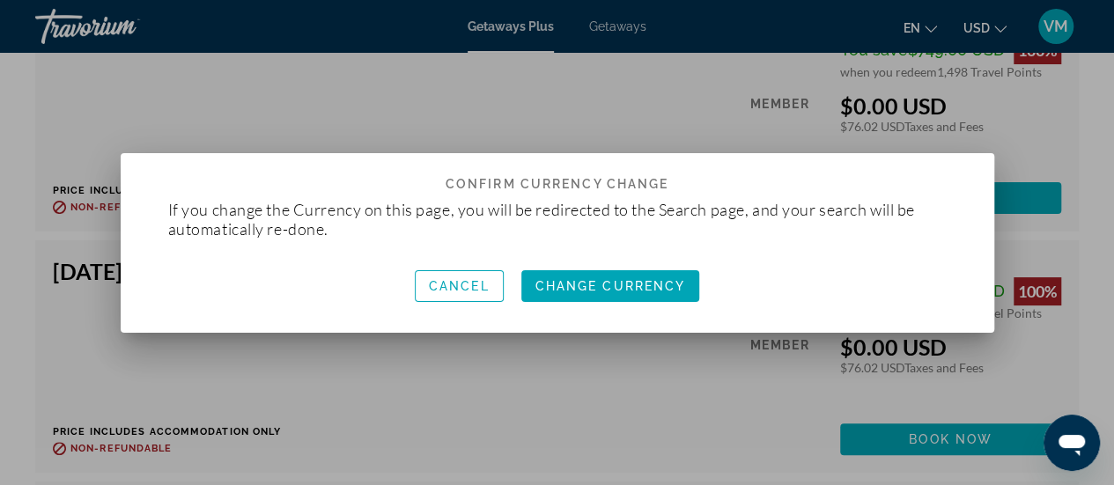
scroll to position [0, 0]
click at [620, 286] on span "Change Currency" at bounding box center [611, 286] width 151 height 14
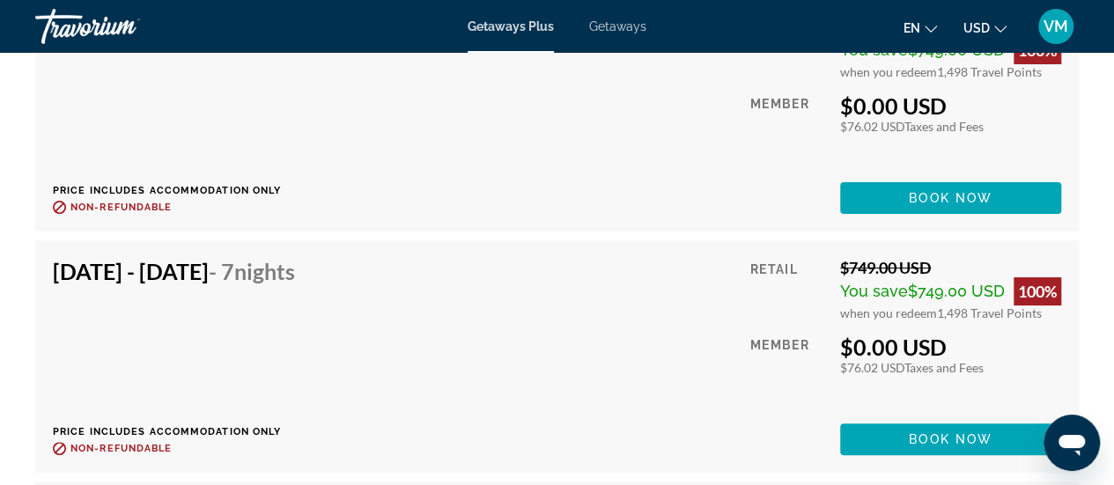
scroll to position [4492, 0]
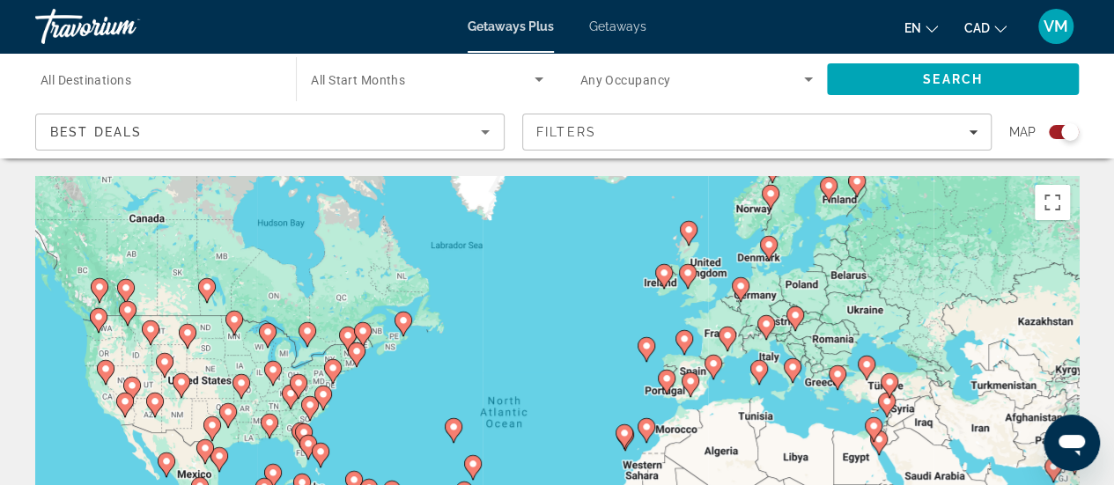
scroll to position [88, 0]
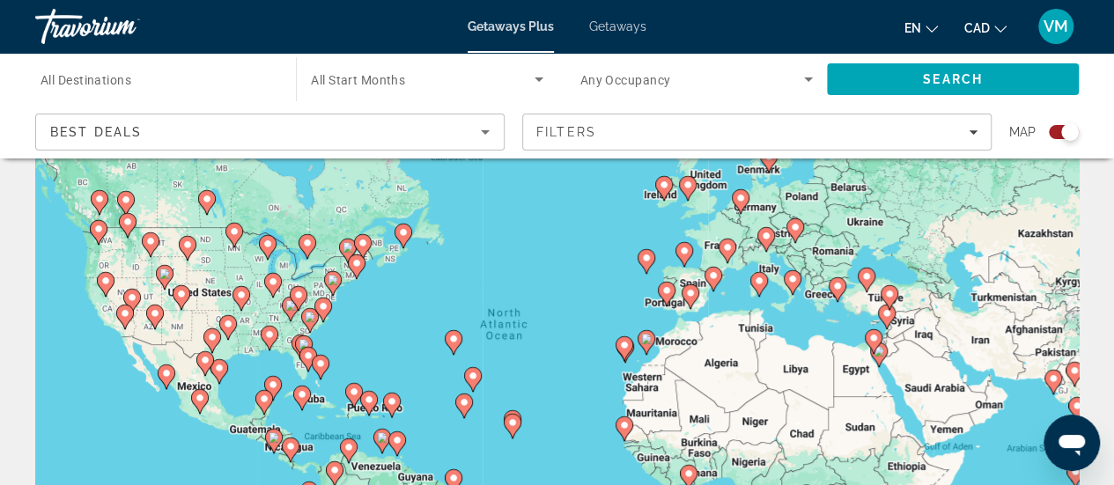
click at [314, 265] on div "To activate drag with keyboard, press Alt + Enter. Once in keyboard drag state,…" at bounding box center [557, 352] width 1044 height 528
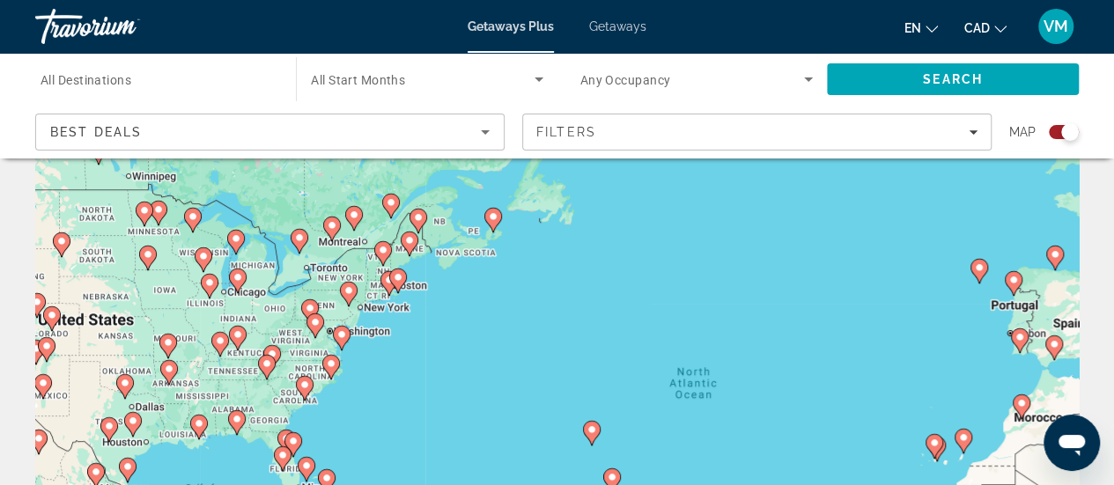
click at [326, 249] on div "To activate drag with keyboard, press Alt + Enter. Once in keyboard drag state,…" at bounding box center [557, 352] width 1044 height 528
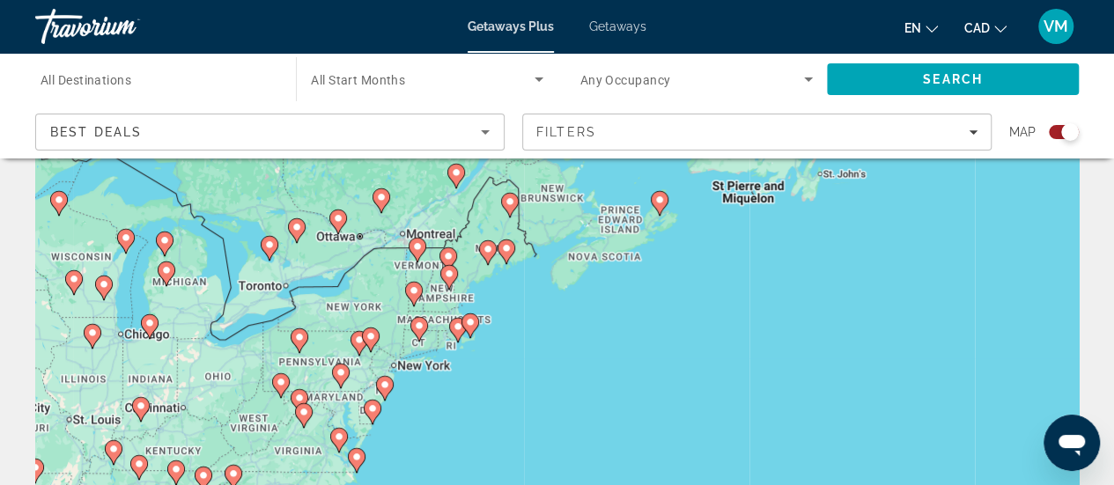
click at [316, 253] on div "To activate drag with keyboard, press Alt + Enter. Once in keyboard drag state,…" at bounding box center [557, 352] width 1044 height 528
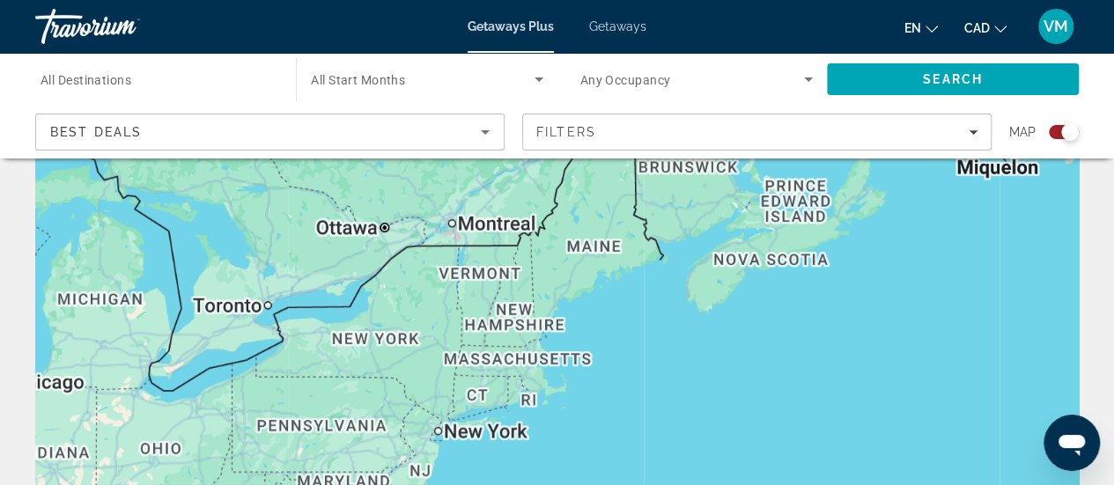
click at [316, 253] on div "To activate drag with keyboard, press Alt + Enter. Once in keyboard drag state,…" at bounding box center [557, 352] width 1044 height 528
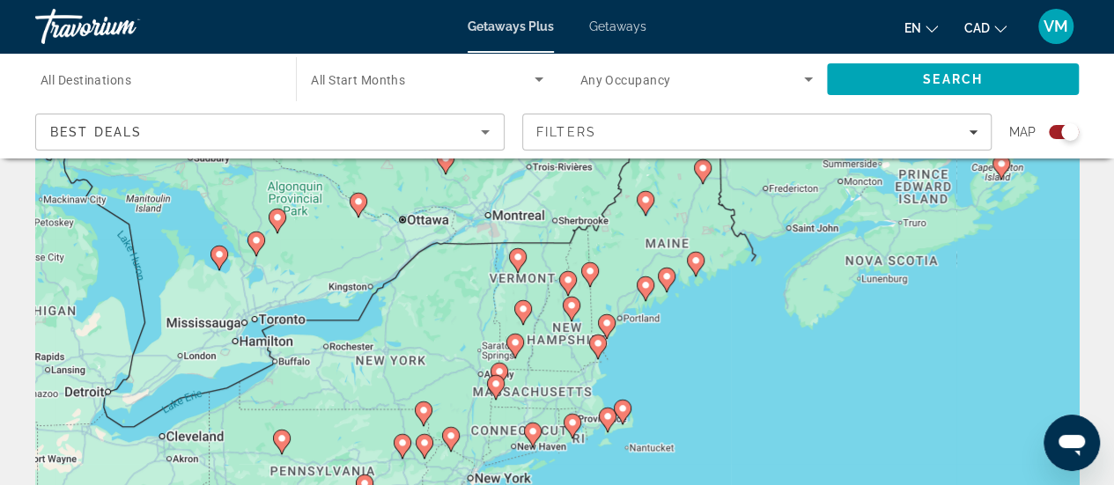
click at [316, 253] on div "To activate drag with keyboard, press Alt + Enter. Once in keyboard drag state,…" at bounding box center [557, 352] width 1044 height 528
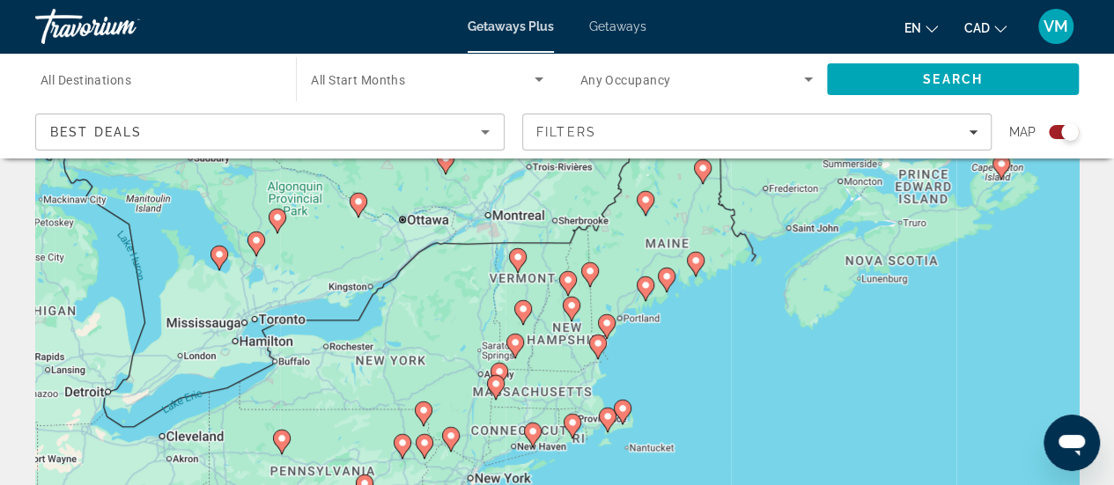
click at [316, 253] on div "To activate drag with keyboard, press Alt + Enter. Once in keyboard drag state,…" at bounding box center [557, 352] width 1044 height 528
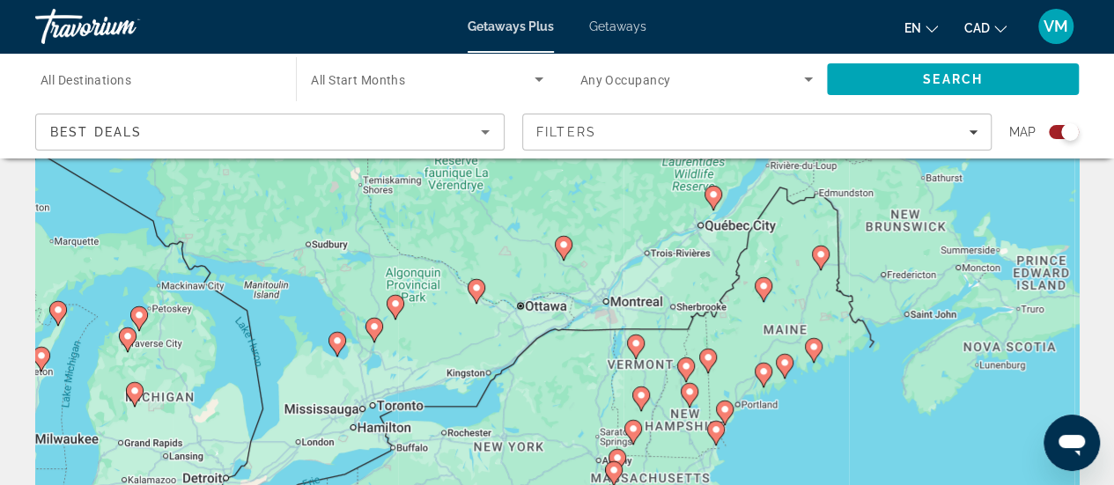
drag, startPoint x: 368, startPoint y: 249, endPoint x: 486, endPoint y: 337, distance: 147.3
click at [486, 337] on div "To activate drag with keyboard, press Alt + Enter. Once in keyboard drag state,…" at bounding box center [557, 352] width 1044 height 528
click at [425, 329] on div "To activate drag with keyboard, press Alt + Enter. Once in keyboard drag state,…" at bounding box center [557, 352] width 1044 height 528
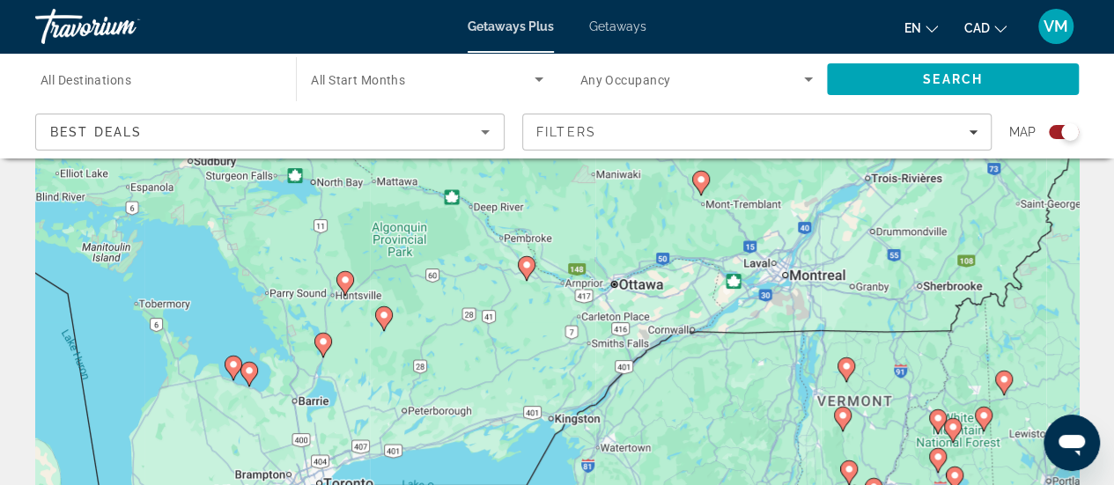
click at [379, 355] on div "To activate drag with keyboard, press Alt + Enter. Once in keyboard drag state,…" at bounding box center [557, 352] width 1044 height 528
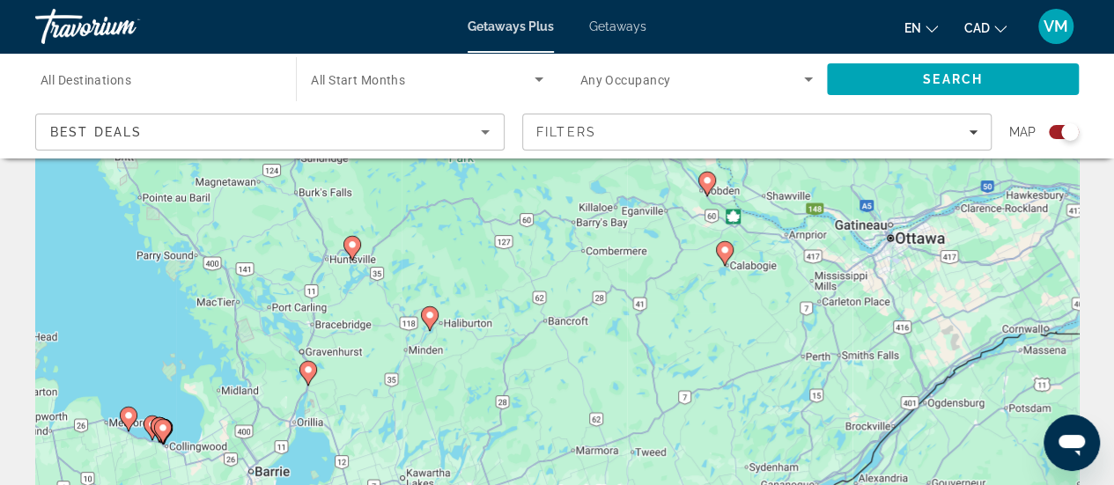
drag, startPoint x: 422, startPoint y: 337, endPoint x: 467, endPoint y: 364, distance: 52.1
click at [467, 364] on div "To activate drag with keyboard, press Alt + Enter. Once in keyboard drag state,…" at bounding box center [557, 352] width 1044 height 528
click at [430, 318] on image "Main content" at bounding box center [430, 315] width 11 height 11
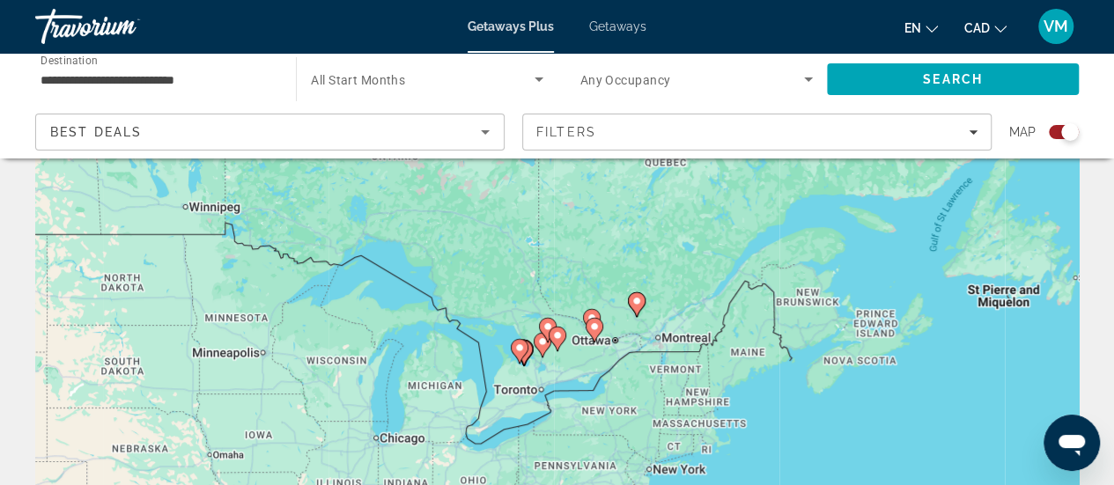
click at [583, 395] on div "To navigate, press the arrow keys. To activate drag with keyboard, press Alt + …" at bounding box center [557, 352] width 1044 height 528
click at [583, 392] on div "To activate drag with keyboard, press Alt + Enter. Once in keyboard drag state,…" at bounding box center [557, 352] width 1044 height 528
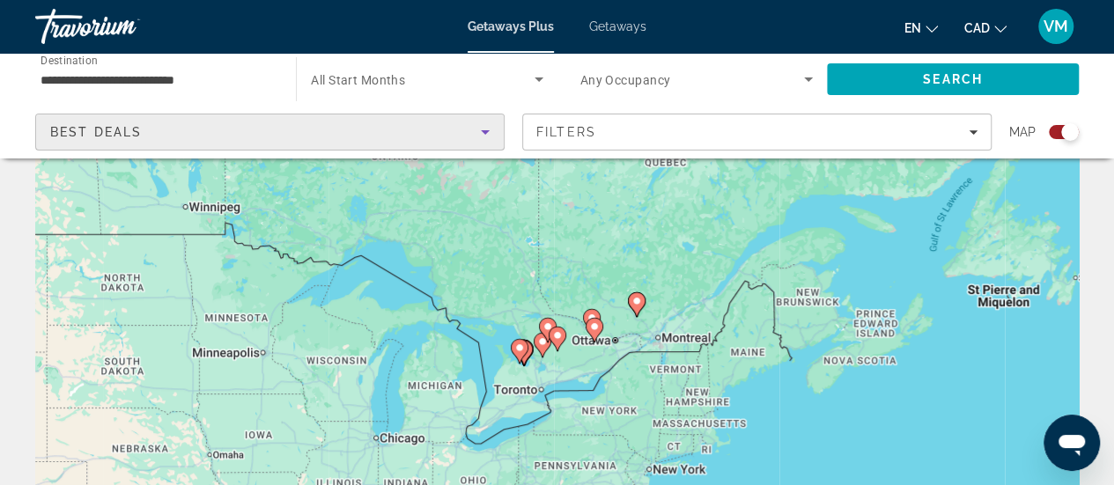
click at [151, 128] on div "Best Deals" at bounding box center [265, 132] width 431 height 21
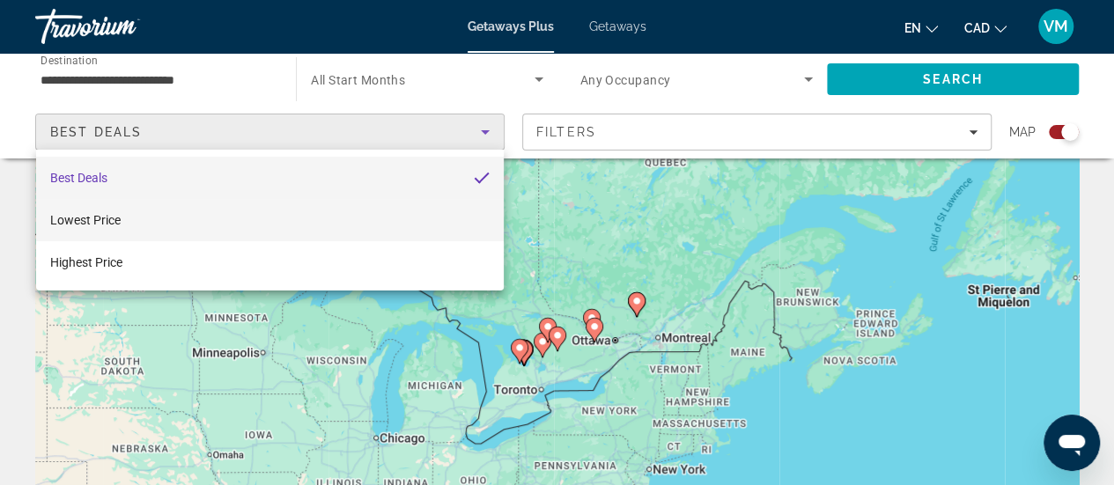
click at [144, 219] on mat-option "Lowest Price" at bounding box center [270, 220] width 468 height 42
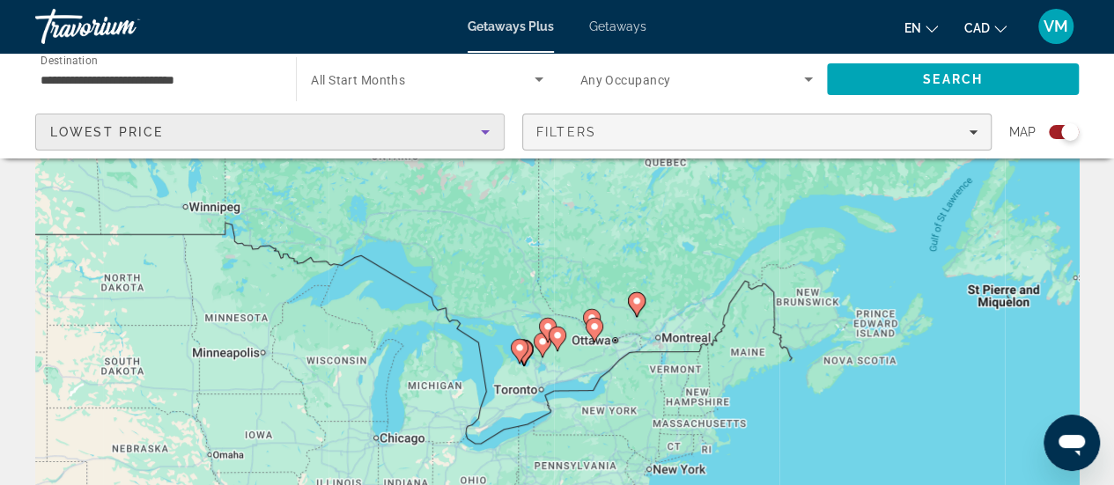
click at [920, 130] on div "Filters" at bounding box center [756, 132] width 441 height 14
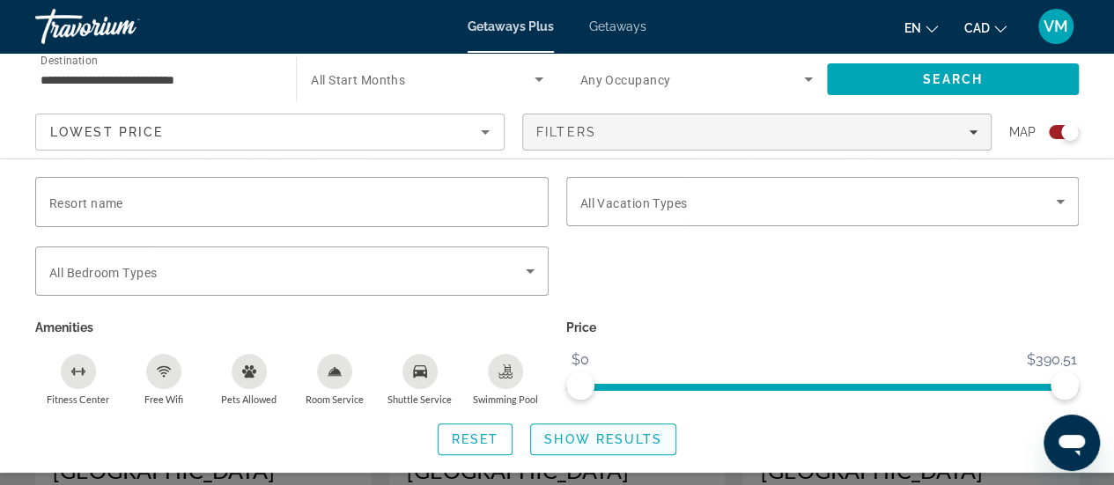
scroll to position [617, 0]
click at [542, 430] on span "Search widget" at bounding box center [603, 439] width 144 height 42
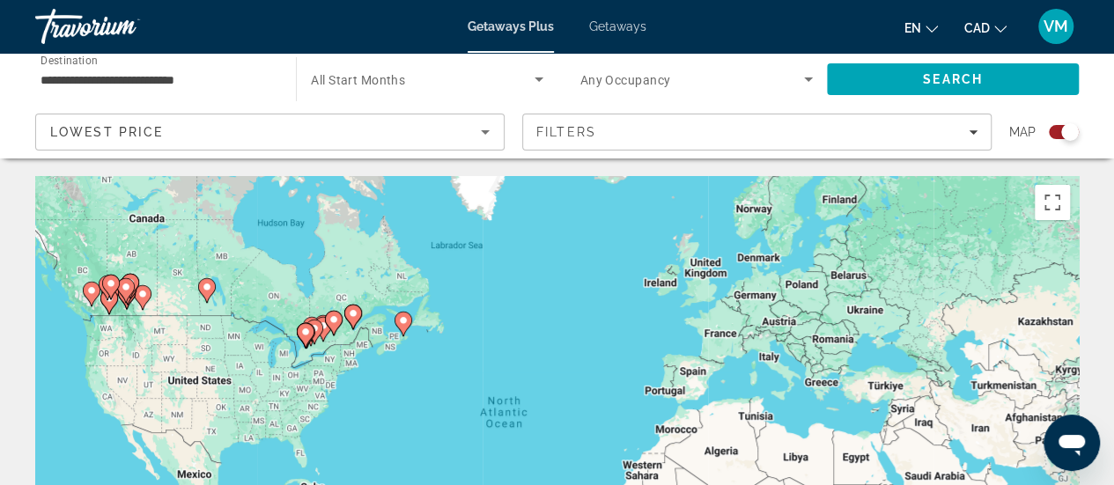
click at [313, 351] on div "To activate drag with keyboard, press Alt + Enter. Once in keyboard drag state,…" at bounding box center [557, 440] width 1044 height 528
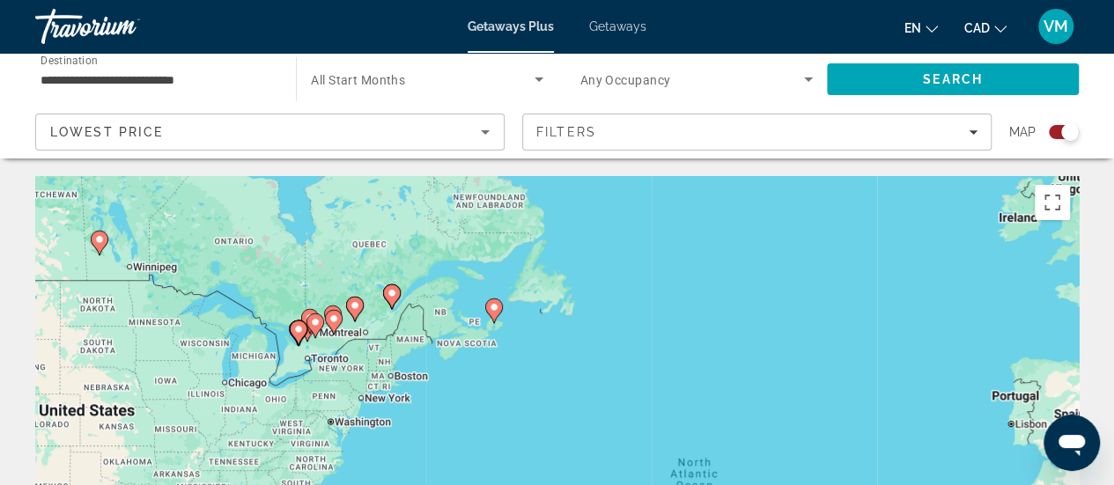
click at [315, 340] on div "To activate drag with keyboard, press Alt + Enter. Once in keyboard drag state,…" at bounding box center [557, 440] width 1044 height 528
click at [315, 339] on div "To activate drag with keyboard, press Alt + Enter. Once in keyboard drag state,…" at bounding box center [557, 440] width 1044 height 528
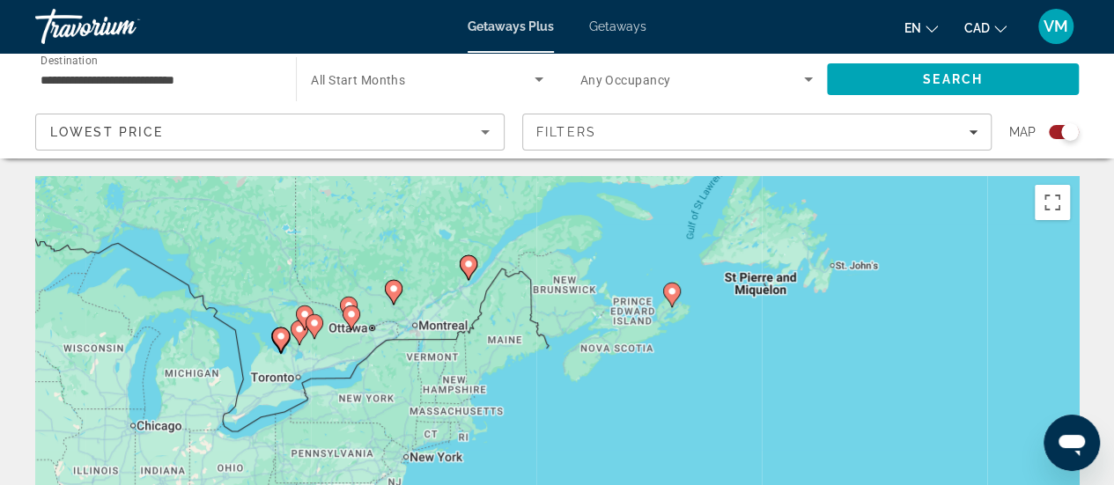
click at [321, 332] on gmp-advanced-marker "Main content" at bounding box center [315, 327] width 18 height 26
type input "**********"
click at [322, 332] on div "To activate drag with keyboard, press Alt + Enter. Once in keyboard drag state,…" at bounding box center [557, 440] width 1044 height 528
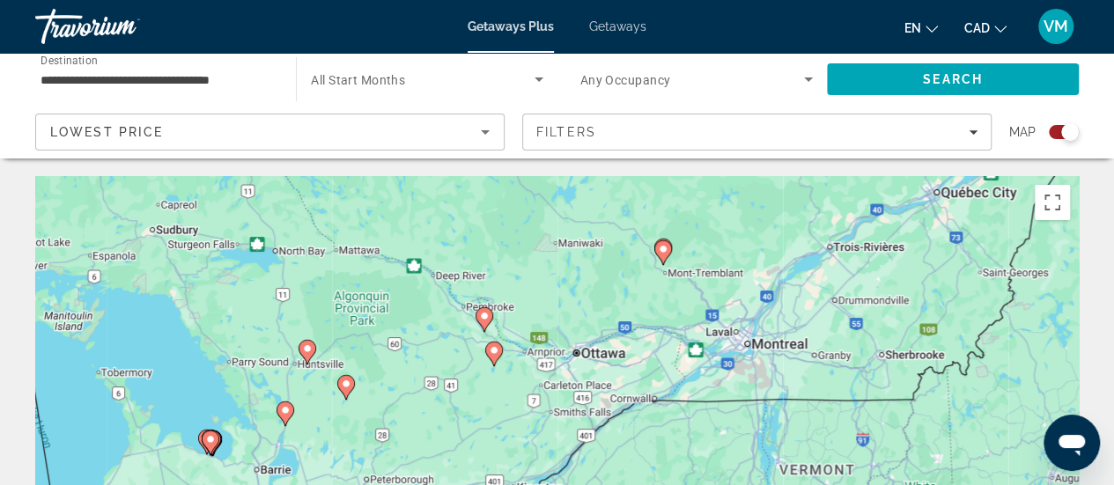
drag, startPoint x: 502, startPoint y: 369, endPoint x: 436, endPoint y: 377, distance: 66.5
click at [436, 377] on div "To activate drag with keyboard, press Alt + Enter. Once in keyboard drag state,…" at bounding box center [557, 440] width 1044 height 528
click at [403, 371] on div "To activate drag with keyboard, press Alt + Enter. Once in keyboard drag state,…" at bounding box center [557, 440] width 1044 height 528
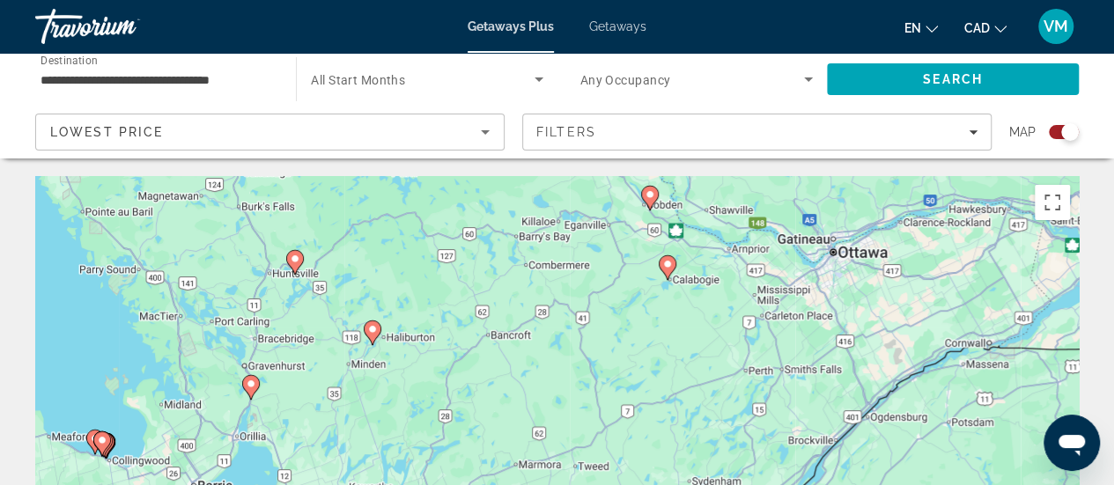
drag, startPoint x: 357, startPoint y: 437, endPoint x: 442, endPoint y: 348, distance: 123.3
click at [442, 348] on div "To activate drag with keyboard, press Alt + Enter. Once in keyboard drag state,…" at bounding box center [557, 440] width 1044 height 528
click at [374, 329] on image "Main content" at bounding box center [372, 329] width 11 height 11
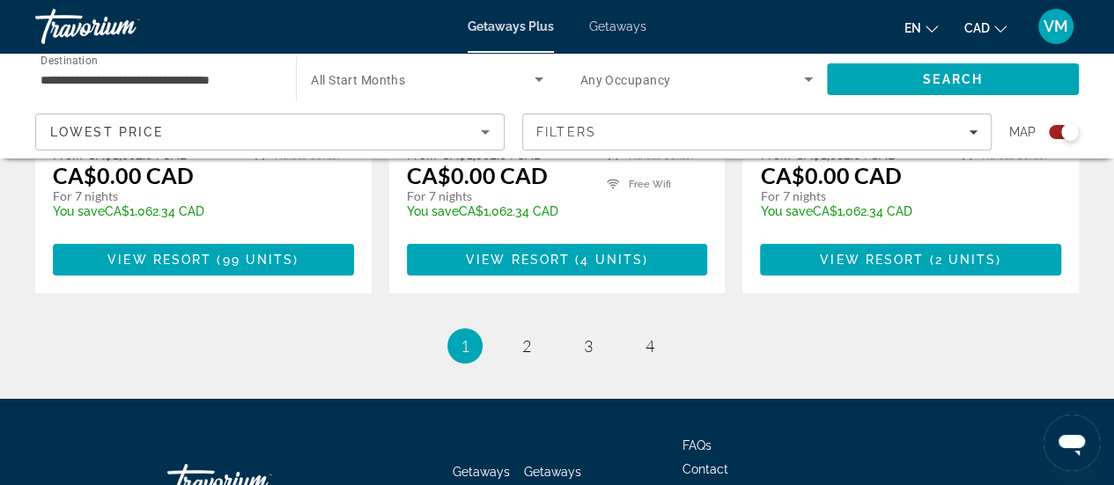
scroll to position [2995, 0]
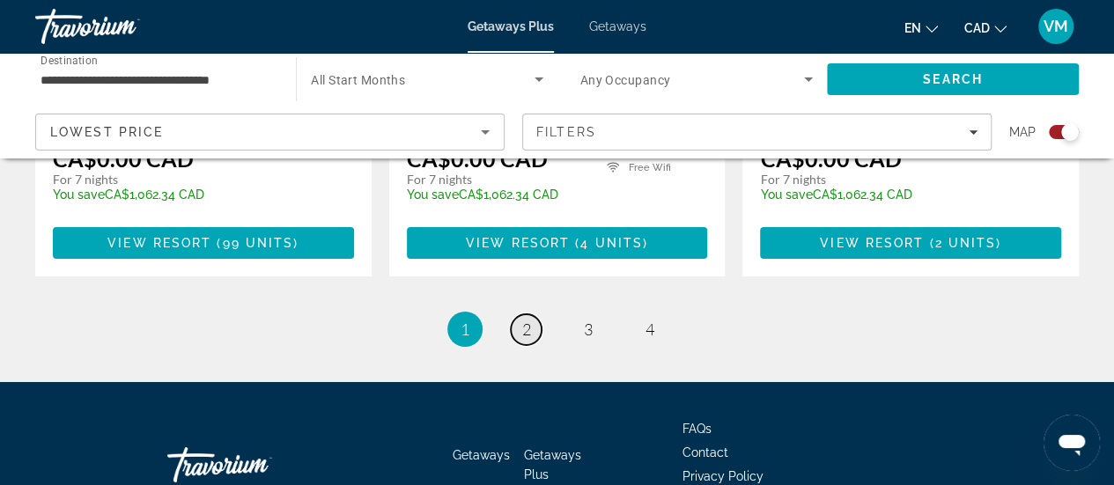
click at [528, 314] on link "page 2" at bounding box center [526, 329] width 31 height 31
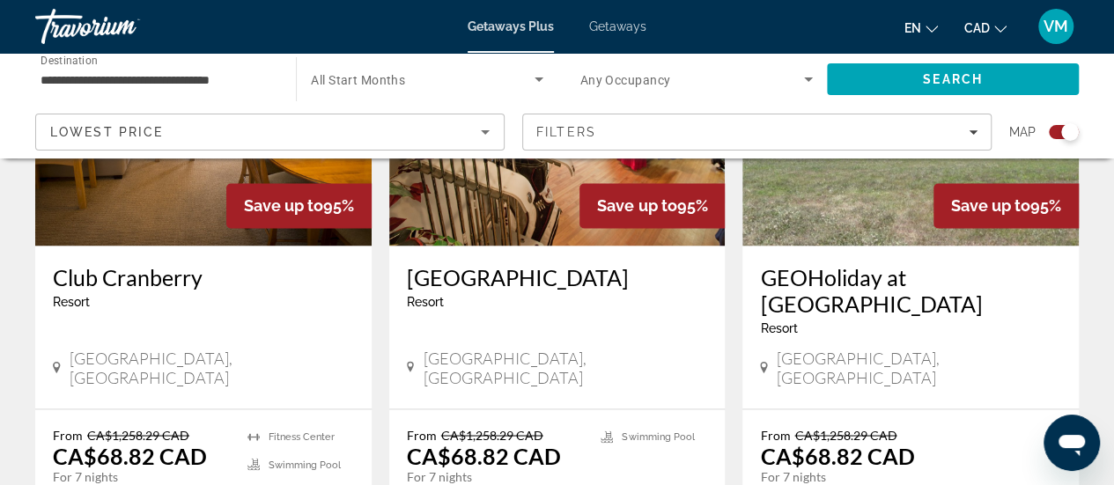
scroll to position [1474, 0]
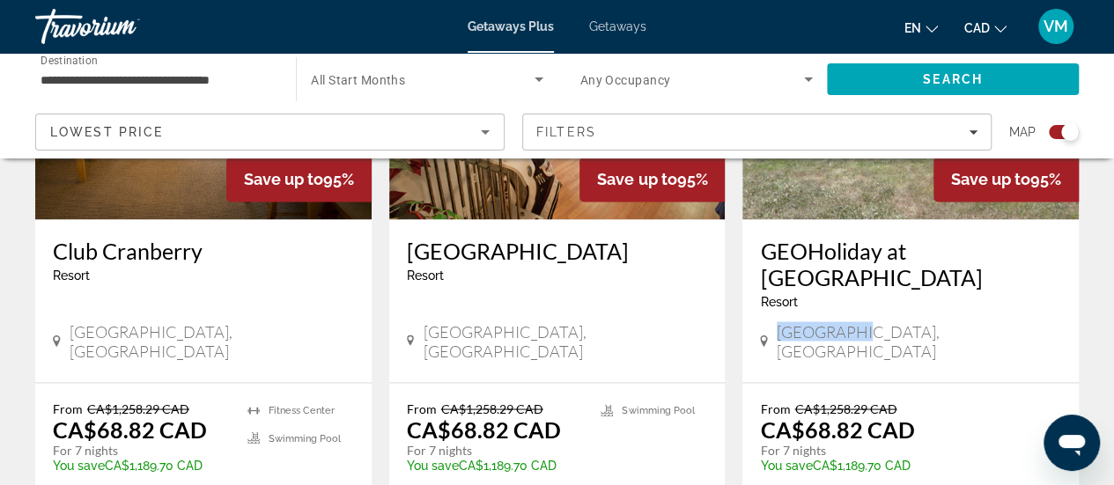
drag, startPoint x: 780, startPoint y: 310, endPoint x: 850, endPoint y: 314, distance: 69.7
click at [850, 321] on span "[GEOGRAPHIC_DATA], [GEOGRAPHIC_DATA]" at bounding box center [919, 340] width 284 height 39
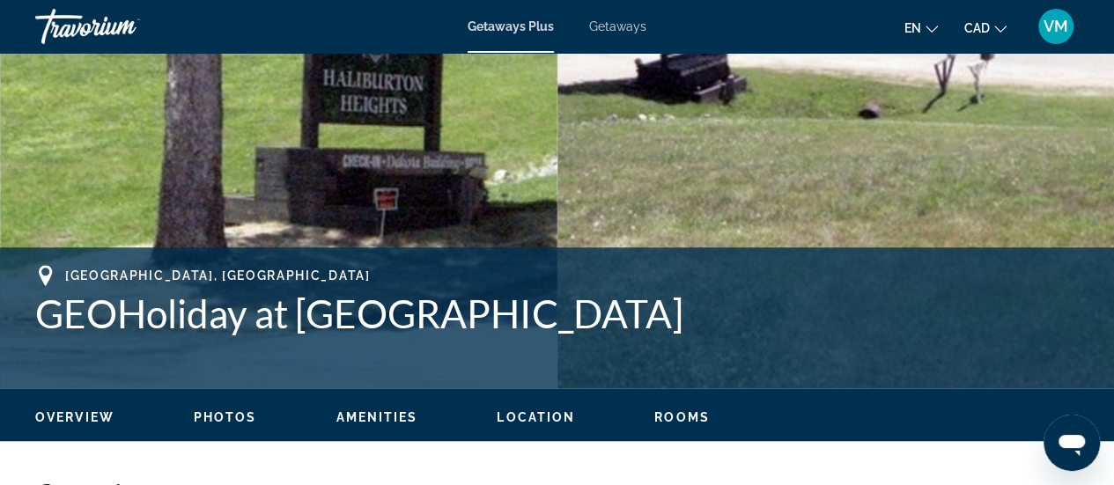
scroll to position [528, 0]
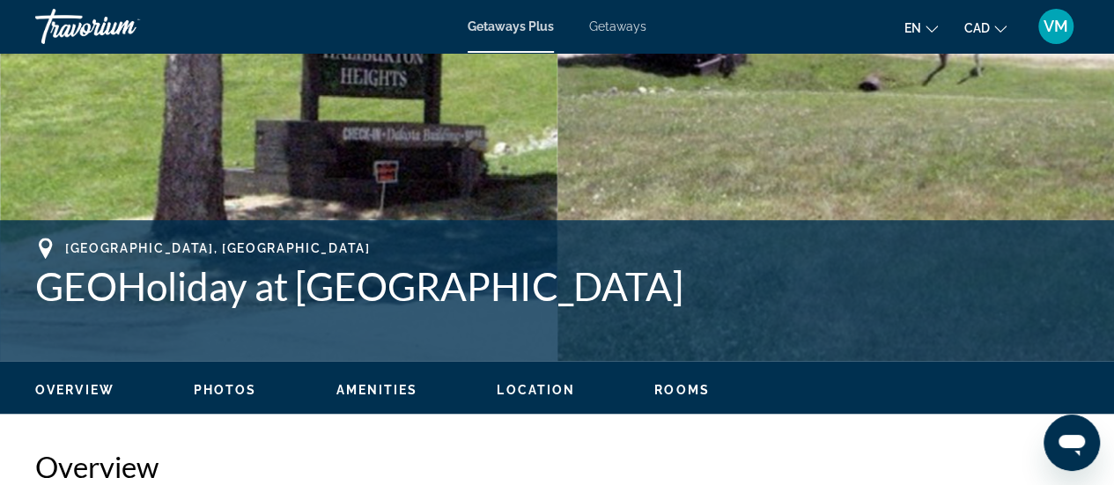
click at [356, 385] on span "Amenities" at bounding box center [377, 390] width 82 height 14
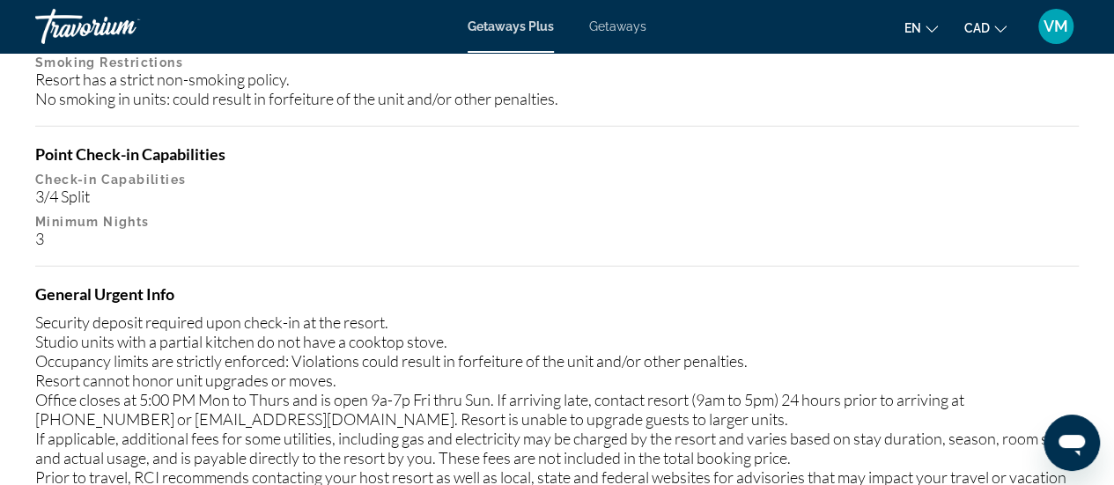
scroll to position [2076, 0]
